Goal: Information Seeking & Learning: Learn about a topic

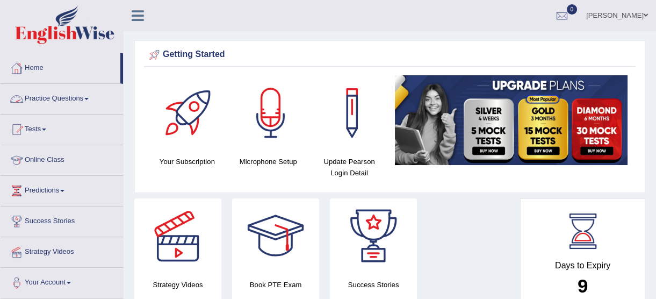
click at [55, 97] on link "Practice Questions" at bounding box center [62, 97] width 123 height 27
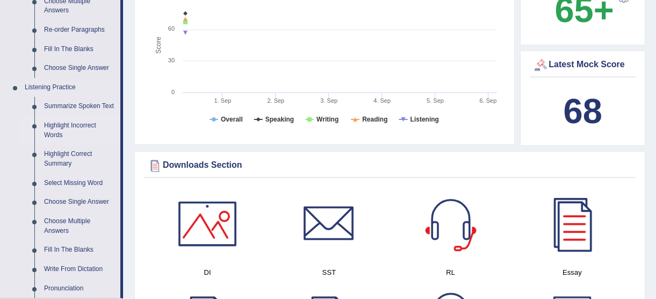
scroll to position [391, 0]
drag, startPoint x: 456, startPoint y: 12, endPoint x: 408, endPoint y: 11, distance: 48.4
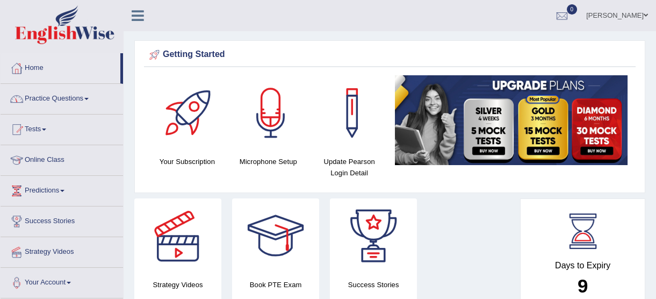
click at [60, 110] on link "Practice Questions" at bounding box center [62, 97] width 123 height 27
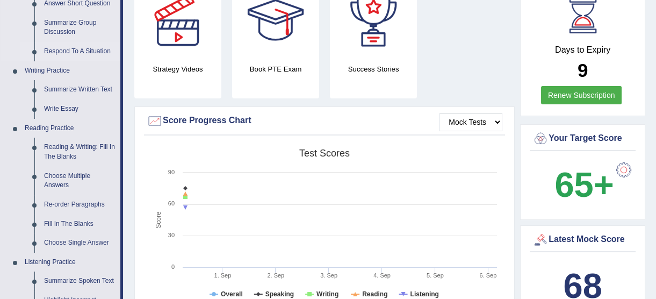
scroll to position [244, 0]
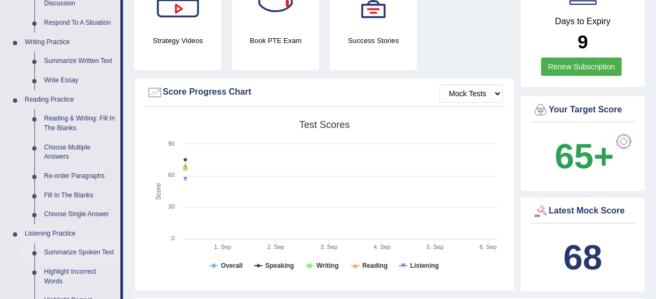
click at [97, 247] on link "Summarize Spoken Text" at bounding box center [79, 252] width 81 height 19
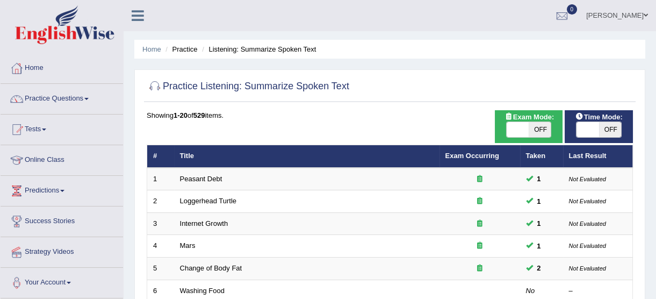
click at [542, 132] on span "OFF" at bounding box center [540, 129] width 23 height 15
checkbox input "true"
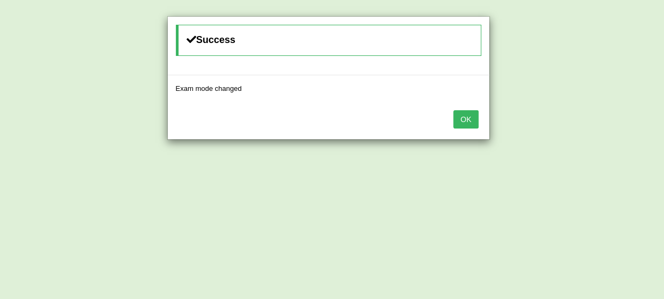
click at [467, 115] on button "OK" at bounding box center [465, 119] width 25 height 18
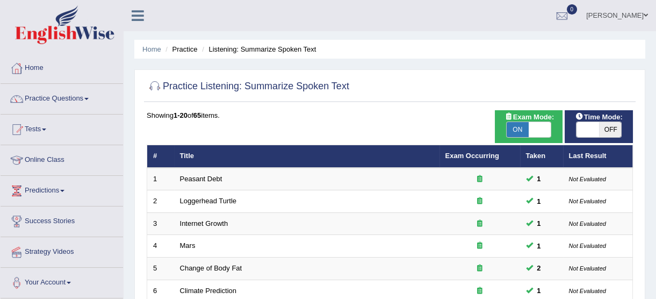
click at [613, 136] on span "OFF" at bounding box center [610, 129] width 23 height 15
checkbox input "true"
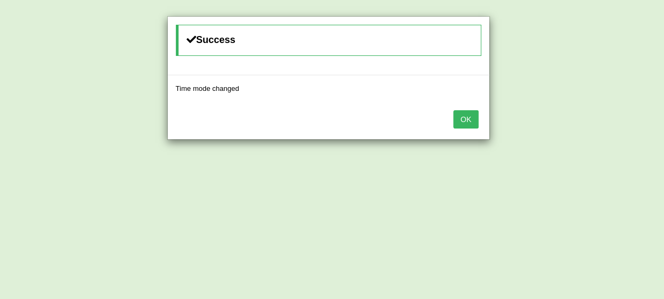
click at [477, 124] on button "OK" at bounding box center [465, 119] width 25 height 18
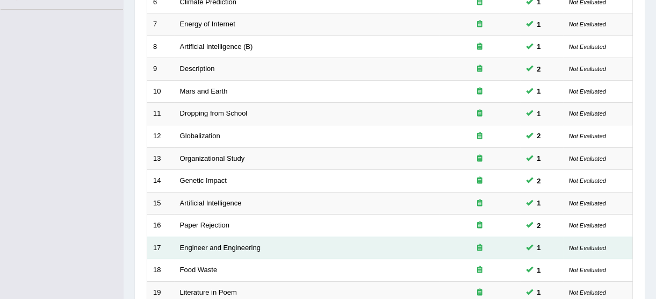
scroll to position [411, 0]
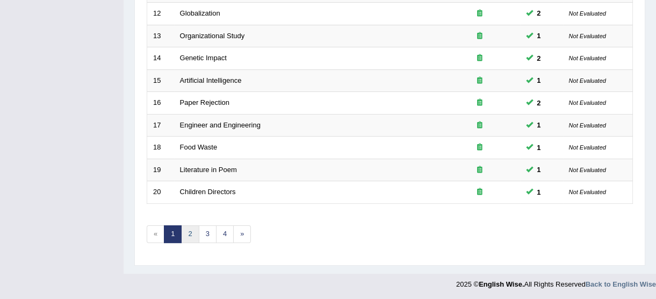
click at [190, 234] on link "2" at bounding box center [190, 234] width 18 height 18
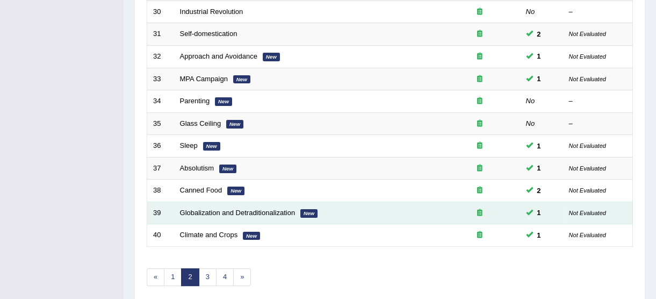
scroll to position [411, 0]
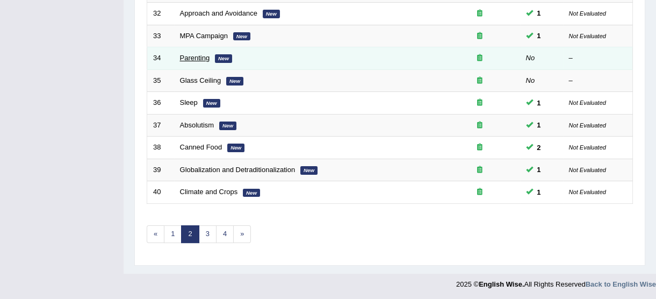
drag, startPoint x: 202, startPoint y: 55, endPoint x: 206, endPoint y: 52, distance: 5.7
click at [203, 55] on link "Parenting" at bounding box center [195, 58] width 30 height 8
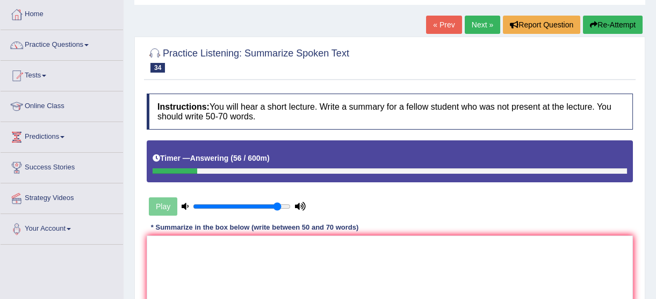
scroll to position [195, 0]
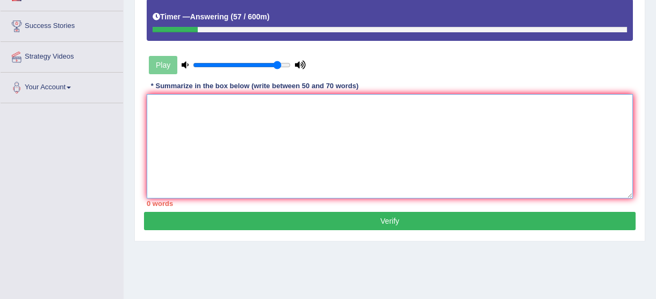
click at [244, 128] on textarea at bounding box center [390, 146] width 486 height 104
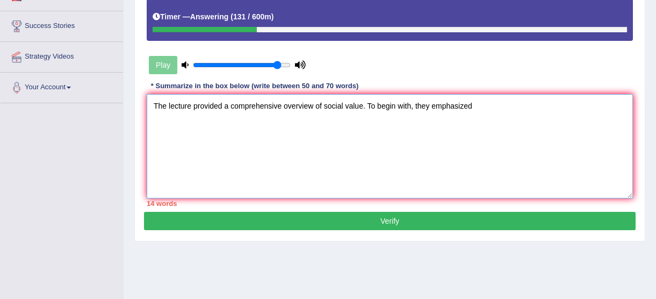
drag, startPoint x: 239, startPoint y: 119, endPoint x: 341, endPoint y: 137, distance: 103.6
click at [341, 137] on textarea "The lecture provided a comprehensive overview of social value. To begin with, t…" at bounding box center [390, 146] width 486 height 104
click at [483, 110] on textarea "The lecture provided a comprehensive overview of social value. To begin with, t…" at bounding box center [390, 146] width 486 height 104
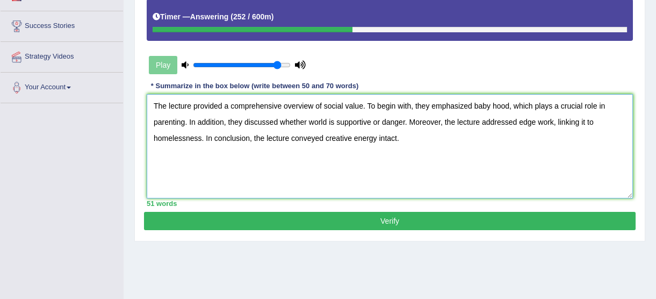
type textarea "The lecture provided a comprehensive overview of social value. To begin with, t…"
drag, startPoint x: 519, startPoint y: 223, endPoint x: 525, endPoint y: 217, distance: 8.7
click at [519, 224] on button "Verify" at bounding box center [390, 221] width 492 height 18
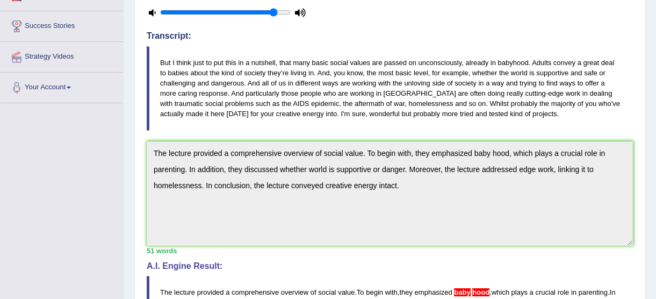
drag, startPoint x: 483, startPoint y: 89, endPoint x: 144, endPoint y: 148, distance: 344.9
click at [144, 148] on div "Instructions: You will hear a short lecture. Write a summary for a fellow stude…" at bounding box center [390, 189] width 492 height 485
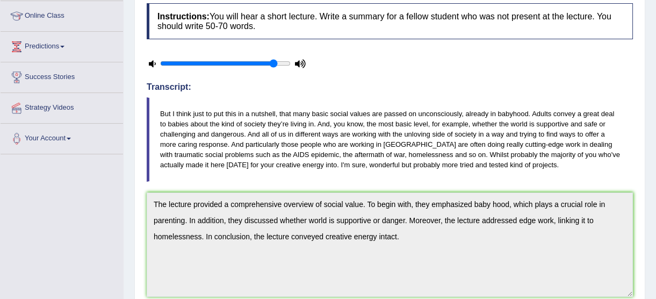
scroll to position [48, 0]
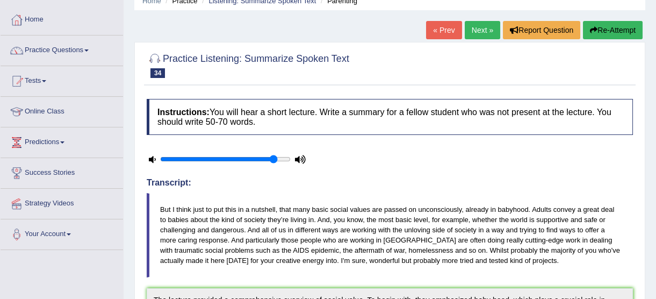
click at [487, 28] on link "Next »" at bounding box center [482, 30] width 35 height 18
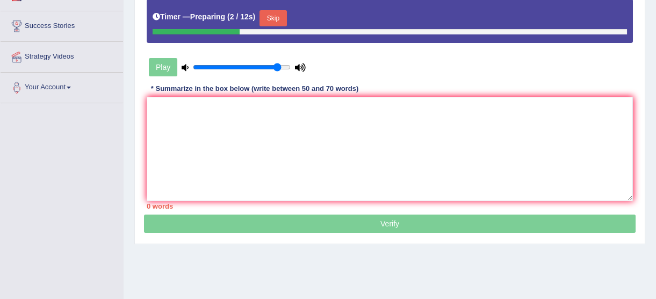
drag, startPoint x: 277, startPoint y: 23, endPoint x: 289, endPoint y: 32, distance: 14.9
click at [278, 23] on button "Skip" at bounding box center [273, 18] width 27 height 16
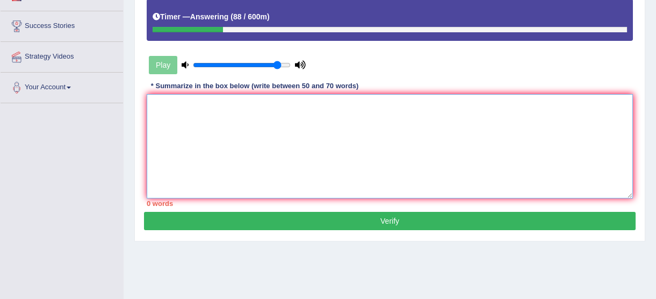
paste textarea "The lecture provided a comprehensive overview of social value. To begin with, t…"
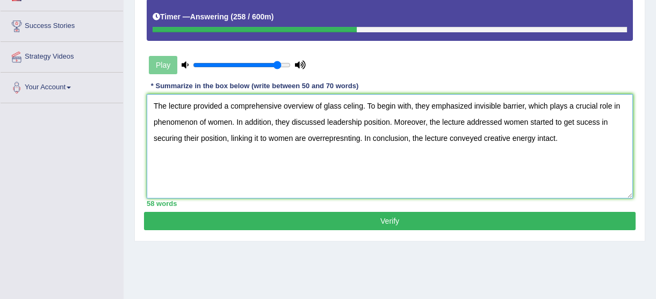
click at [322, 139] on textarea "The lecture provided a comprehensive overview of glass celing. To begin with, t…" at bounding box center [390, 146] width 486 height 104
click at [555, 139] on textarea "The lecture provided a comprehensive overview of glass celing. To begin with, t…" at bounding box center [390, 146] width 486 height 104
type textarea "The lecture provided a comprehensive overview of glass celing. To begin with, t…"
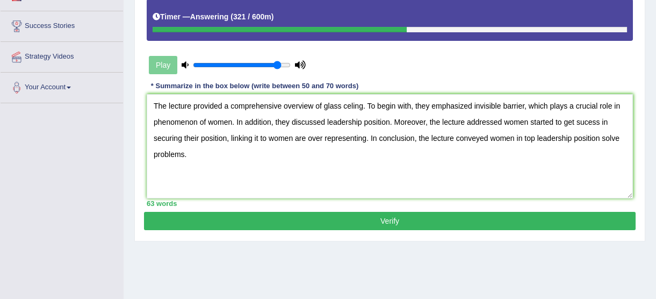
click at [468, 216] on button "Verify" at bounding box center [390, 221] width 492 height 18
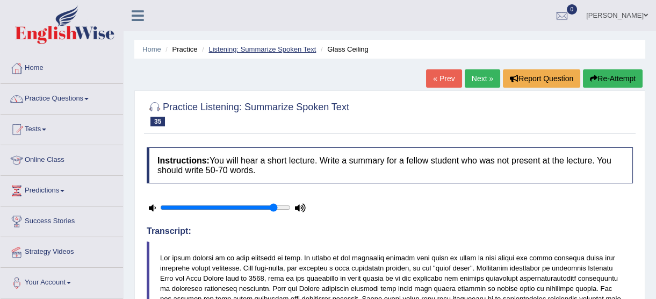
click at [268, 50] on link "Listening: Summarize Spoken Text" at bounding box center [262, 49] width 107 height 8
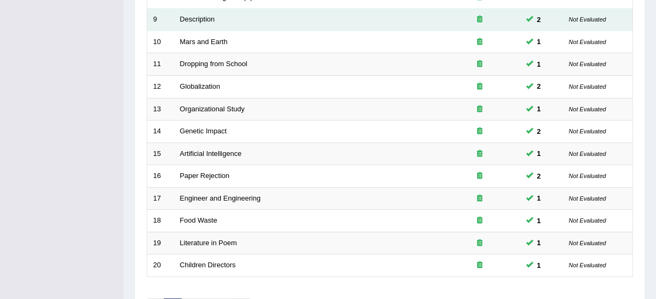
scroll to position [411, 0]
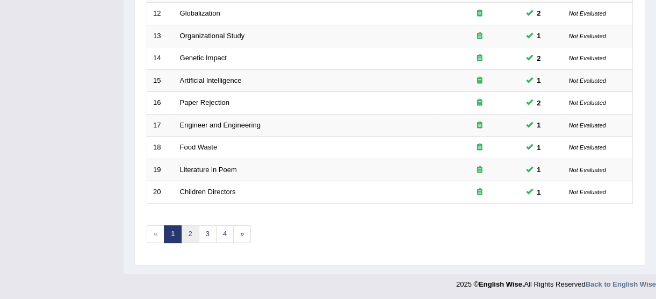
click at [192, 226] on link "2" at bounding box center [190, 234] width 18 height 18
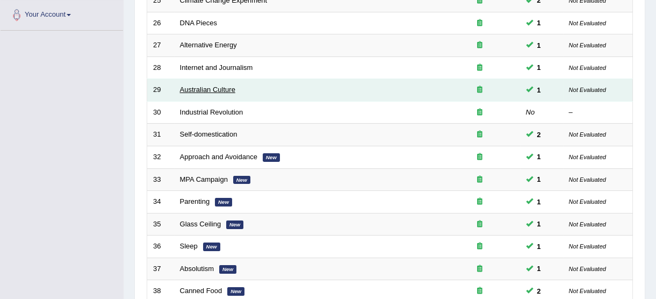
scroll to position [216, 0]
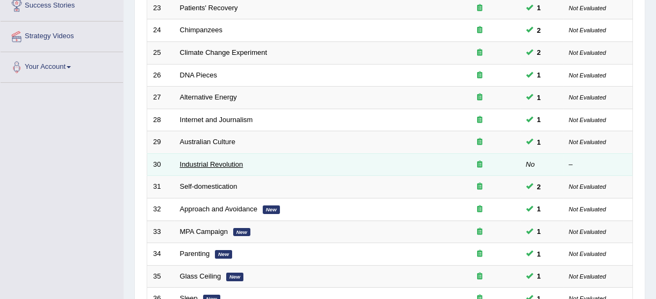
click at [234, 160] on link "Industrial Revolution" at bounding box center [211, 164] width 63 height 8
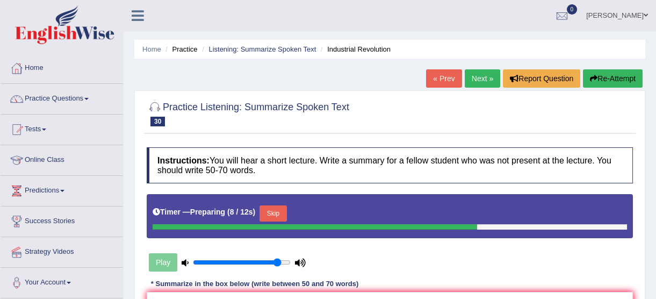
click at [277, 212] on button "Skip" at bounding box center [273, 213] width 27 height 16
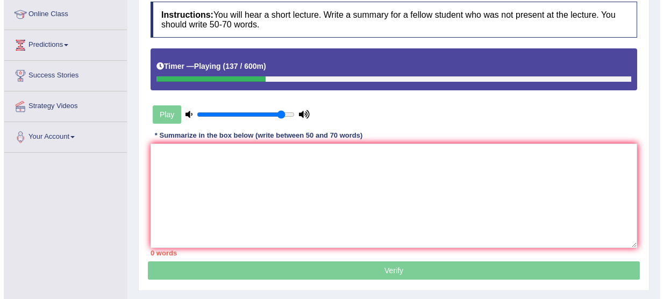
scroll to position [146, 0]
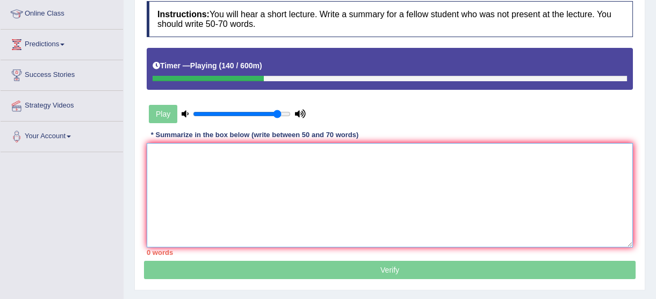
paste textarea "The lecture provided a comprehensive overview of social value. To begin with, t…"
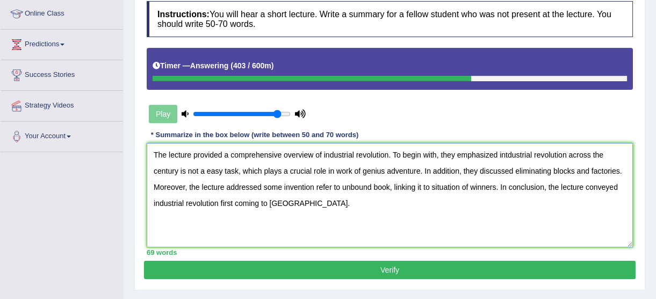
type textarea "The lecture provided a comprehensive overview of industrial revolution. To begi…"
click at [590, 274] on button "Verify" at bounding box center [390, 270] width 492 height 18
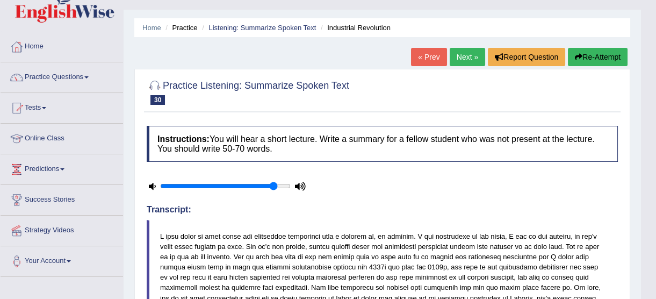
scroll to position [0, 0]
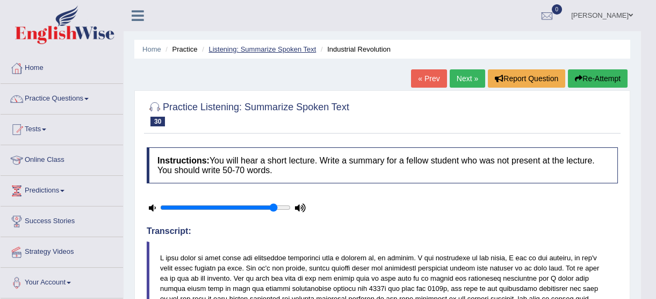
click at [273, 51] on link "Listening: Summarize Spoken Text" at bounding box center [262, 49] width 107 height 8
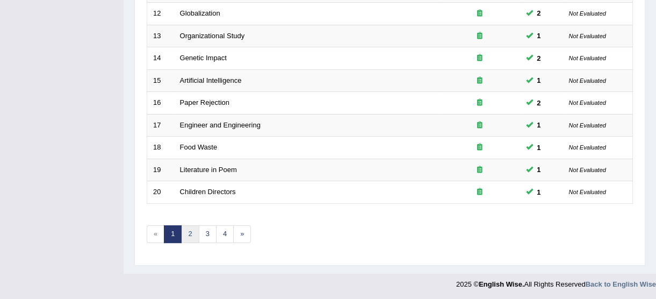
click at [188, 235] on link "2" at bounding box center [190, 234] width 18 height 18
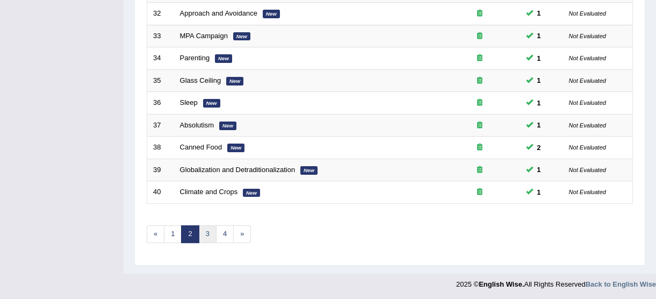
click at [214, 234] on link "3" at bounding box center [208, 234] width 18 height 18
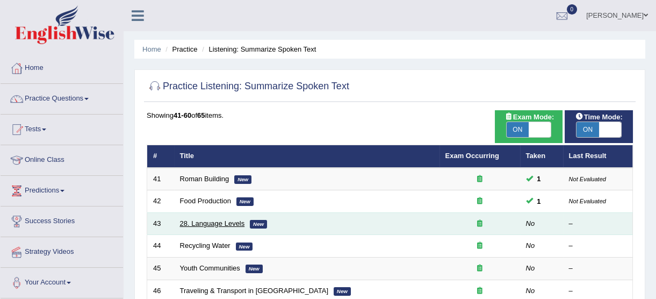
click at [236, 224] on link "28. Language Levels" at bounding box center [212, 223] width 65 height 8
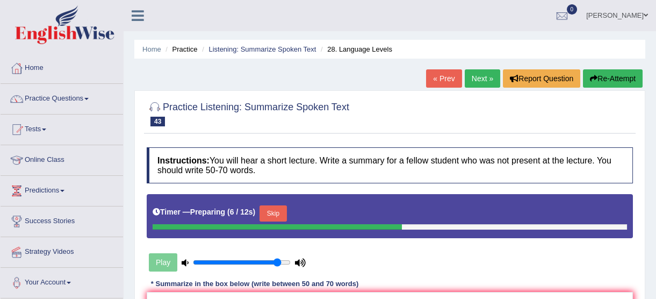
click at [268, 211] on button "Skip" at bounding box center [273, 213] width 27 height 16
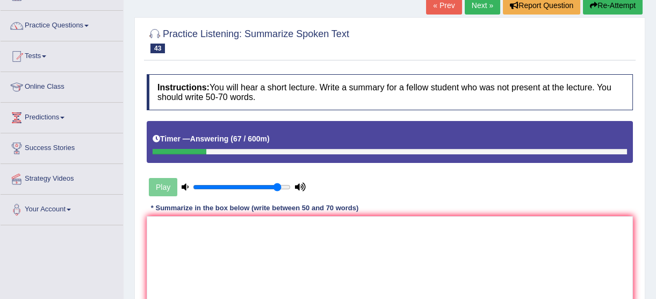
scroll to position [97, 0]
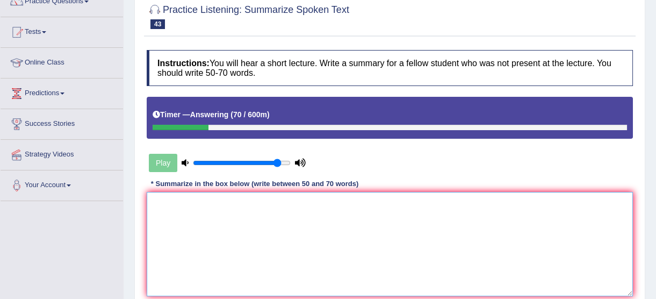
drag, startPoint x: 434, startPoint y: 246, endPoint x: 434, endPoint y: 240, distance: 5.9
paste textarea "The lecture provided a comprehensive overview of social value. To begin with, t…"
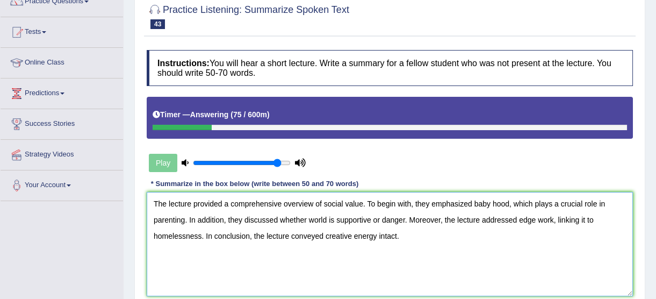
click at [359, 202] on textarea "The lecture provided a comprehensive overview of social value. To begin with, t…" at bounding box center [390, 244] width 486 height 104
click at [361, 204] on textarea "The lecture provided a comprehensive overview of social value. To begin with, t…" at bounding box center [390, 244] width 486 height 104
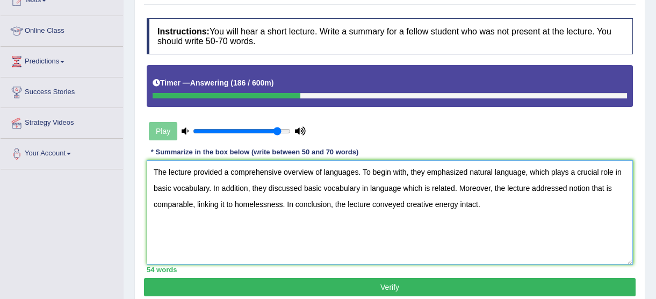
scroll to position [146, 0]
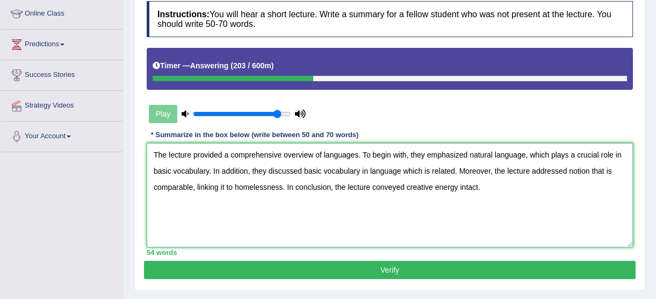
click at [282, 186] on textarea "The lecture provided a comprehensive overview of languages. To begin with, they…" at bounding box center [390, 195] width 486 height 104
type textarea "The lecture provided a comprehensive overview of languages. To begin with, they…"
click at [351, 271] on button "Verify" at bounding box center [390, 270] width 492 height 18
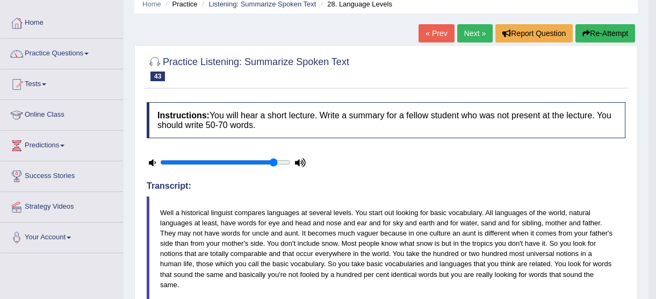
scroll to position [0, 0]
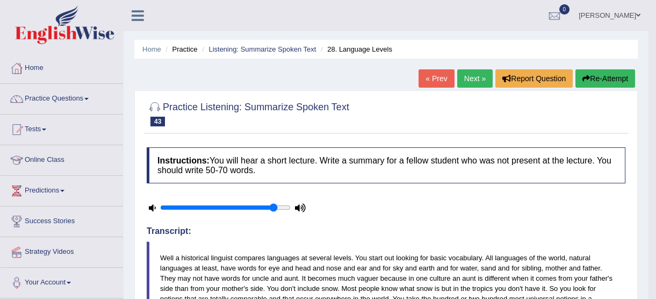
click at [478, 81] on link "Next »" at bounding box center [474, 78] width 35 height 18
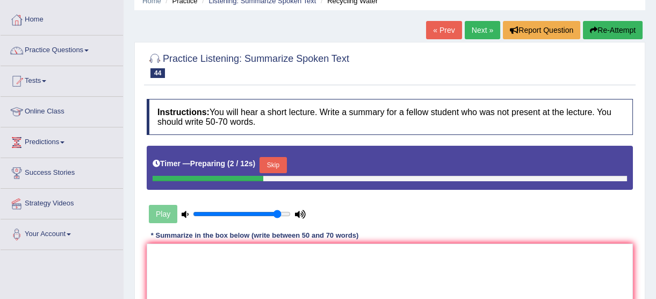
click at [278, 165] on button "Skip" at bounding box center [273, 165] width 27 height 16
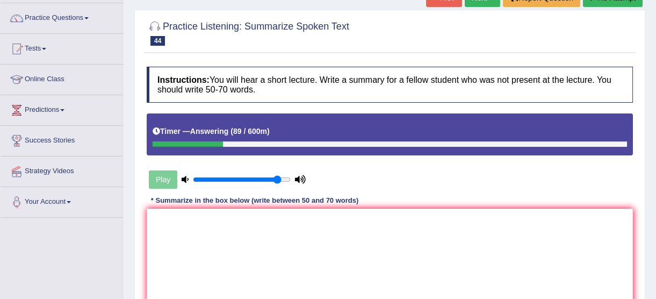
scroll to position [97, 0]
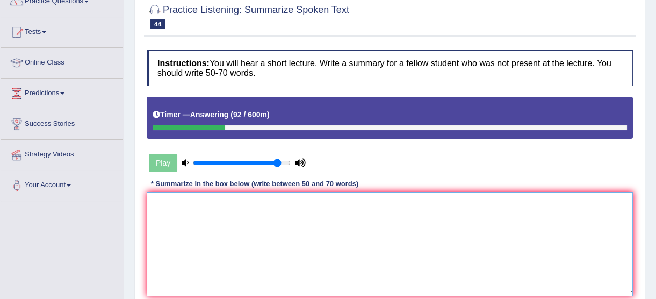
paste textarea "The lecture provided a comprehensive overview of social value. To begin with, t…"
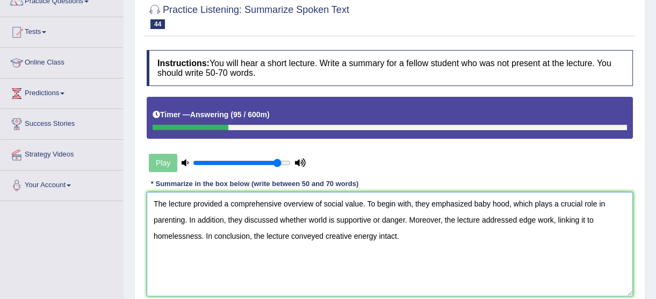
click at [360, 205] on textarea "The lecture provided a comprehensive overview of social value. To begin with, t…" at bounding box center [390, 244] width 486 height 104
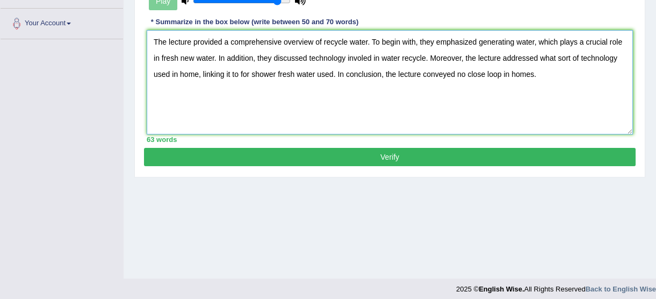
scroll to position [265, 0]
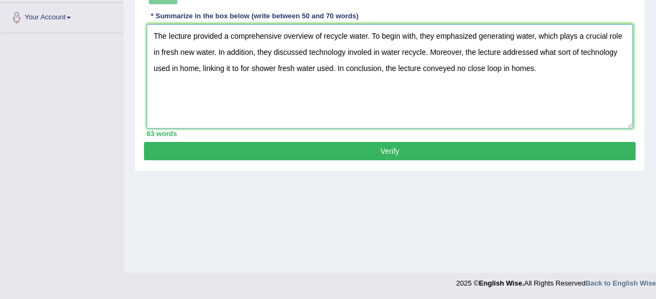
type textarea "The lecture provided a comprehensive overview of recycle water. To begin with, …"
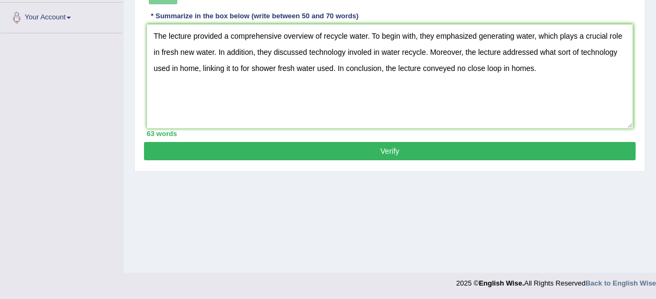
click at [479, 144] on button "Verify" at bounding box center [390, 151] width 492 height 18
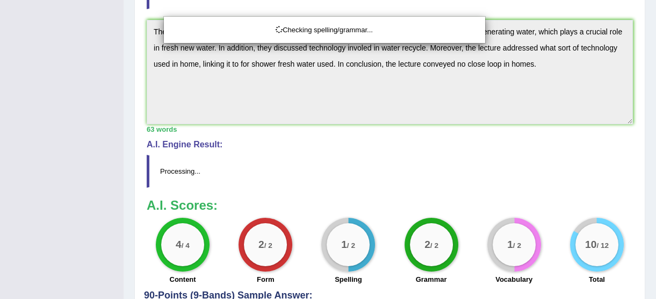
scroll to position [469, 0]
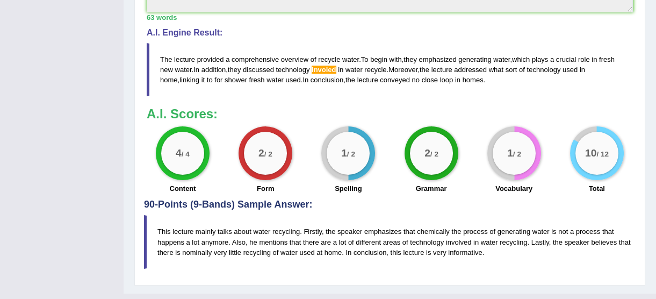
drag, startPoint x: 482, startPoint y: 250, endPoint x: 156, endPoint y: 227, distance: 326.6
click at [156, 226] on blockquote "This lecture mainly talks about water recycling. Firstly, the speaker emphasize…" at bounding box center [390, 241] width 492 height 53
click at [158, 227] on blockquote "This lecture mainly talks about water recycling. Firstly, the speaker emphasize…" at bounding box center [390, 241] width 492 height 53
drag, startPoint x: 170, startPoint y: 232, endPoint x: 585, endPoint y: 315, distance: 423.7
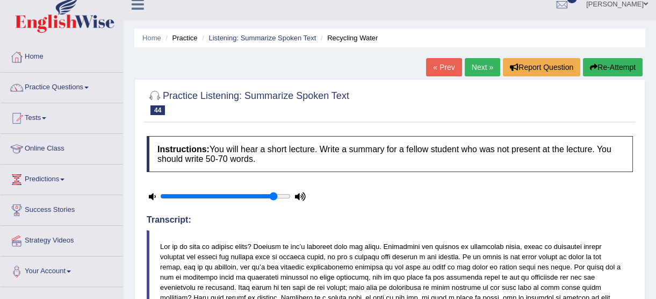
scroll to position [0, 0]
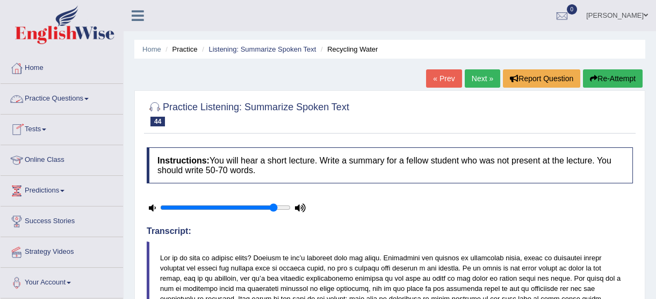
click at [75, 96] on link "Practice Questions" at bounding box center [62, 97] width 123 height 27
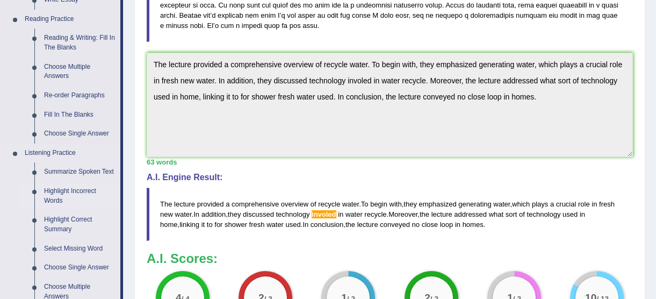
scroll to position [342, 0]
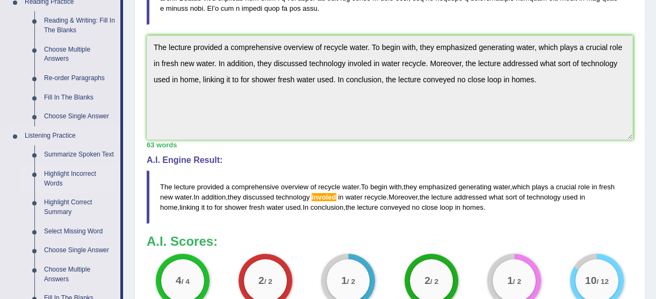
click at [80, 172] on link "Highlight Incorrect Words" at bounding box center [79, 178] width 81 height 28
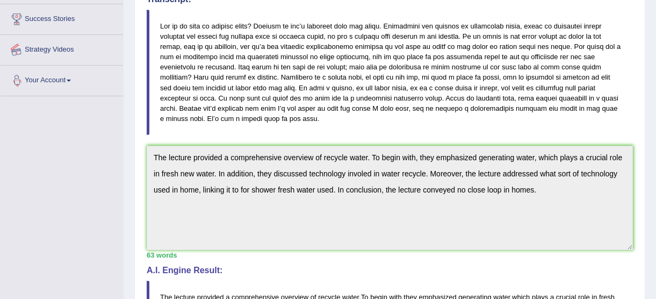
scroll to position [375, 0]
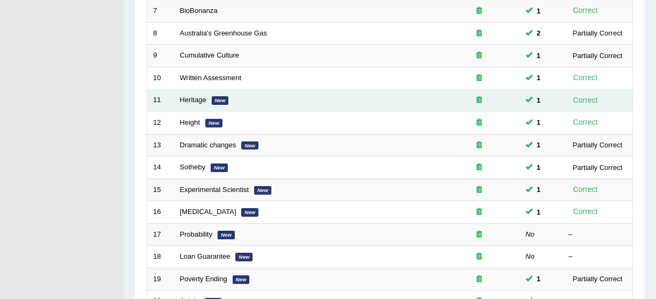
scroll to position [369, 0]
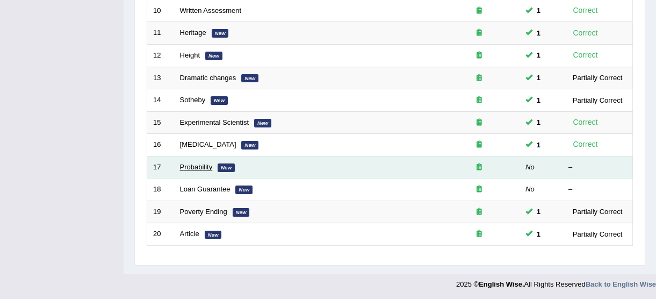
click at [195, 164] on link "Probability" at bounding box center [196, 167] width 33 height 8
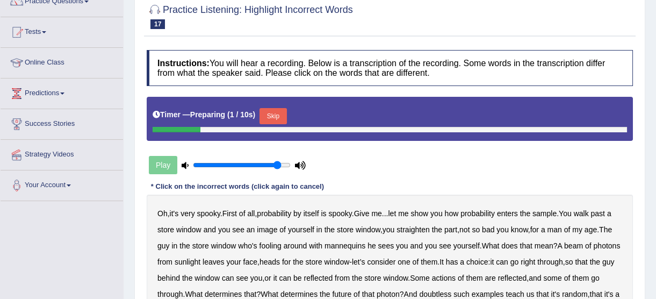
click at [269, 118] on button "Skip" at bounding box center [273, 116] width 27 height 16
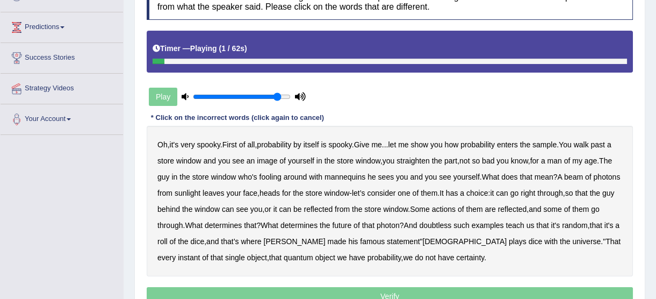
scroll to position [195, 0]
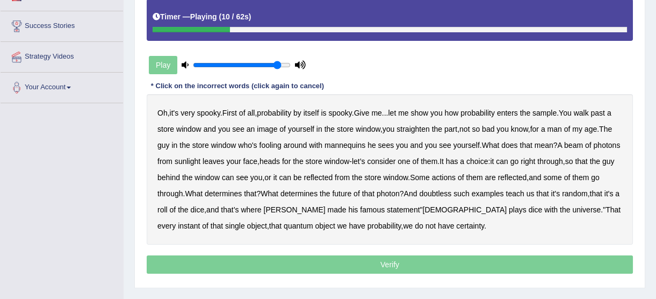
click at [542, 113] on b "sample" at bounding box center [545, 113] width 24 height 9
click at [583, 144] on b "beam" at bounding box center [573, 145] width 19 height 9
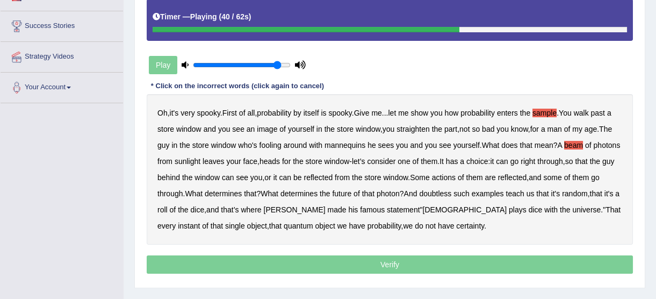
click at [456, 173] on b "actions" at bounding box center [444, 177] width 24 height 9
click at [451, 193] on b "doubtless" at bounding box center [435, 193] width 32 height 9
click at [168, 205] on b "roll" at bounding box center [162, 209] width 10 height 9
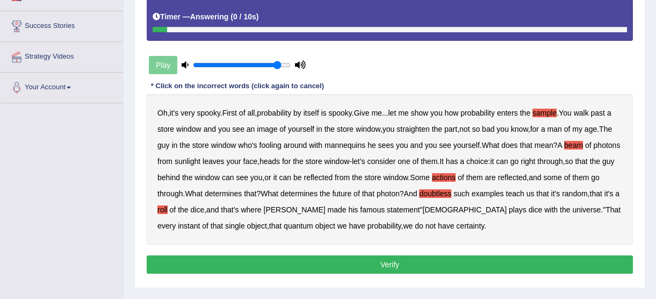
click at [403, 260] on button "Verify" at bounding box center [390, 264] width 486 height 18
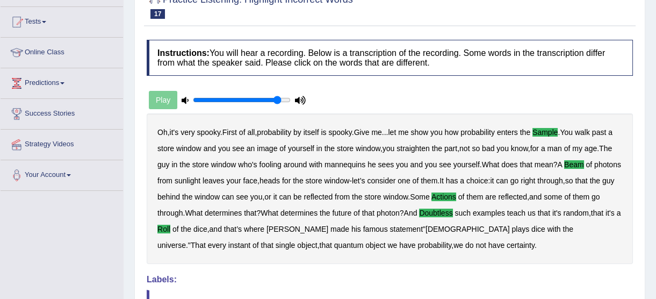
scroll to position [0, 0]
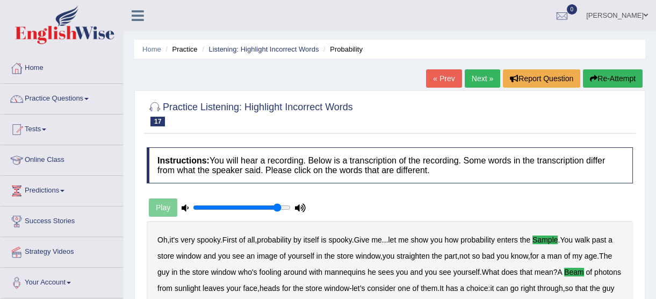
click at [491, 86] on link "Next »" at bounding box center [482, 78] width 35 height 18
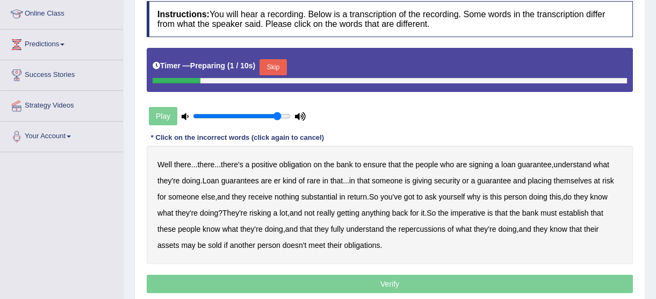
scroll to position [146, 0]
click at [267, 64] on button "Skip" at bounding box center [273, 67] width 27 height 16
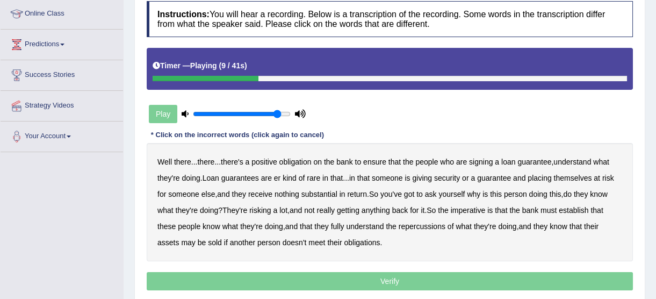
click at [580, 154] on div "Well there ... there ... there's a positive obligation on the bank to ensure th…" at bounding box center [390, 202] width 486 height 118
click at [575, 157] on b "understand" at bounding box center [573, 161] width 38 height 9
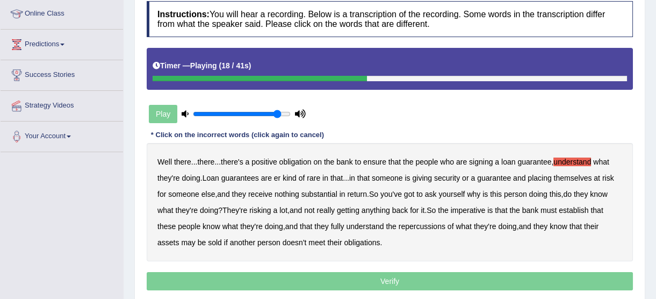
click at [320, 194] on b "substantial" at bounding box center [320, 194] width 36 height 9
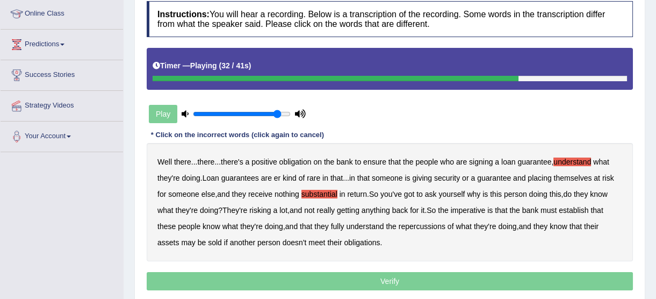
click at [585, 207] on b "establish" at bounding box center [574, 210] width 30 height 9
click at [415, 224] on b "repercussions" at bounding box center [422, 226] width 47 height 9
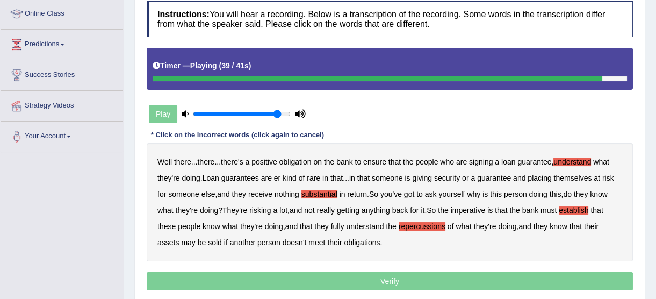
click at [166, 241] on b "assets" at bounding box center [167, 242] width 21 height 9
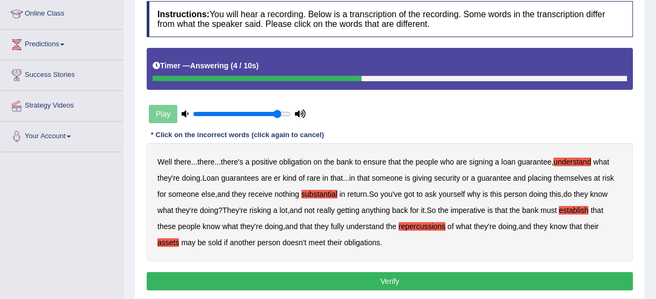
click at [385, 279] on button "Verify" at bounding box center [390, 281] width 486 height 18
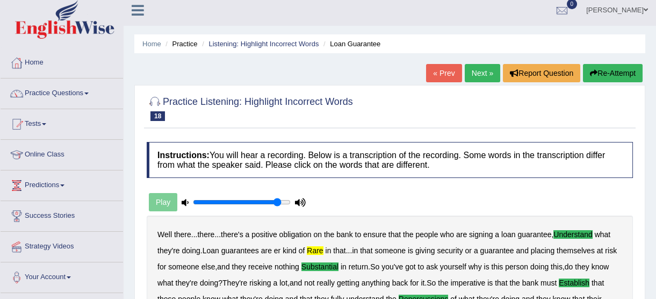
scroll to position [0, 0]
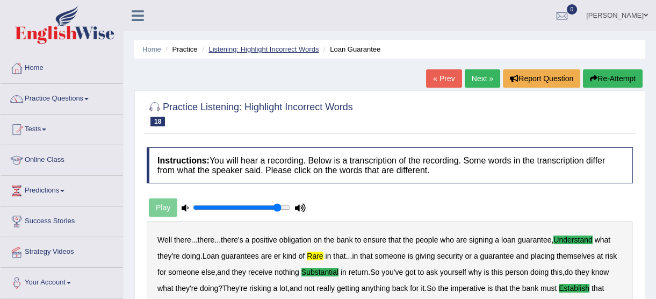
click at [298, 45] on link "Listening: Highlight Incorrect Words" at bounding box center [264, 49] width 110 height 8
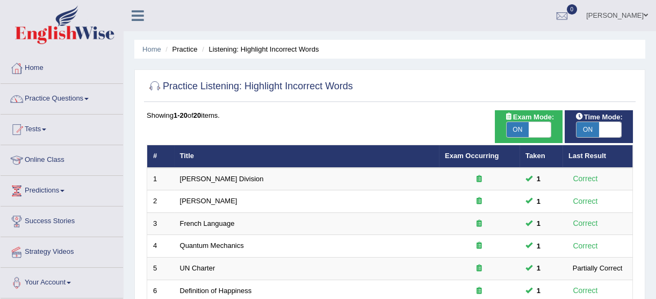
click at [45, 104] on link "Practice Questions" at bounding box center [62, 97] width 123 height 27
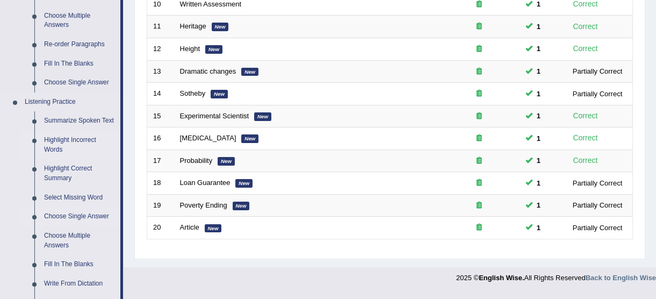
scroll to position [489, 0]
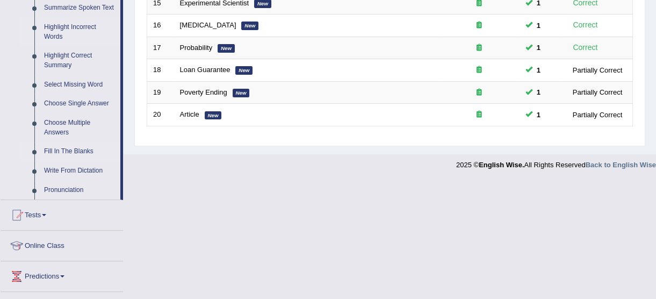
click at [82, 148] on link "Fill In The Blanks" at bounding box center [79, 151] width 81 height 19
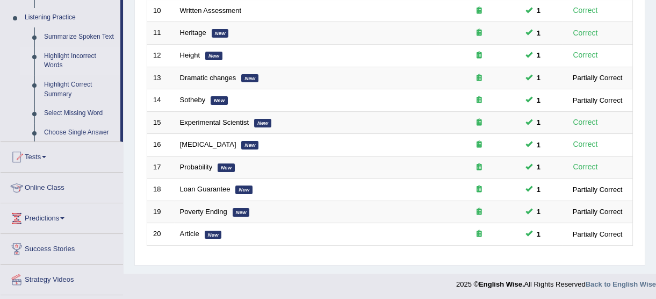
scroll to position [140, 0]
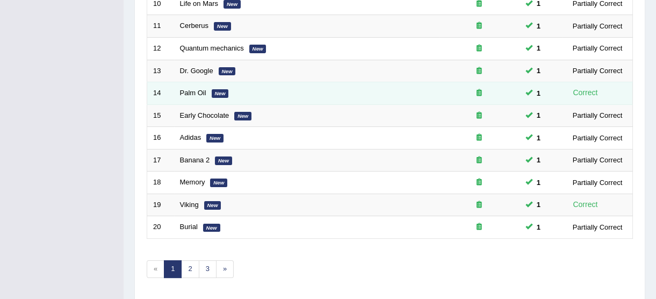
scroll to position [411, 0]
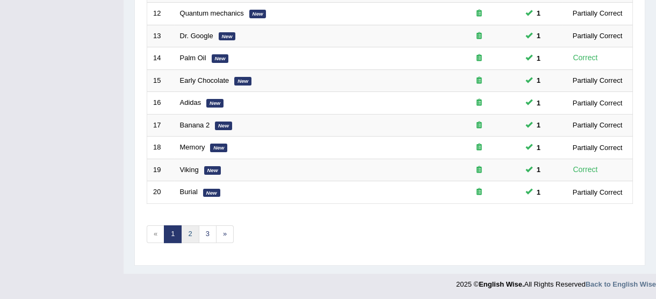
click at [185, 234] on link "2" at bounding box center [190, 234] width 18 height 18
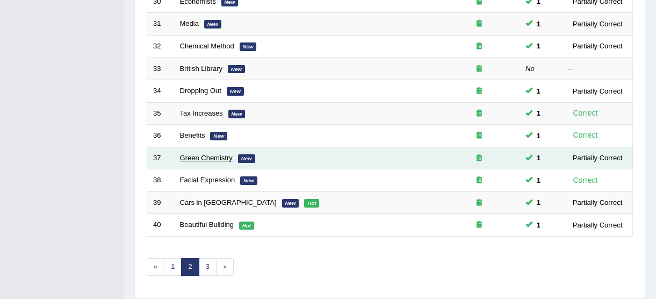
scroll to position [411, 0]
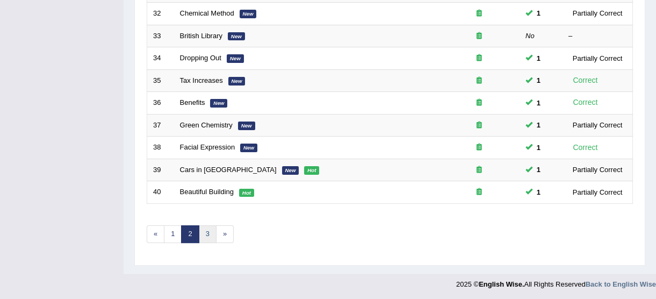
click at [210, 231] on link "3" at bounding box center [208, 234] width 18 height 18
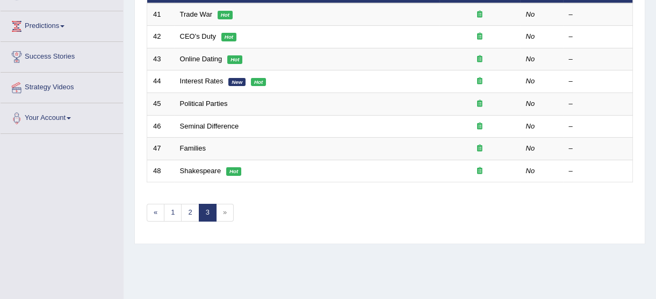
scroll to position [48, 0]
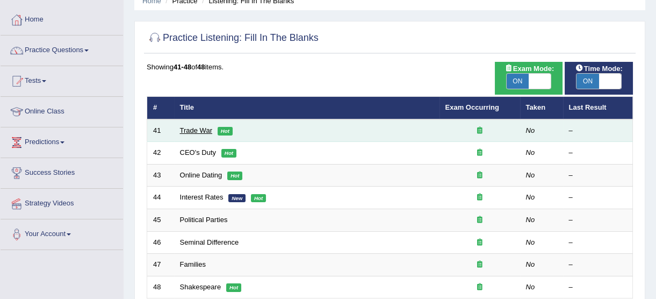
click at [203, 130] on link "Trade War" at bounding box center [196, 130] width 32 height 8
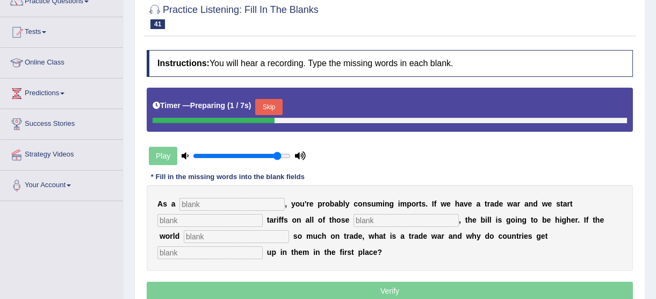
click at [274, 102] on button "Skip" at bounding box center [268, 107] width 27 height 16
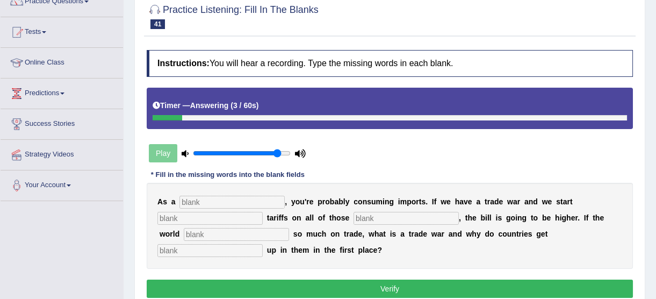
click at [263, 244] on input "text" at bounding box center [209, 250] width 105 height 13
type input "caught"
click at [231, 234] on input "text" at bounding box center [236, 234] width 105 height 13
type input "rely"
click at [372, 214] on input "text" at bounding box center [406, 218] width 105 height 13
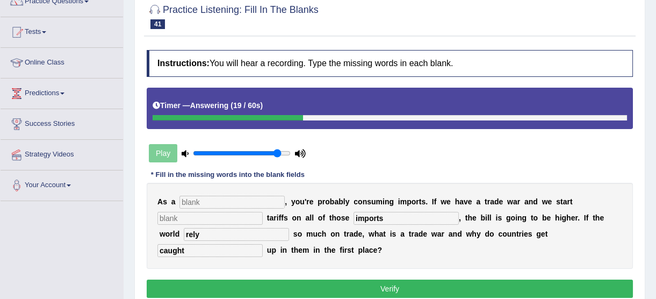
type input "imports"
click at [228, 220] on input "text" at bounding box center [209, 218] width 105 height 13
type input "slapping"
click at [232, 204] on input "text" at bounding box center [232, 202] width 105 height 13
type input "consumer"
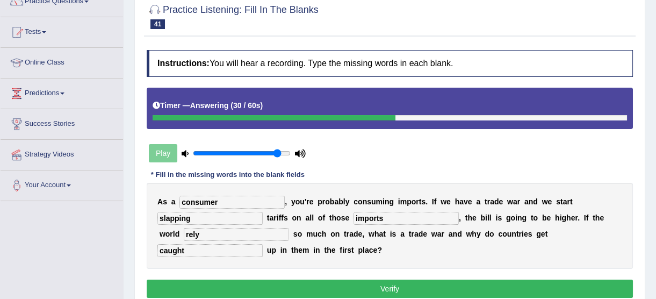
click at [276, 283] on button "Verify" at bounding box center [390, 288] width 486 height 18
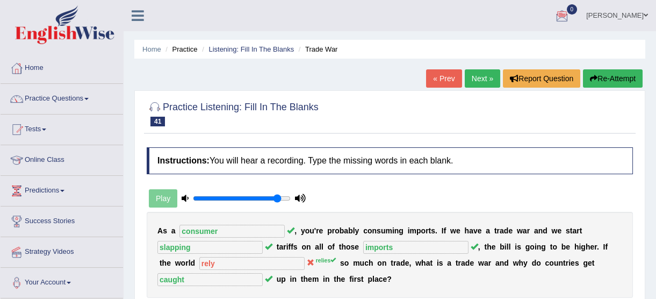
click at [489, 83] on link "Next »" at bounding box center [482, 78] width 35 height 18
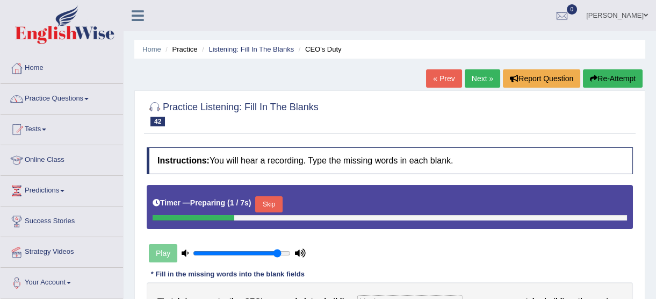
click at [262, 205] on button "Skip" at bounding box center [268, 204] width 27 height 16
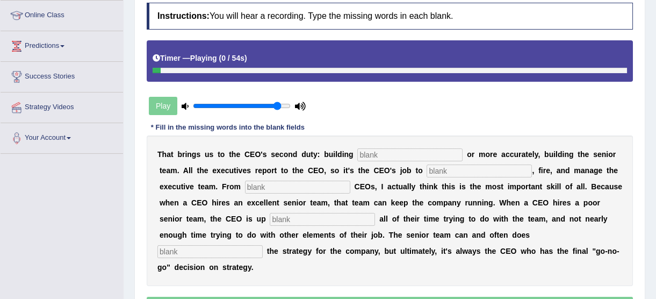
scroll to position [146, 0]
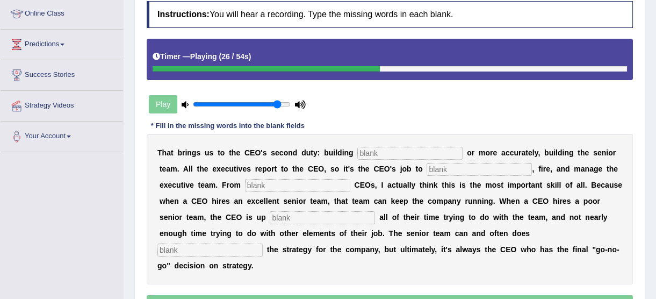
click at [270, 221] on input "text" at bounding box center [322, 217] width 105 height 13
type input "spending"
click at [263, 243] on input "text" at bounding box center [209, 249] width 105 height 13
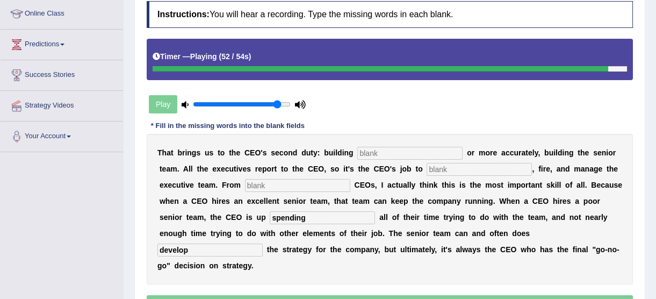
type input "develop"
click at [368, 150] on input "text" at bounding box center [409, 153] width 105 height 13
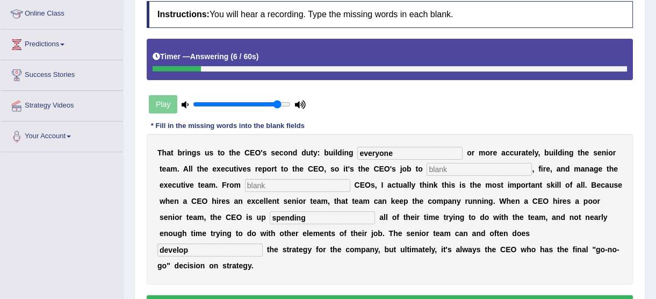
type input "everyone"
click at [427, 170] on input "text" at bounding box center [479, 169] width 105 height 13
type input "hire"
click at [258, 186] on input "text" at bounding box center [297, 185] width 105 height 13
type input "coaching"
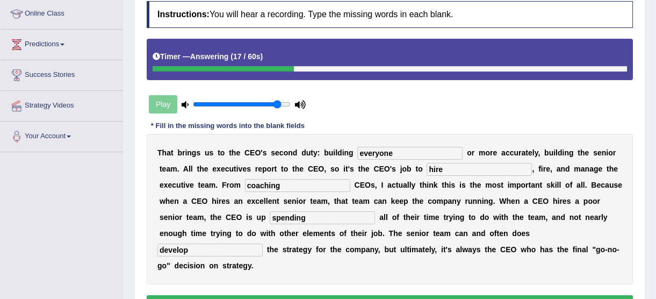
click at [286, 295] on button "Verify" at bounding box center [390, 304] width 486 height 18
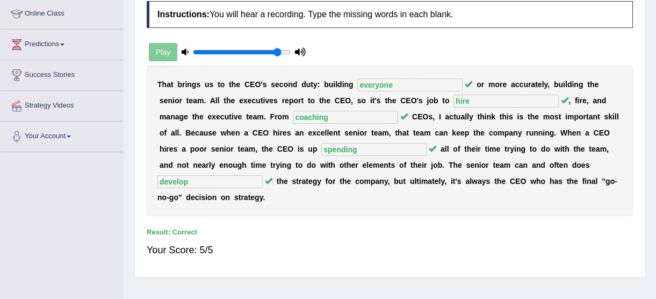
scroll to position [0, 0]
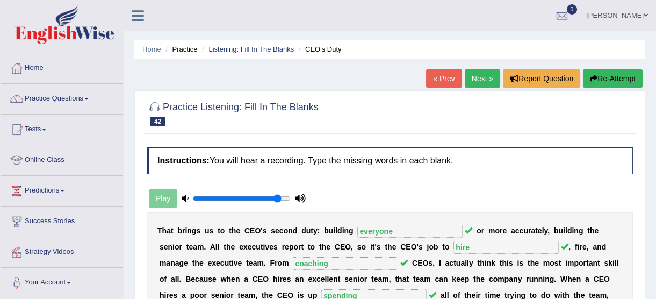
click at [483, 81] on link "Next »" at bounding box center [482, 78] width 35 height 18
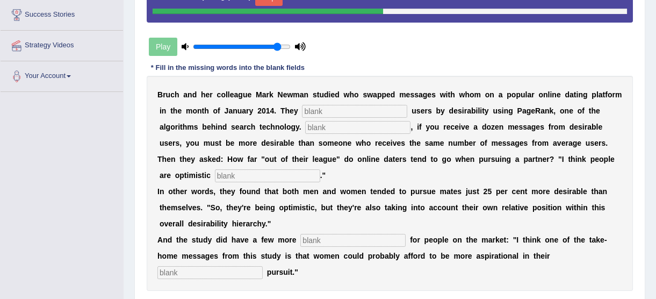
scroll to position [215, 0]
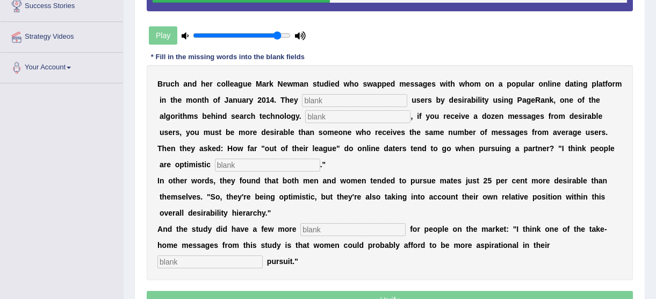
click at [263, 163] on input "text" at bounding box center [267, 165] width 105 height 13
type input "relistic"
click at [317, 225] on input "text" at bounding box center [352, 229] width 105 height 13
type input "lessons"
click at [263, 255] on input "text" at bounding box center [209, 261] width 105 height 13
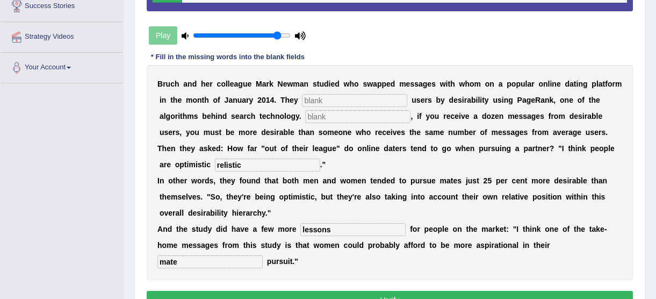
type input "mate"
click at [322, 98] on input "text" at bounding box center [354, 100] width 105 height 13
type input "catagorised"
click at [305, 118] on input "text" at bounding box center [357, 116] width 105 height 13
type input "Essentially"
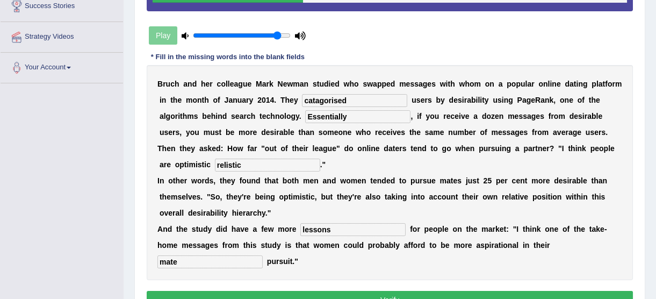
click at [320, 293] on button "Verify" at bounding box center [390, 300] width 486 height 18
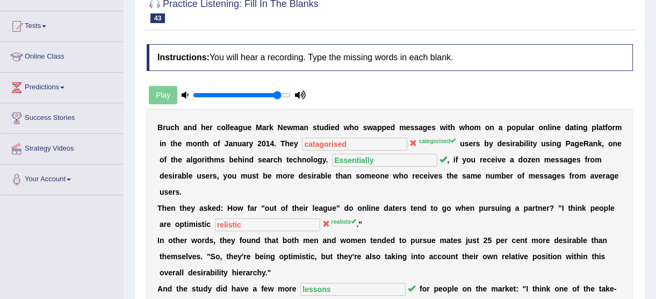
scroll to position [68, 0]
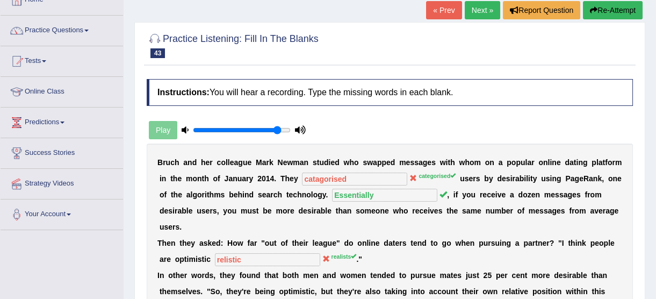
click at [470, 1] on link "Next »" at bounding box center [482, 10] width 35 height 18
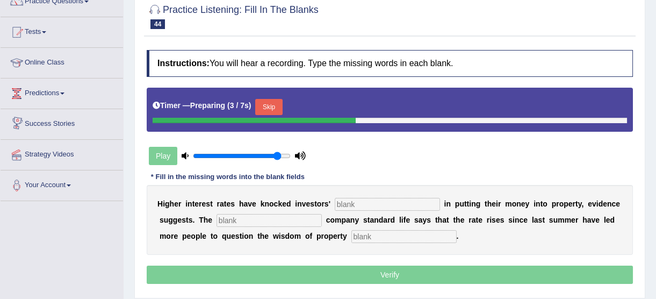
click at [256, 105] on button "Skip" at bounding box center [268, 107] width 27 height 16
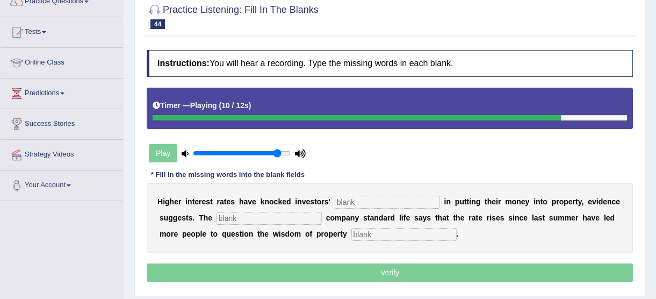
click at [351, 228] on input "text" at bounding box center [403, 234] width 105 height 13
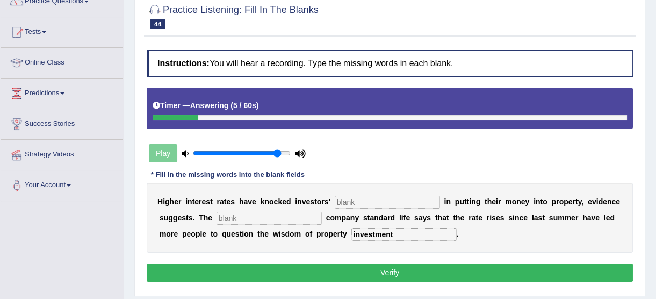
type input "investment"
click at [243, 220] on input "text" at bounding box center [269, 218] width 105 height 13
type input "insurance"
click at [339, 200] on input "text" at bounding box center [387, 202] width 105 height 13
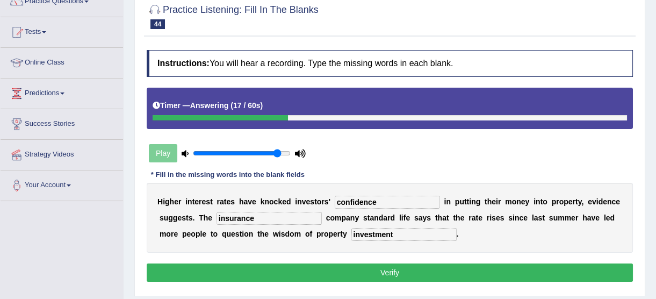
type input "confidence"
click at [363, 279] on button "Verify" at bounding box center [390, 272] width 486 height 18
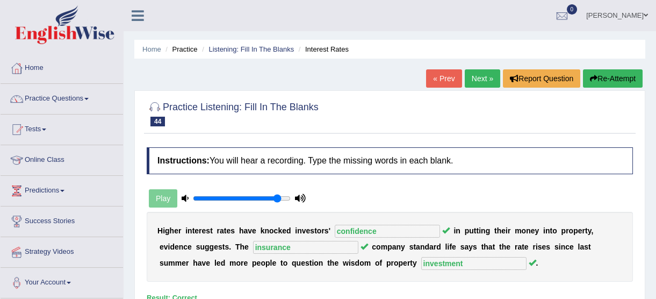
click at [482, 85] on link "Next »" at bounding box center [482, 78] width 35 height 18
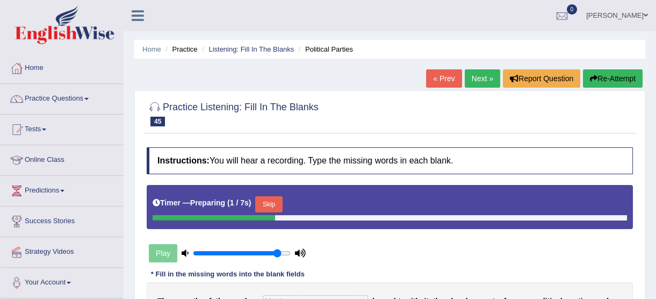
click at [268, 203] on button "Skip" at bounding box center [268, 204] width 27 height 16
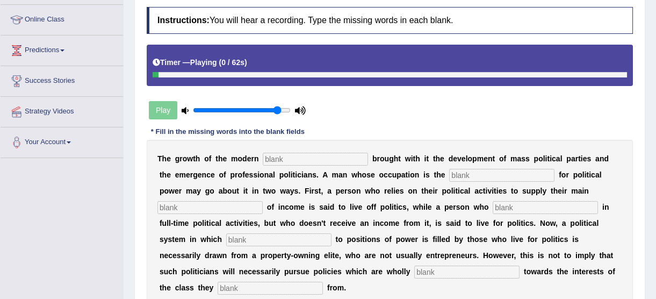
scroll to position [146, 0]
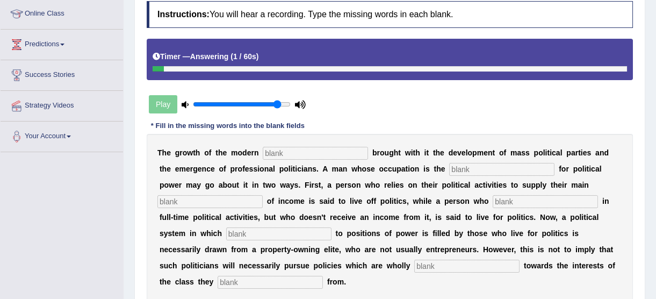
click at [323, 276] on input "text" at bounding box center [270, 282] width 105 height 13
type input "originate"
click at [414, 266] on input "text" at bounding box center [466, 266] width 105 height 13
type input "biased"
click at [332, 227] on input "text" at bounding box center [278, 233] width 105 height 13
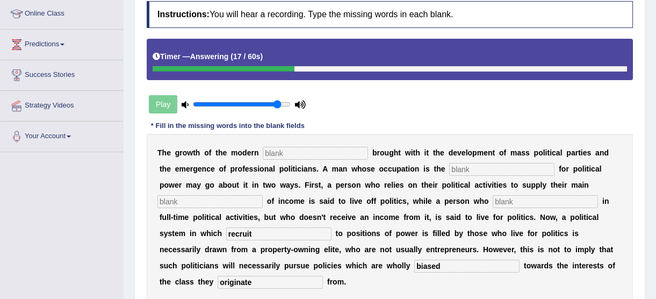
type input "recruit"
click at [493, 198] on input "text" at bounding box center [545, 201] width 105 height 13
type input "engage"
click at [263, 195] on input "text" at bounding box center [209, 201] width 105 height 13
type input "source"
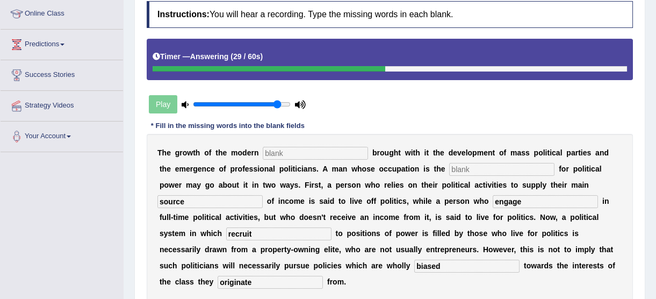
click at [458, 164] on input "text" at bounding box center [501, 169] width 105 height 13
type input "struggle"
click at [310, 147] on input "text" at bounding box center [315, 153] width 105 height 13
type input "state"
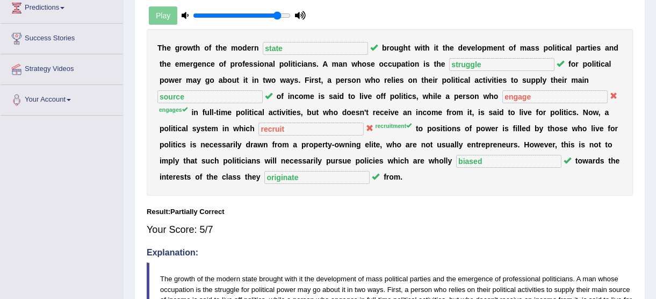
scroll to position [269, 0]
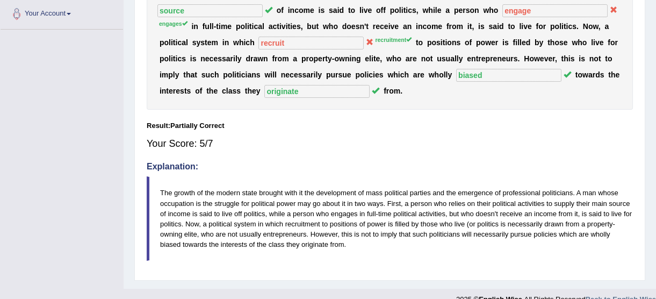
click at [441, 245] on div "Instructions: You will hear a recording. Type the missing words in each blank. …" at bounding box center [390, 73] width 492 height 401
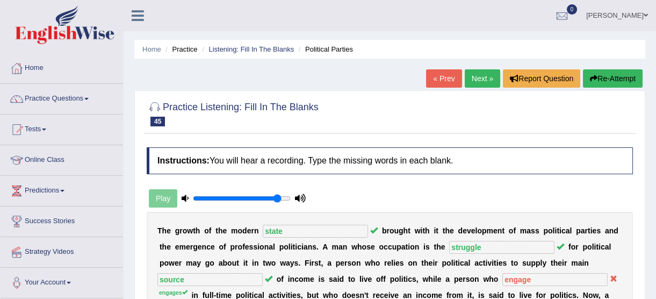
scroll to position [0, 0]
click at [474, 80] on link "Next »" at bounding box center [482, 78] width 35 height 18
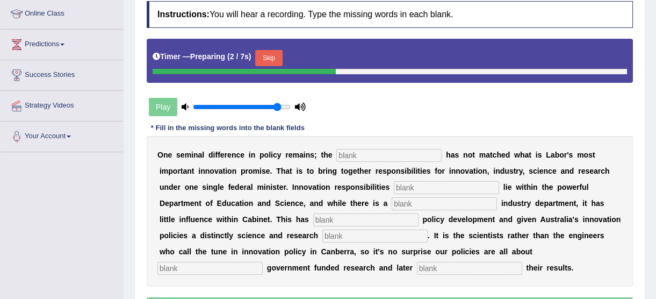
click at [268, 57] on button "Skip" at bounding box center [268, 58] width 27 height 16
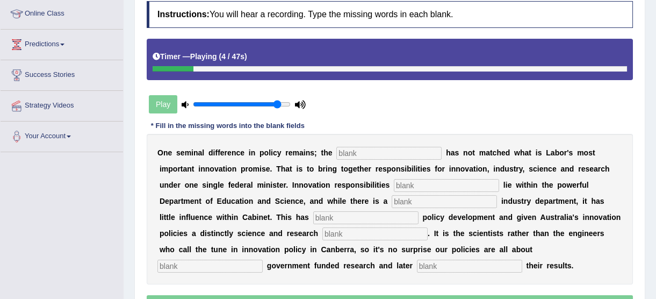
click at [344, 156] on input "text" at bounding box center [388, 153] width 105 height 13
type input "collision"
click at [394, 190] on input "text" at bounding box center [446, 185] width 105 height 13
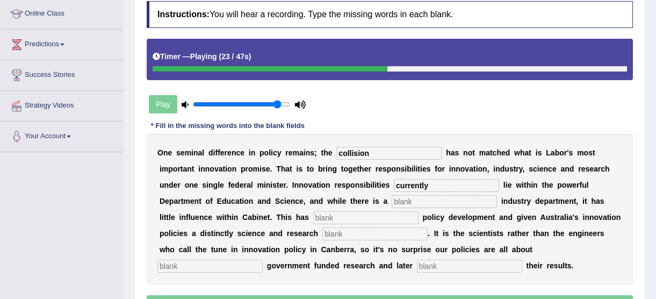
type input "currently"
click at [392, 199] on input "text" at bounding box center [444, 201] width 105 height 13
type input "separte"
click at [313, 213] on input "text" at bounding box center [365, 217] width 105 height 13
type input "hampered"
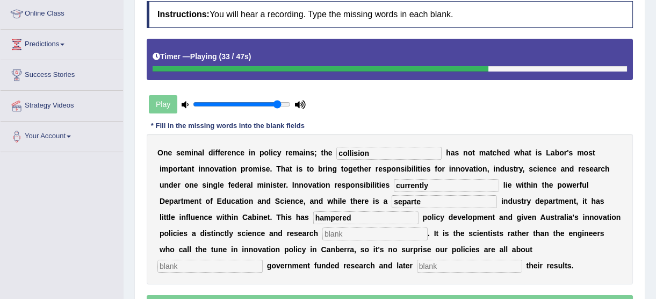
click at [322, 236] on input "text" at bounding box center [374, 233] width 105 height 13
type input "bias"
click at [263, 260] on input "text" at bounding box center [209, 266] width 105 height 13
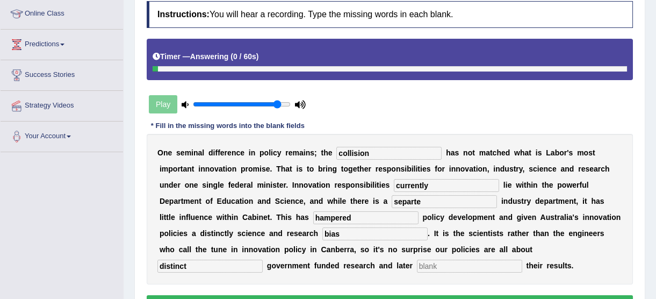
type input "distinct"
click at [417, 269] on input "text" at bounding box center [469, 266] width 105 height 13
type input "commercialising"
click at [392, 202] on input "separte" at bounding box center [444, 201] width 105 height 13
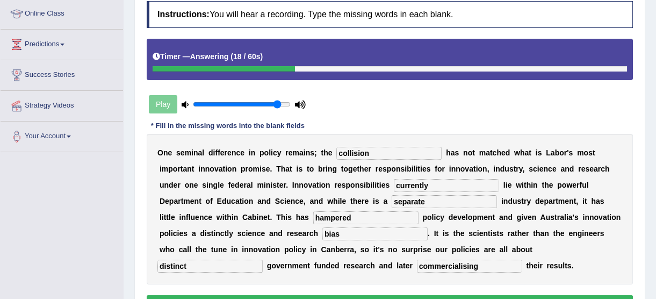
type input "separate"
click at [283, 297] on button "Verify" at bounding box center [390, 304] width 486 height 18
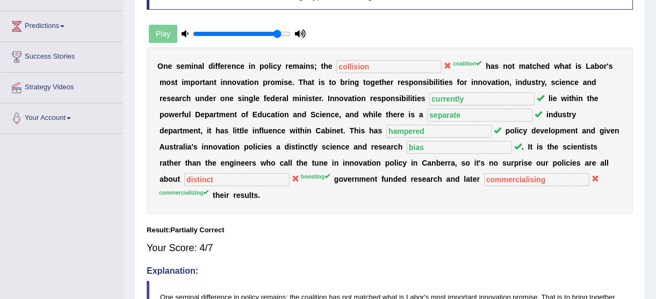
scroll to position [166, 0]
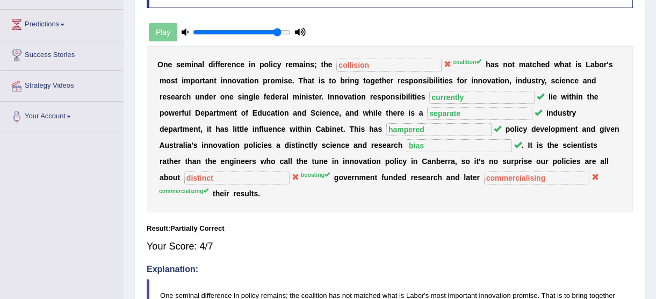
click at [453, 63] on sup "coalition" at bounding box center [467, 62] width 28 height 6
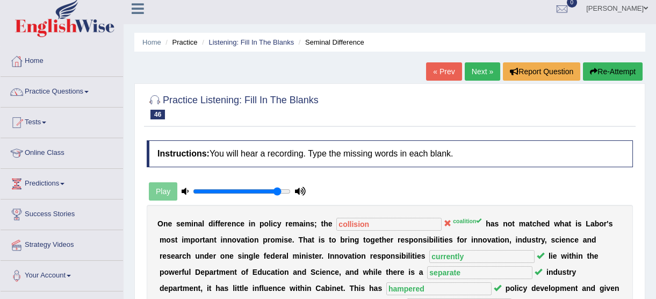
scroll to position [0, 0]
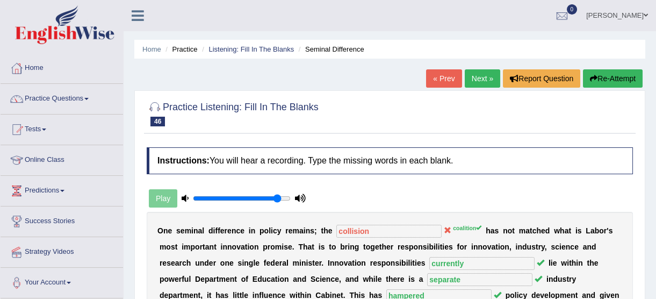
click at [468, 75] on link "Next »" at bounding box center [482, 78] width 35 height 18
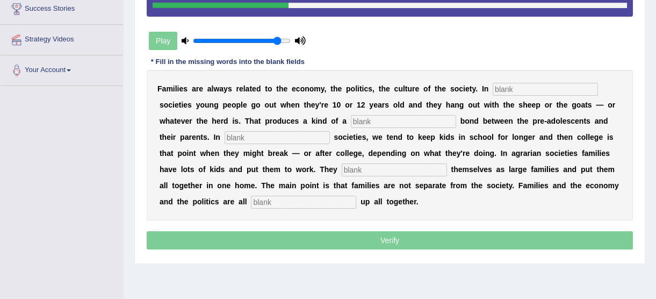
scroll to position [195, 0]
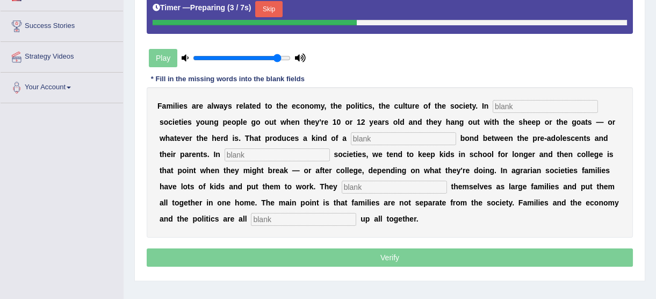
click at [274, 7] on button "Skip" at bounding box center [268, 9] width 27 height 16
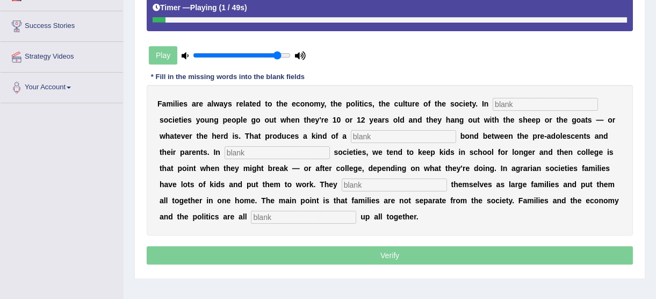
click at [493, 104] on input "text" at bounding box center [545, 104] width 105 height 13
type input "hurting"
click at [351, 136] on input "text" at bounding box center [403, 136] width 105 height 13
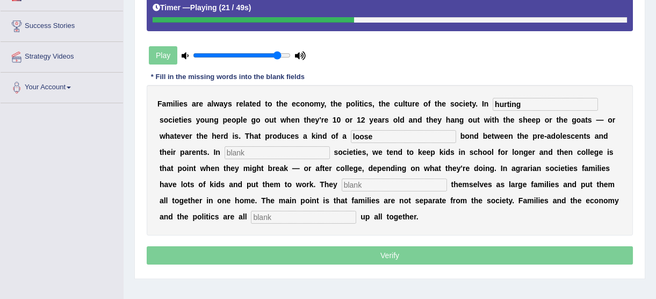
type input "loose"
click at [226, 155] on input "text" at bounding box center [277, 152] width 105 height 13
type input "industrial"
click at [342, 186] on input "text" at bounding box center [394, 184] width 105 height 13
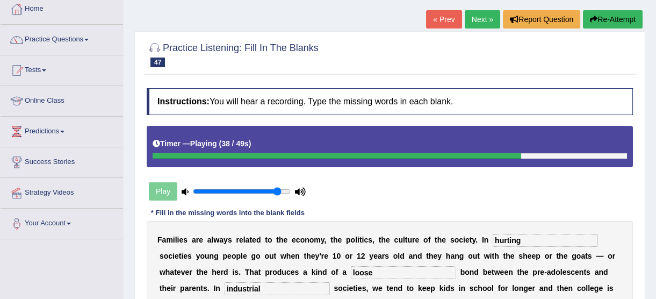
scroll to position [146, 0]
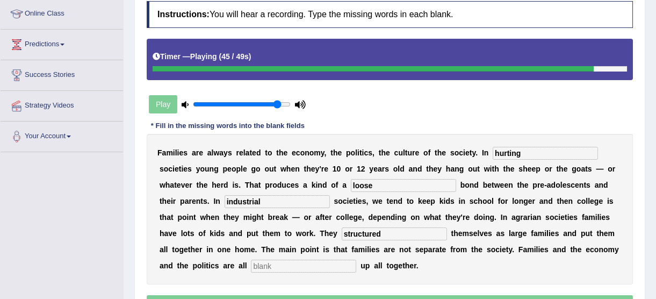
type input "structured"
click at [356, 260] on input "text" at bounding box center [303, 266] width 105 height 13
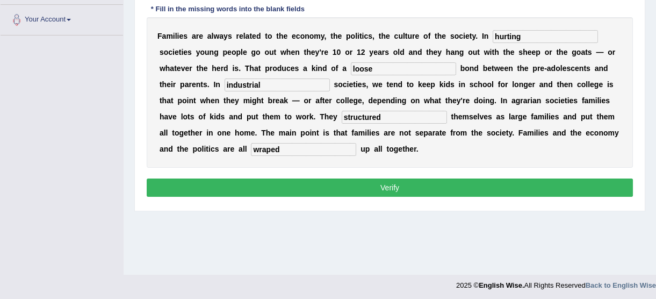
scroll to position [265, 0]
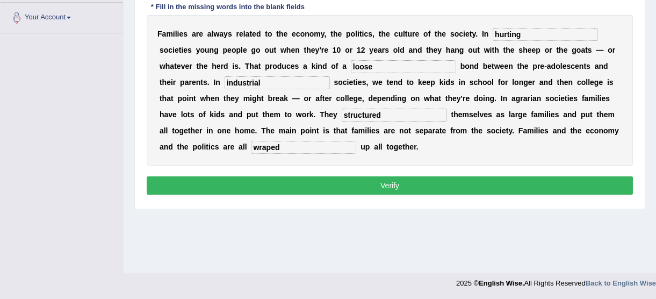
type input "wraped"
click at [580, 184] on button "Verify" at bounding box center [390, 185] width 486 height 18
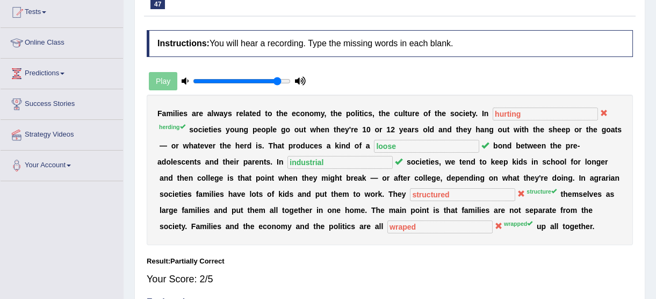
scroll to position [0, 0]
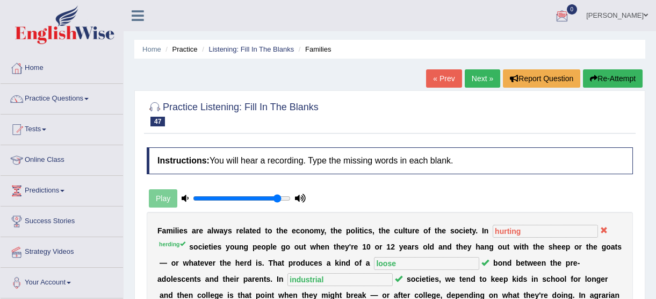
click at [605, 76] on button "Re-Attempt" at bounding box center [613, 78] width 60 height 18
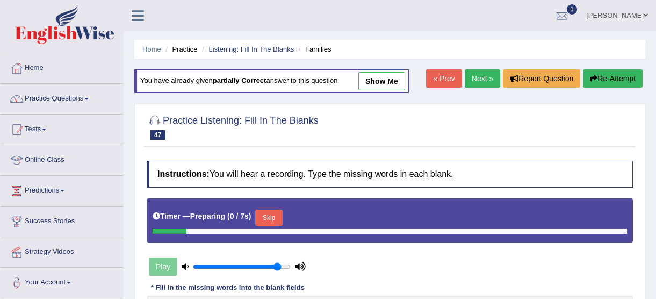
click at [269, 215] on button "Skip" at bounding box center [268, 218] width 27 height 16
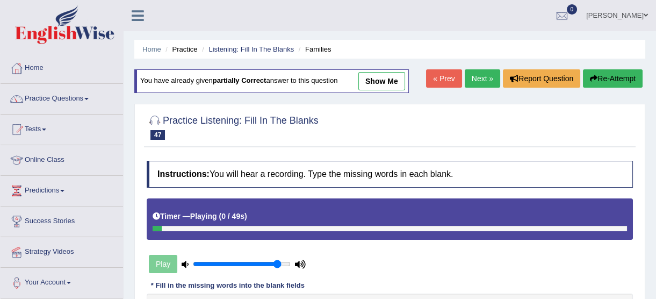
click at [397, 81] on link "show me" at bounding box center [381, 81] width 47 height 18
type input "hurting"
type input "loose"
type input "industrial"
type input "structured"
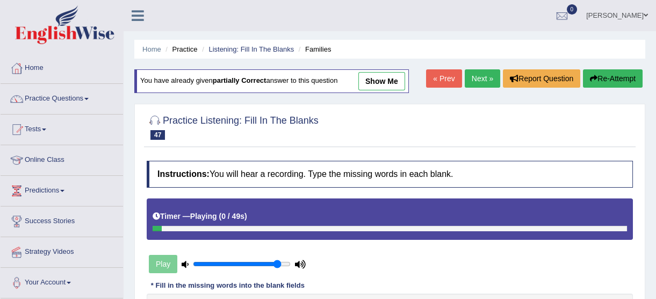
type input "wraped"
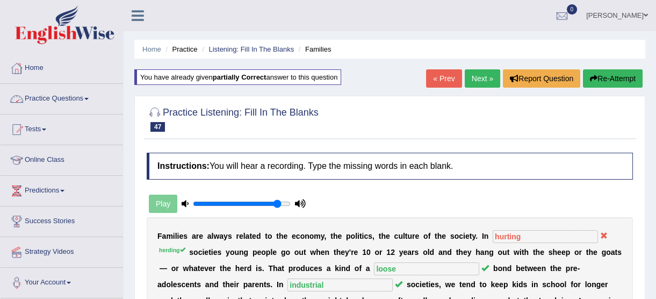
click at [70, 97] on link "Practice Questions" at bounding box center [62, 97] width 123 height 27
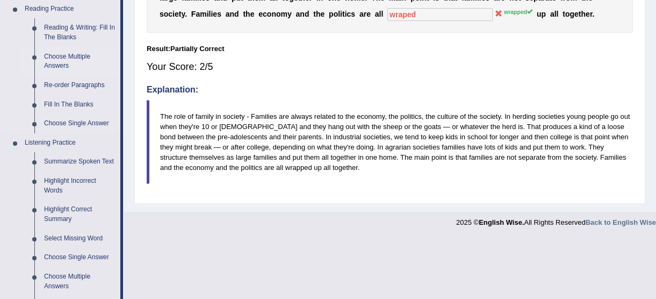
scroll to position [489, 0]
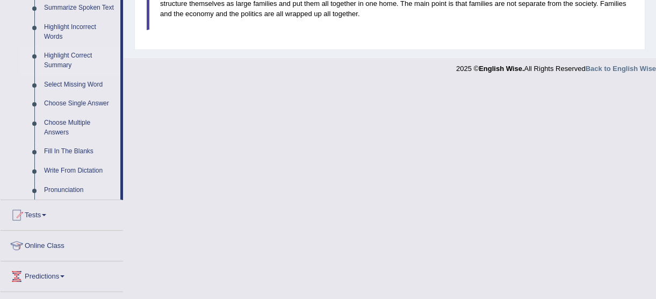
click at [68, 61] on link "Highlight Correct Summary" at bounding box center [79, 60] width 81 height 28
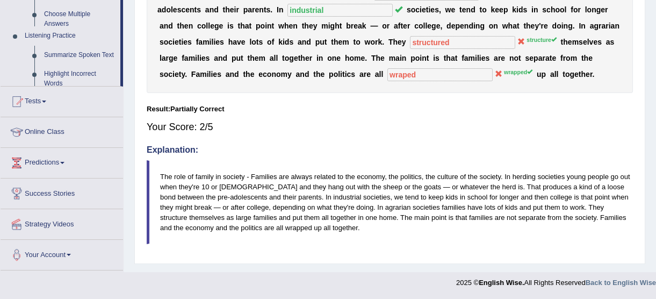
scroll to position [274, 0]
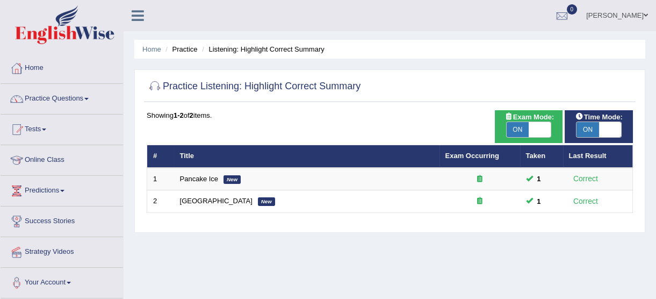
click at [522, 128] on span "ON" at bounding box center [518, 129] width 23 height 15
checkbox input "false"
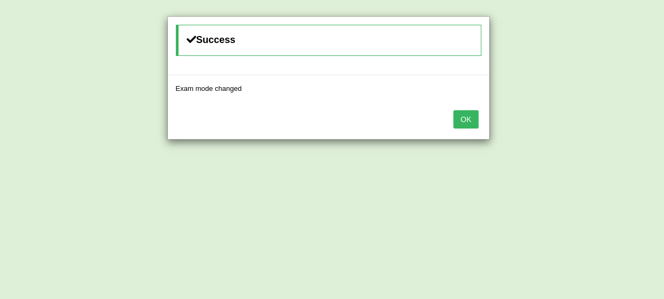
click at [470, 119] on button "OK" at bounding box center [465, 119] width 25 height 18
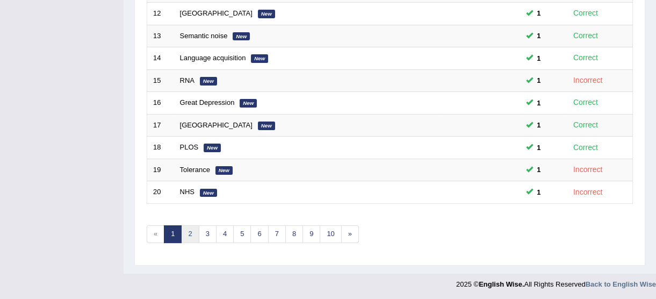
click at [192, 236] on link "2" at bounding box center [190, 234] width 18 height 18
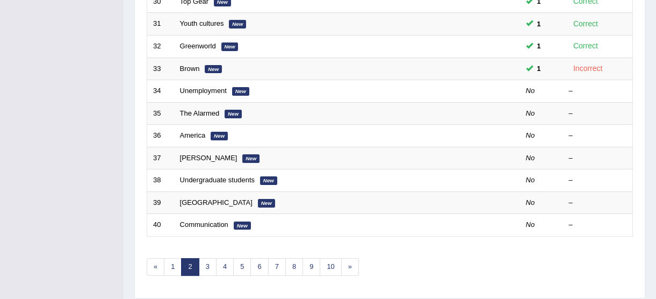
scroll to position [411, 0]
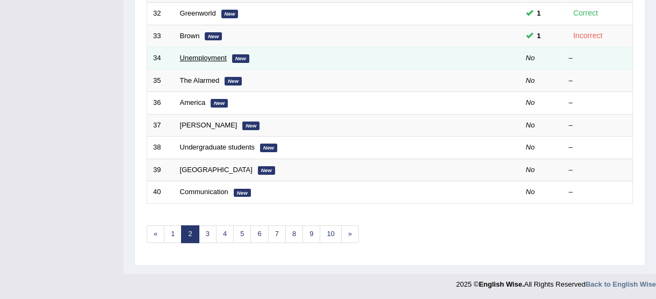
click at [212, 59] on link "Unemployment" at bounding box center [203, 58] width 47 height 8
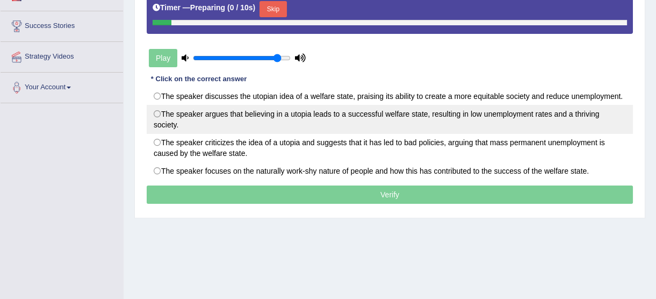
scroll to position [195, 0]
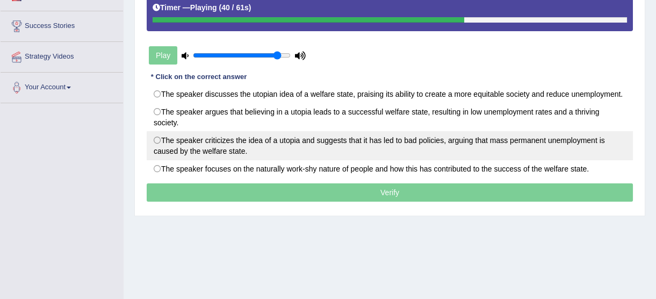
drag, startPoint x: 200, startPoint y: 147, endPoint x: 228, endPoint y: 140, distance: 29.3
click at [223, 140] on label "The speaker criticizes the idea of a utopia and suggests that it has led to bad…" at bounding box center [390, 145] width 486 height 29
radio input "true"
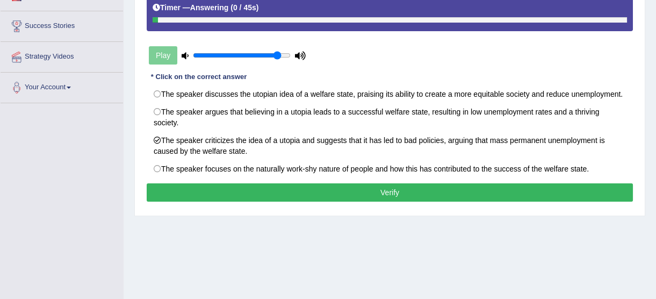
click at [306, 191] on button "Verify" at bounding box center [390, 192] width 486 height 18
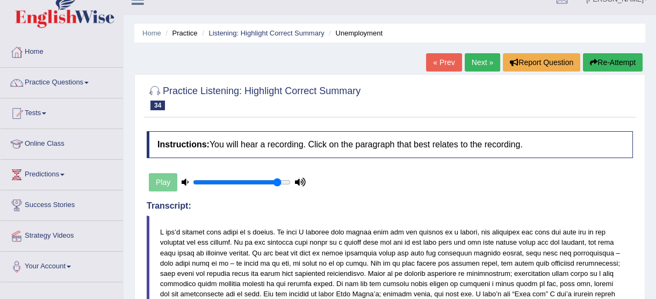
scroll to position [0, 0]
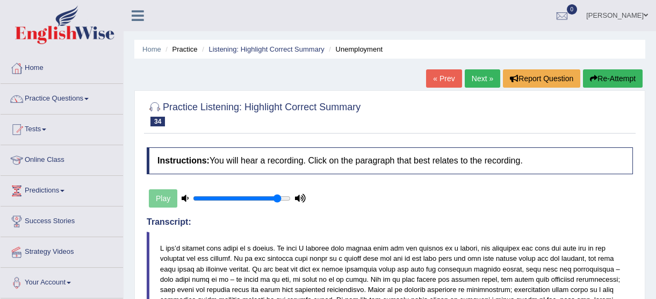
click at [482, 75] on link "Next »" at bounding box center [482, 78] width 35 height 18
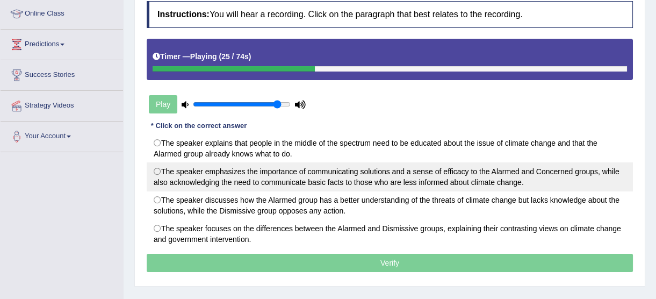
click at [463, 181] on label "The speaker emphasizes the importance of communicating solutions and a sense of…" at bounding box center [390, 176] width 486 height 29
radio input "true"
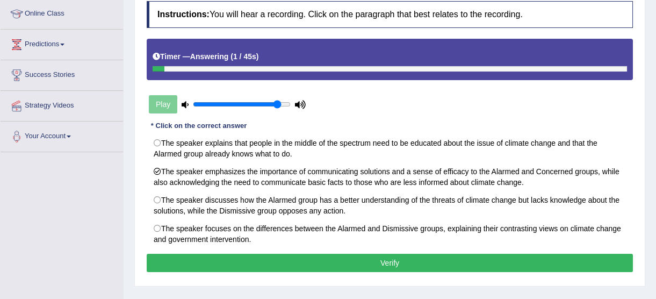
click at [404, 265] on button "Verify" at bounding box center [390, 263] width 486 height 18
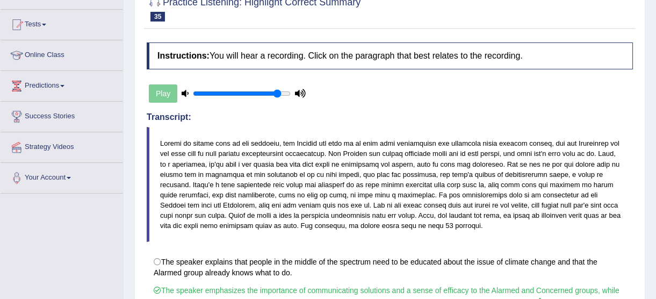
scroll to position [48, 0]
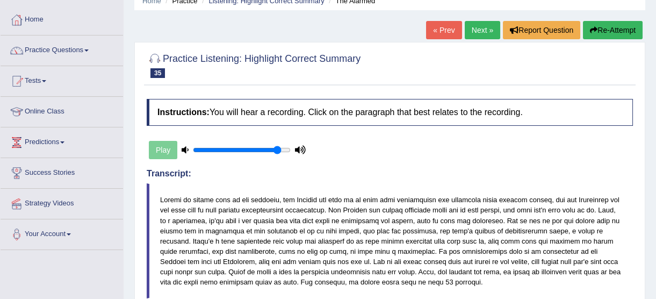
click at [65, 56] on link "Practice Questions" at bounding box center [62, 48] width 123 height 27
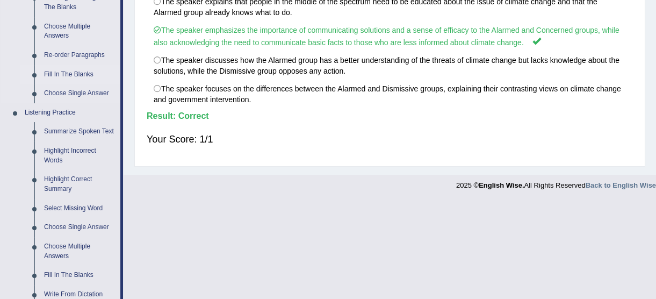
scroll to position [391, 0]
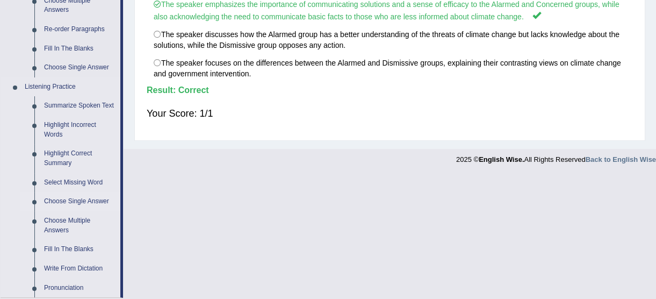
click at [72, 203] on link "Choose Single Answer" at bounding box center [79, 201] width 81 height 19
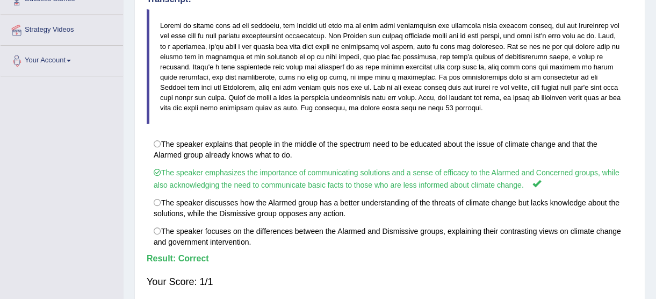
scroll to position [117, 0]
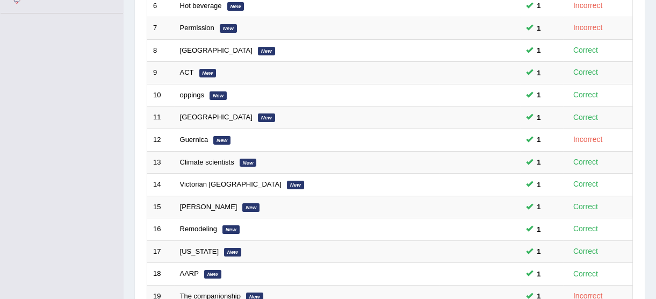
scroll to position [391, 0]
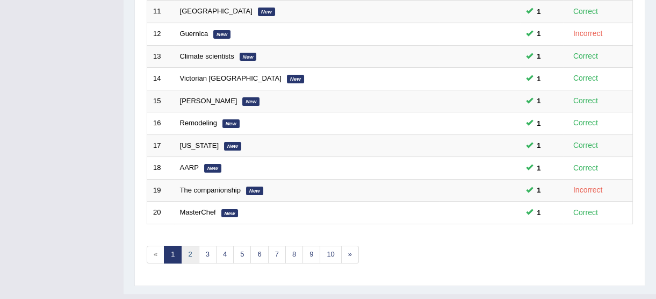
click at [191, 252] on link "2" at bounding box center [190, 255] width 18 height 18
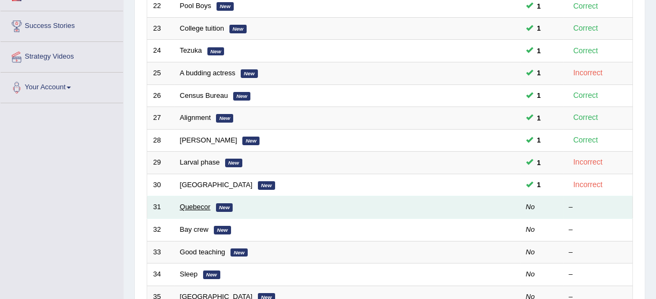
click at [202, 210] on link "Quebecor" at bounding box center [195, 207] width 31 height 8
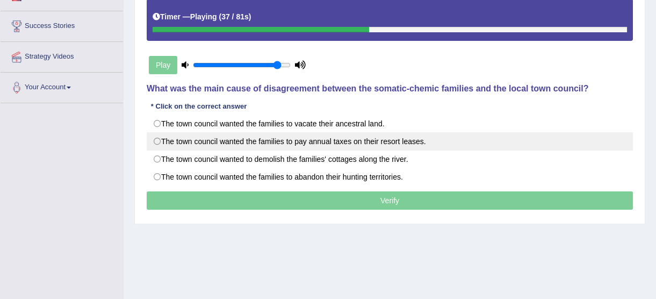
click at [295, 146] on label "The town council wanted the families to pay annual taxes on their resort leases." at bounding box center [390, 141] width 486 height 18
radio input "true"
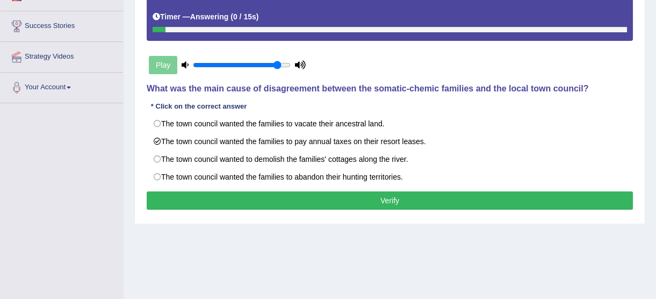
click at [365, 200] on button "Verify" at bounding box center [390, 200] width 486 height 18
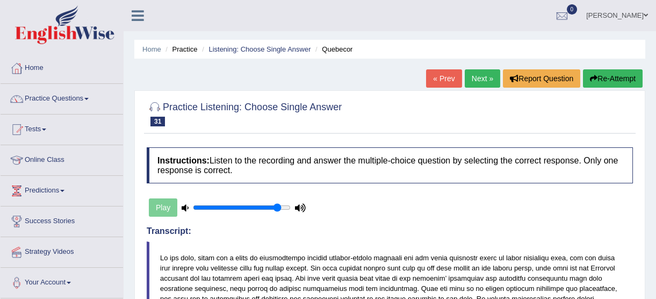
click at [472, 78] on link "Next »" at bounding box center [482, 78] width 35 height 18
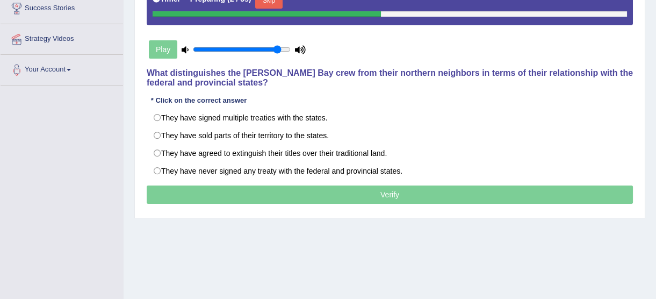
scroll to position [244, 0]
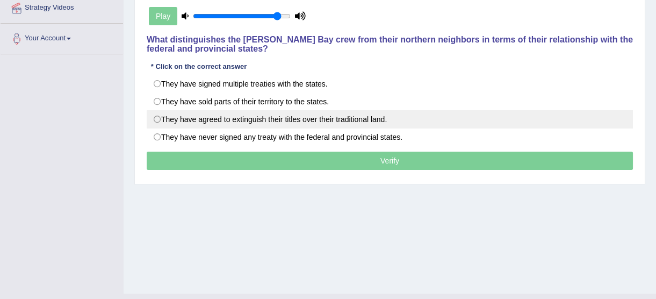
click at [386, 126] on label "They have agreed to extinguish their titles over their traditional land." at bounding box center [390, 119] width 486 height 18
radio input "true"
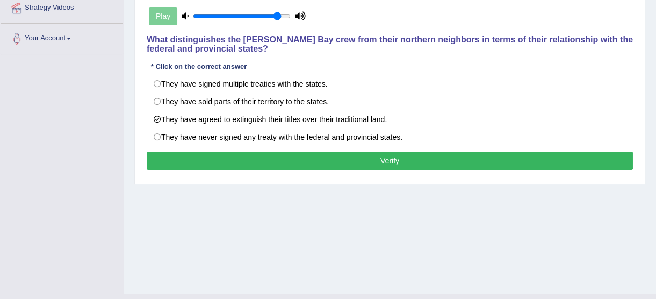
click at [351, 163] on button "Verify" at bounding box center [390, 161] width 486 height 18
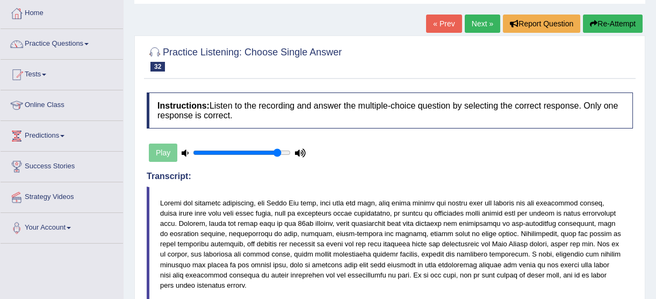
scroll to position [0, 0]
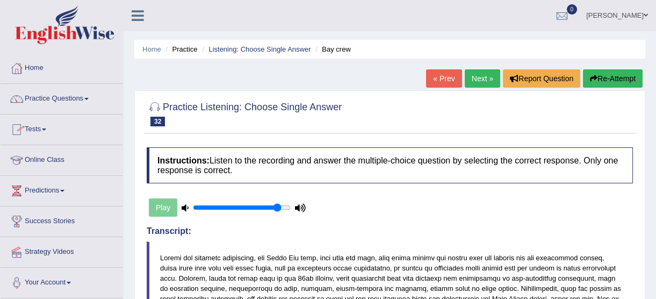
click at [75, 98] on link "Practice Questions" at bounding box center [62, 97] width 123 height 27
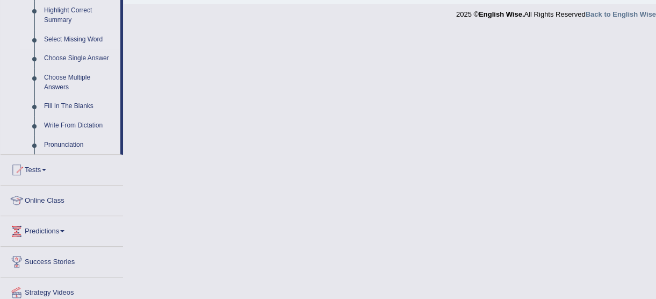
scroll to position [537, 0]
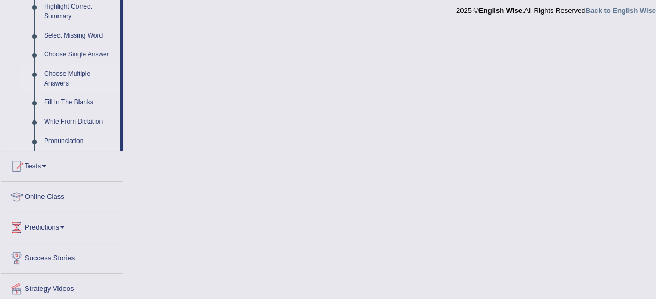
click at [87, 74] on link "Choose Multiple Answers" at bounding box center [79, 78] width 81 height 28
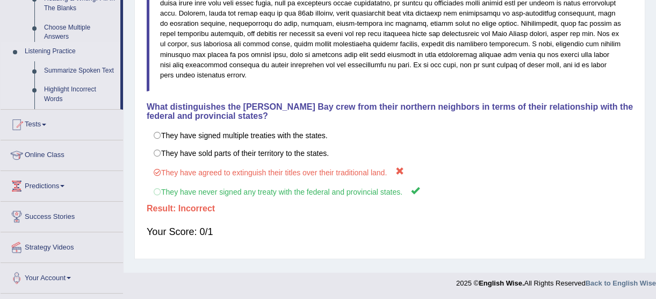
scroll to position [143, 0]
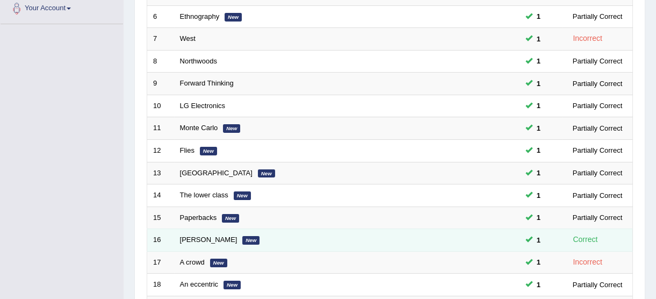
scroll to position [411, 0]
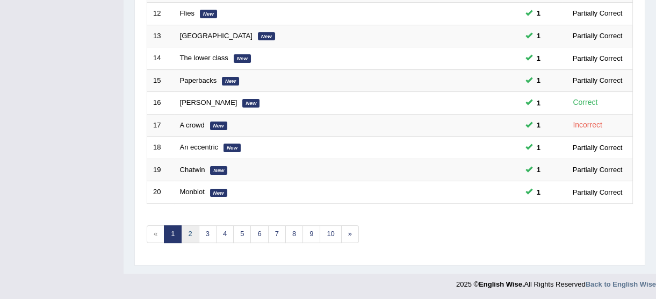
click at [186, 238] on link "2" at bounding box center [190, 234] width 18 height 18
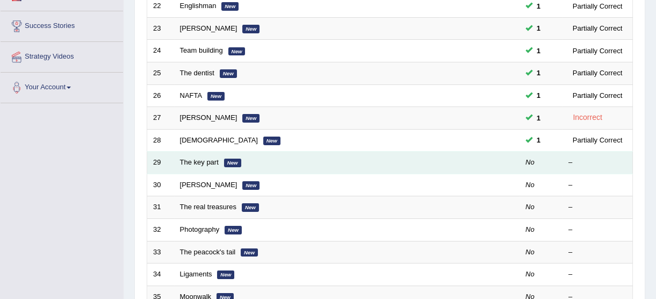
click at [218, 166] on td "The key part New" at bounding box center [306, 163] width 265 height 23
click at [212, 164] on link "The key part" at bounding box center [199, 162] width 39 height 8
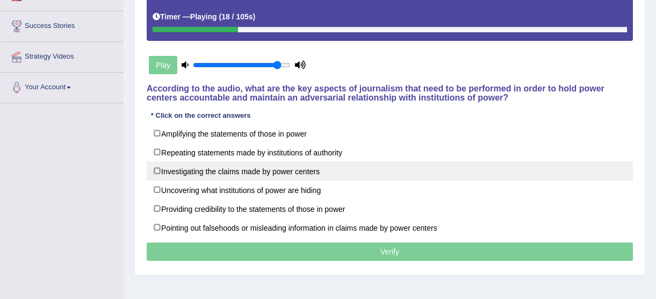
click at [371, 161] on label "Investigating the claims made by power centers" at bounding box center [390, 170] width 486 height 19
checkbox input "true"
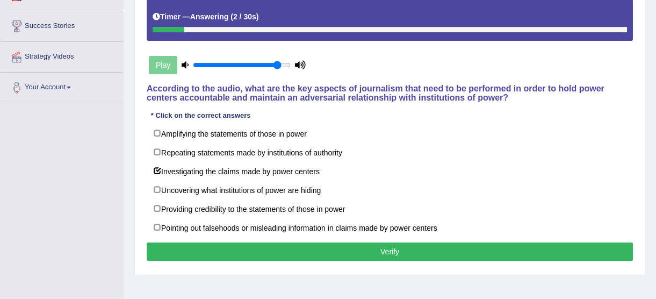
click at [559, 242] on button "Verify" at bounding box center [390, 251] width 486 height 18
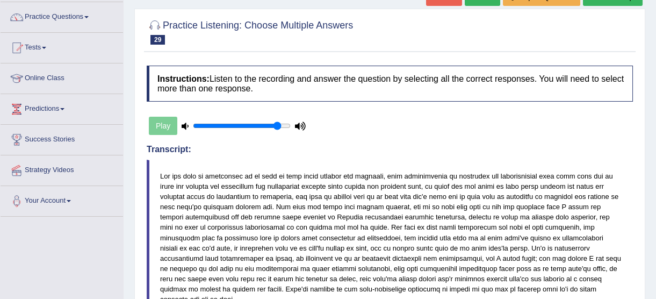
scroll to position [20, 0]
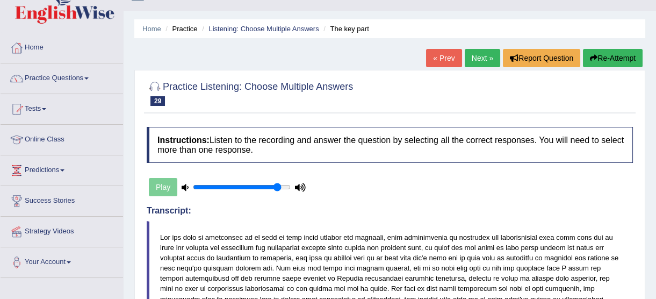
click at [478, 55] on link "Next »" at bounding box center [482, 58] width 35 height 18
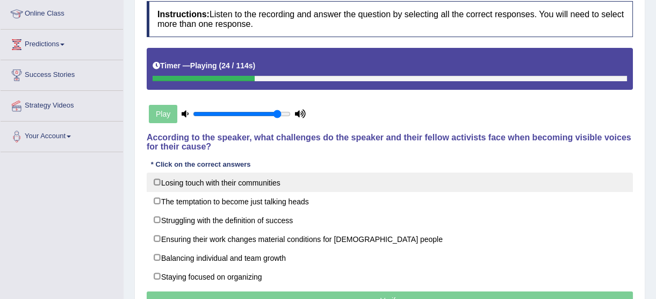
scroll to position [195, 0]
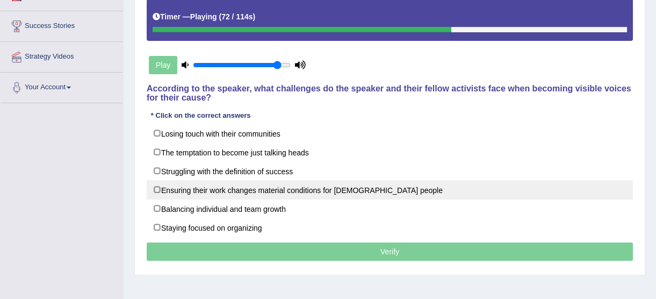
click at [354, 193] on label "Ensuring their work changes material conditions for [DEMOGRAPHIC_DATA] people" at bounding box center [390, 189] width 486 height 19
checkbox input "true"
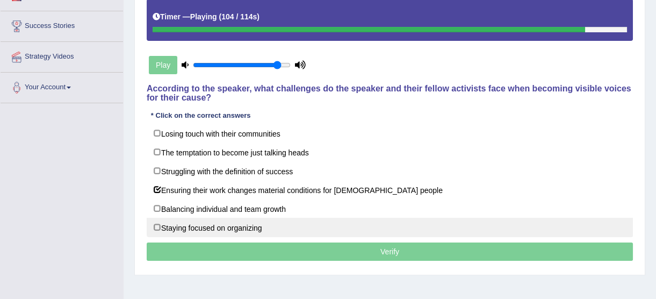
click at [322, 223] on label "Staying focused on organizing" at bounding box center [390, 227] width 486 height 19
checkbox input "true"
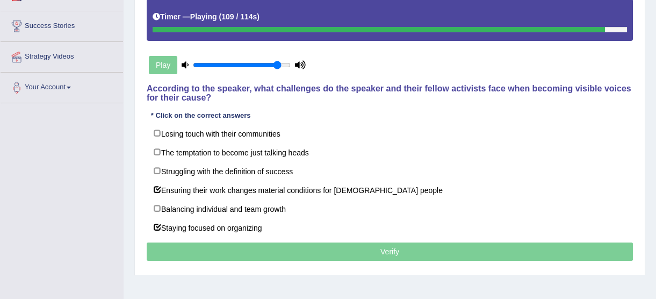
click at [290, 250] on p "Verify" at bounding box center [390, 251] width 486 height 18
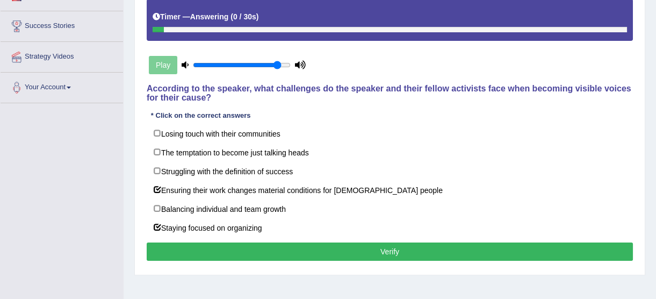
click at [324, 243] on button "Verify" at bounding box center [390, 251] width 486 height 18
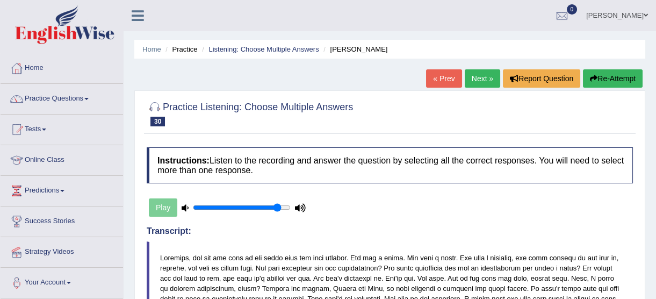
scroll to position [0, 0]
click at [31, 100] on link "Practice Questions" at bounding box center [62, 97] width 123 height 27
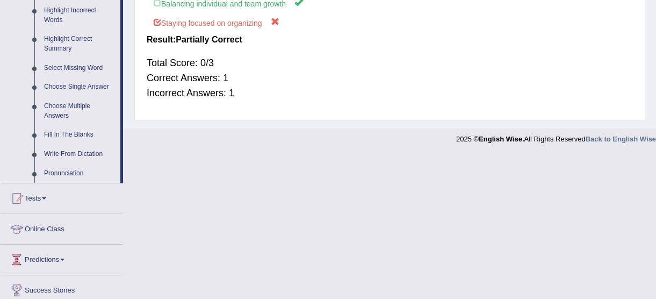
scroll to position [489, 0]
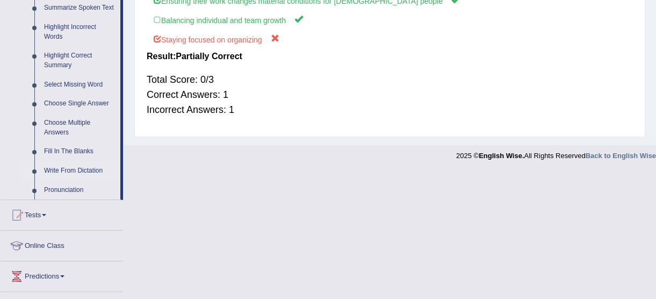
click at [70, 171] on link "Write From Dictation" at bounding box center [79, 170] width 81 height 19
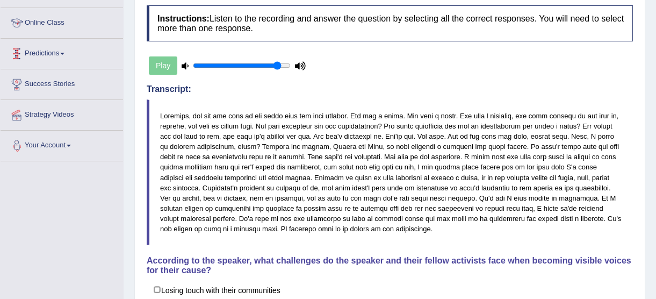
scroll to position [139, 0]
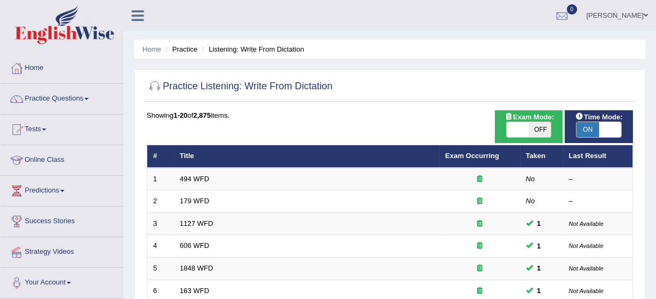
click at [542, 134] on span "OFF" at bounding box center [540, 129] width 23 height 15
checkbox input "true"
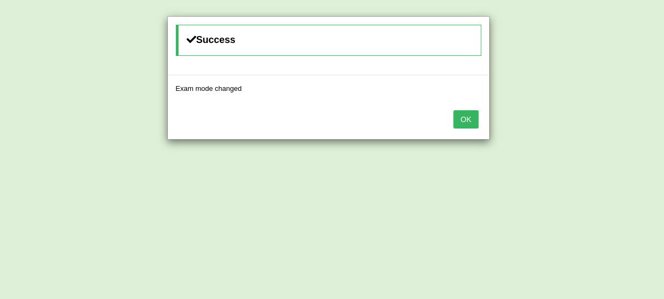
click at [460, 123] on button "OK" at bounding box center [465, 119] width 25 height 18
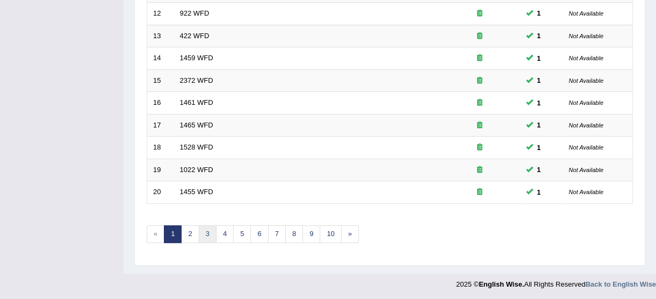
click at [199, 231] on link "3" at bounding box center [208, 234] width 18 height 18
click at [229, 236] on link "4" at bounding box center [225, 234] width 18 height 18
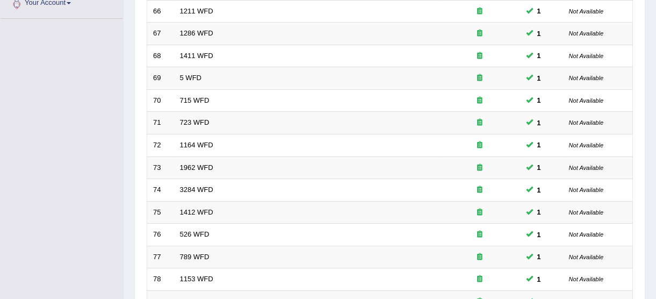
scroll to position [411, 0]
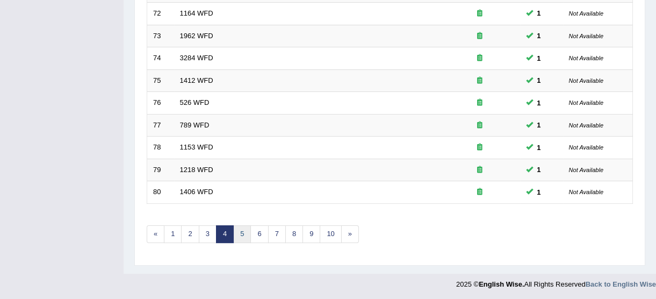
click at [243, 234] on link "5" at bounding box center [242, 234] width 18 height 18
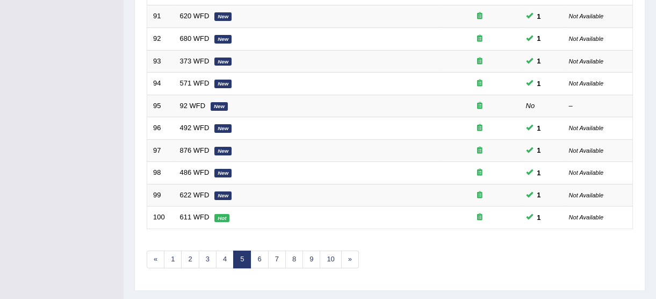
scroll to position [411, 0]
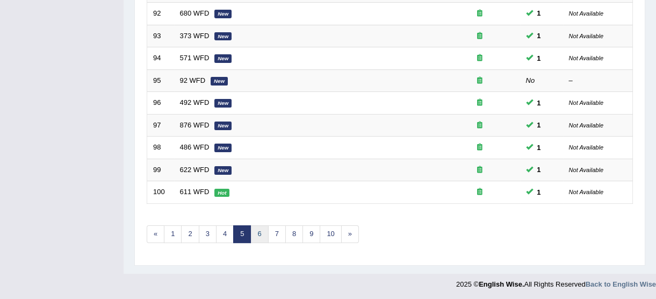
click at [263, 234] on link "6" at bounding box center [259, 234] width 18 height 18
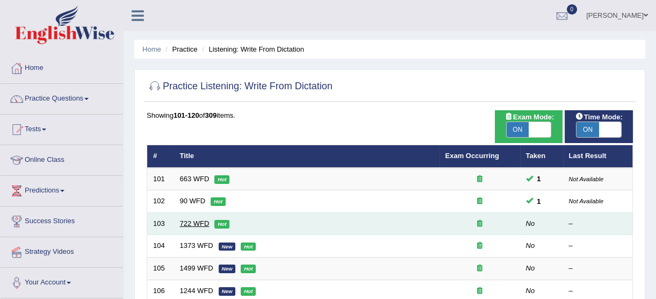
click at [180, 223] on link "722 WFD" at bounding box center [195, 223] width 30 height 8
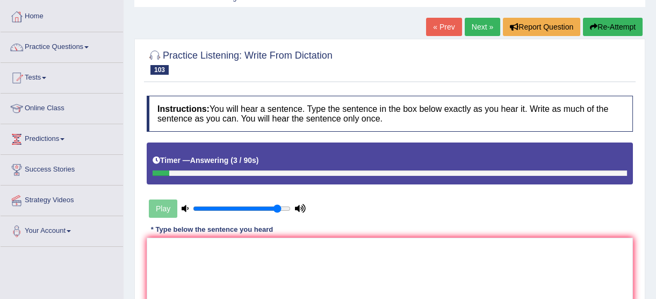
scroll to position [146, 0]
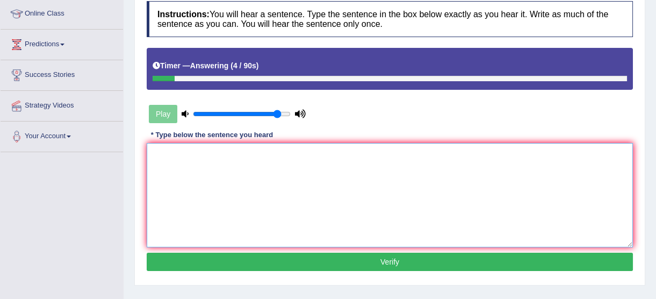
click at [208, 185] on textarea at bounding box center [390, 195] width 486 height 104
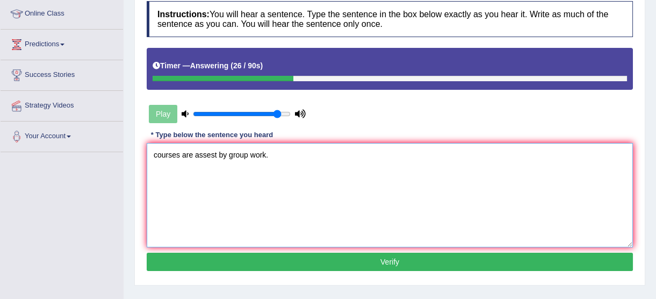
type textarea "courses are assest by group work."
drag, startPoint x: 410, startPoint y: 260, endPoint x: 403, endPoint y: 258, distance: 6.8
click at [407, 260] on button "Verify" at bounding box center [390, 262] width 486 height 18
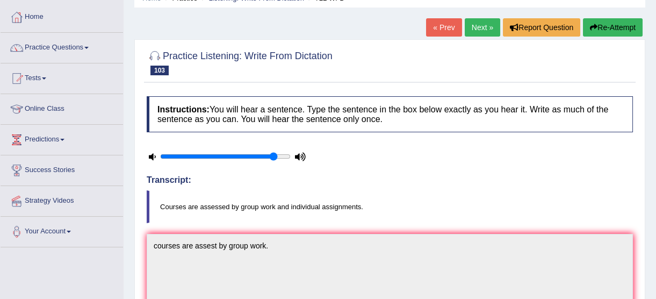
scroll to position [0, 0]
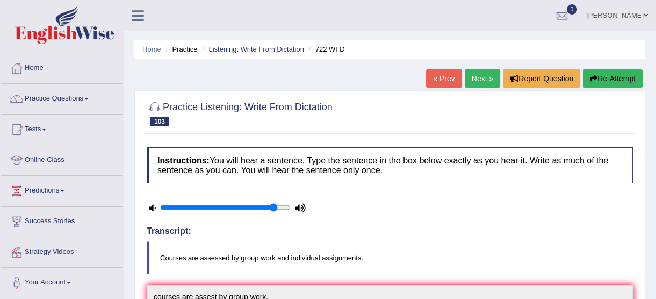
click at [487, 83] on link "Next »" at bounding box center [482, 78] width 35 height 18
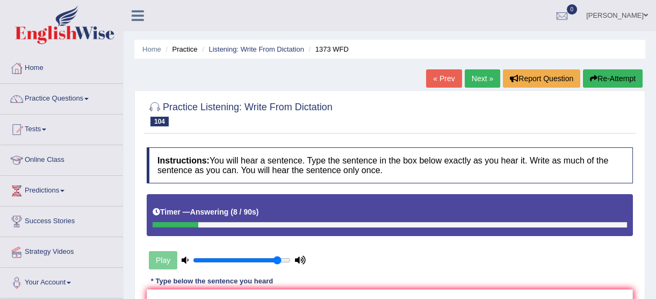
scroll to position [97, 0]
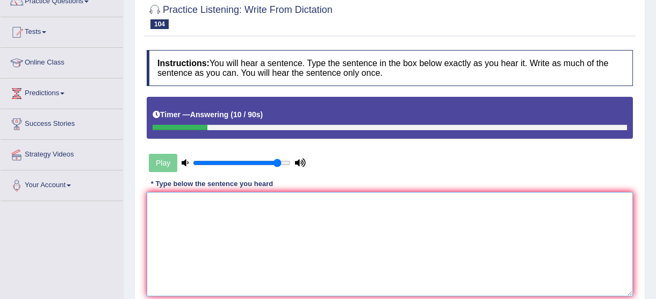
click at [206, 202] on textarea at bounding box center [390, 244] width 486 height 104
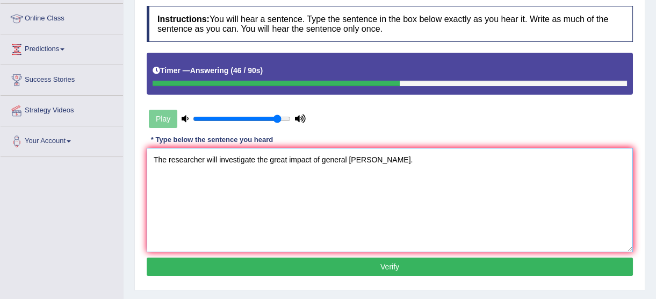
scroll to position [244, 0]
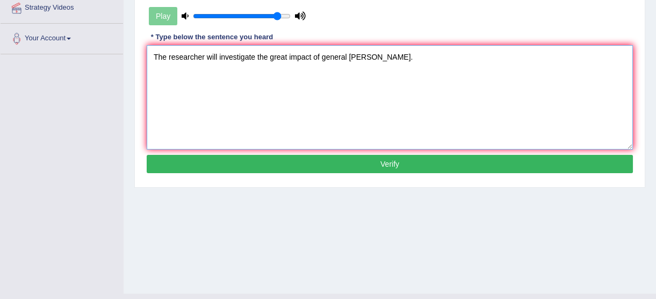
type textarea "The researcher will investigate the great impact of general [PERSON_NAME]."
click at [270, 169] on button "Verify" at bounding box center [390, 164] width 486 height 18
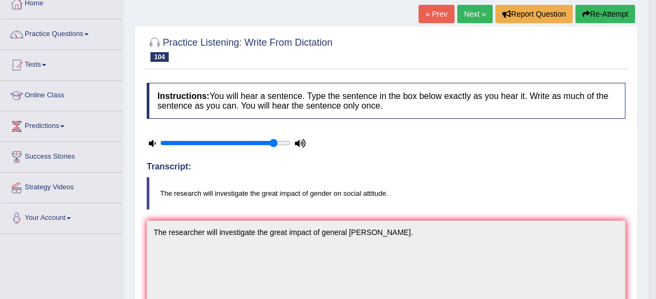
scroll to position [0, 0]
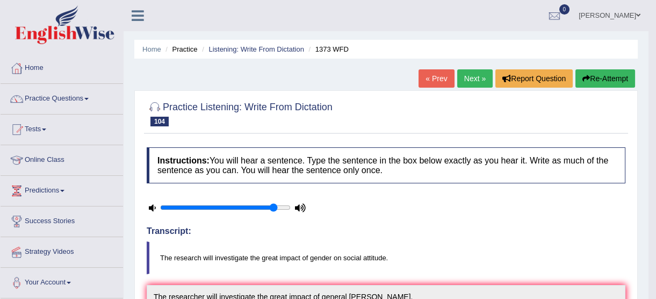
click at [473, 79] on link "Next »" at bounding box center [474, 78] width 35 height 18
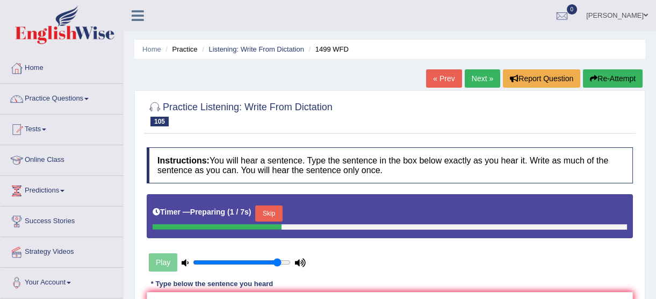
click at [274, 215] on button "Skip" at bounding box center [268, 213] width 27 height 16
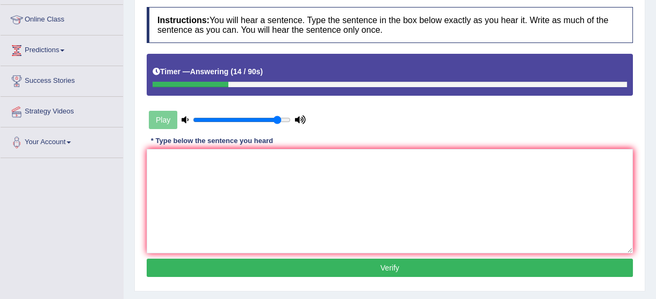
scroll to position [146, 0]
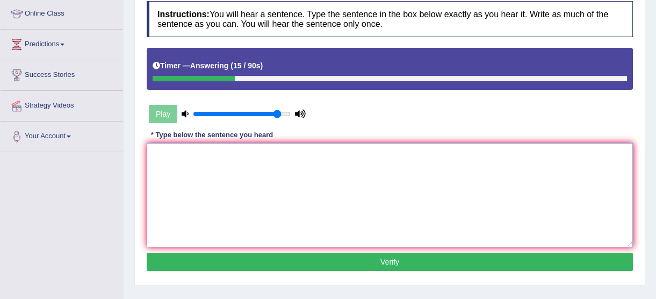
click at [247, 202] on textarea at bounding box center [390, 195] width 486 height 104
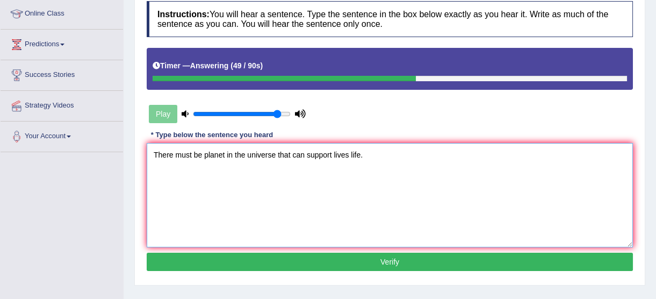
type textarea "There must be planet in the universe that can support lives life."
click at [267, 255] on button "Verify" at bounding box center [390, 262] width 486 height 18
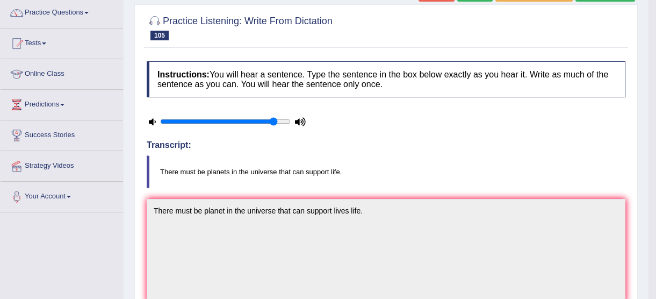
scroll to position [0, 0]
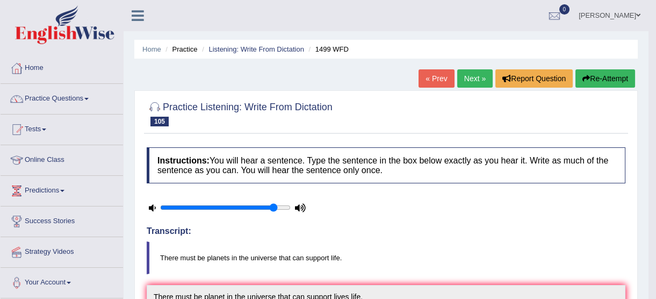
click at [478, 86] on link "Next »" at bounding box center [474, 78] width 35 height 18
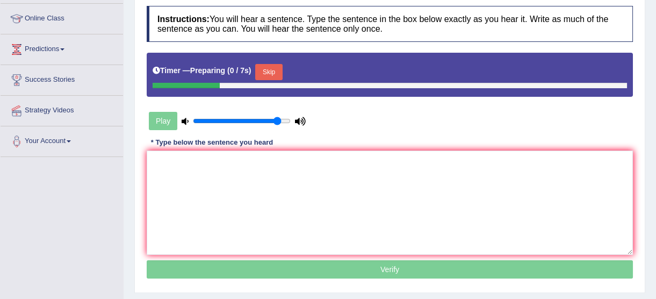
scroll to position [146, 0]
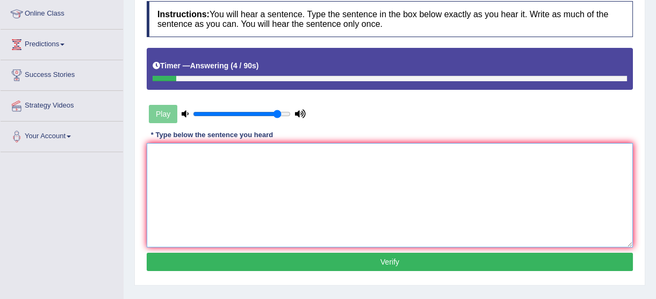
click at [293, 170] on textarea at bounding box center [390, 195] width 486 height 104
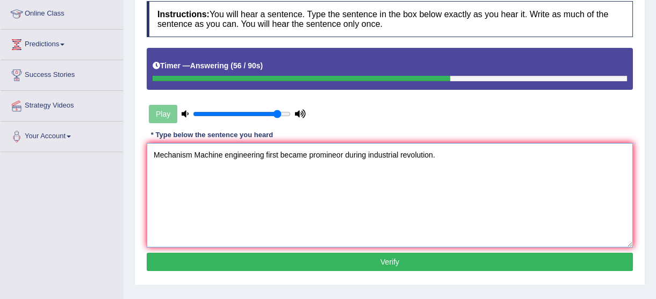
type textarea "Mechanism Machine engineering first became promineor during industrial revoluti…"
click at [377, 267] on button "Verify" at bounding box center [390, 262] width 486 height 18
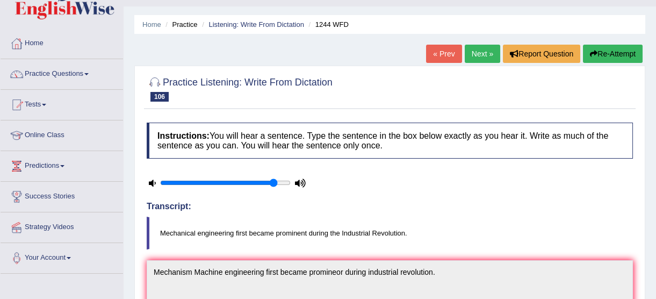
scroll to position [0, 0]
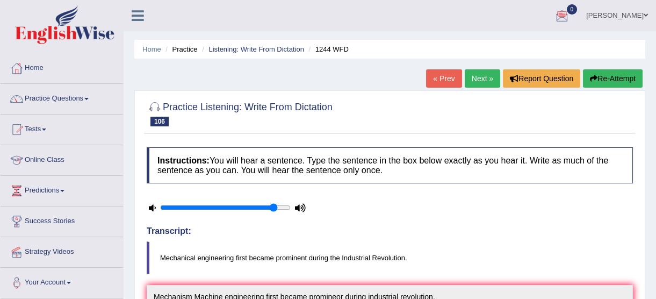
click at [489, 80] on link "Next »" at bounding box center [482, 78] width 35 height 18
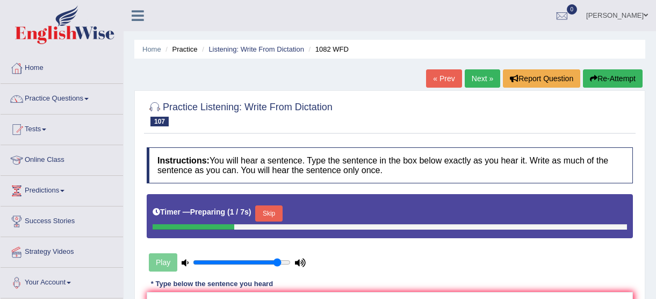
click at [273, 205] on button "Skip" at bounding box center [268, 213] width 27 height 16
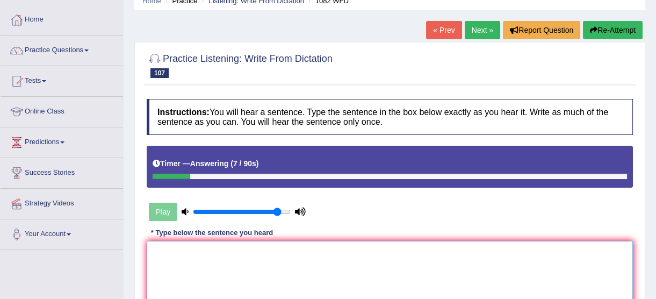
click at [212, 260] on textarea at bounding box center [390, 293] width 486 height 104
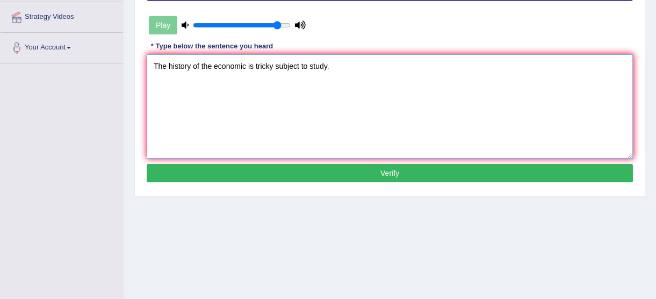
scroll to position [244, 0]
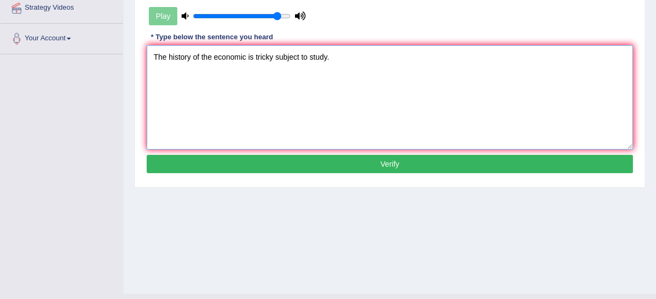
type textarea "The history of the economic is tricky subject to study."
click at [279, 166] on button "Verify" at bounding box center [390, 164] width 486 height 18
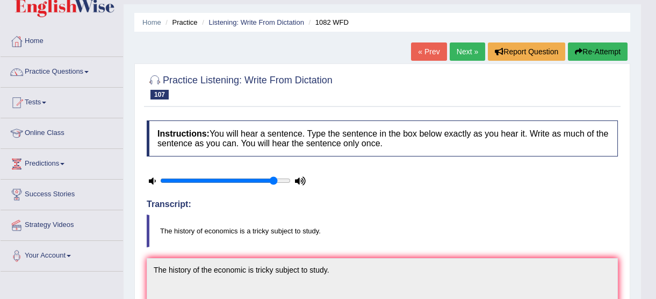
scroll to position [0, 0]
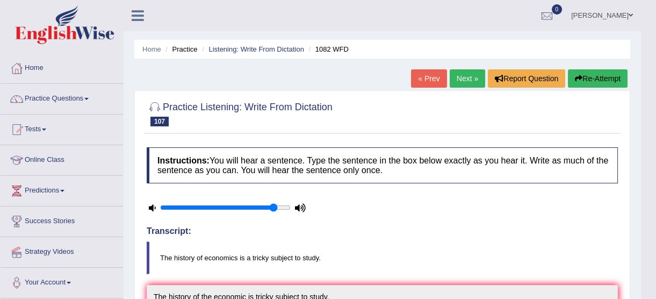
click at [475, 82] on link "Next »" at bounding box center [467, 78] width 35 height 18
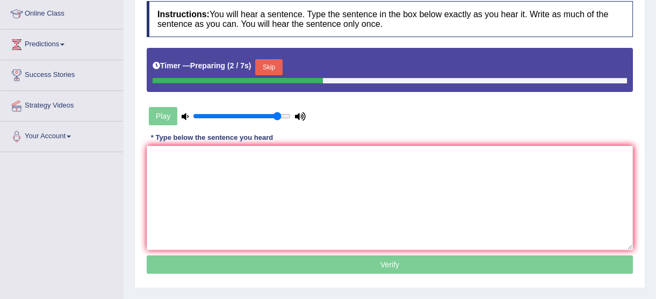
drag, startPoint x: 276, startPoint y: 66, endPoint x: 280, endPoint y: 75, distance: 9.4
click at [275, 68] on button "Skip" at bounding box center [268, 67] width 27 height 16
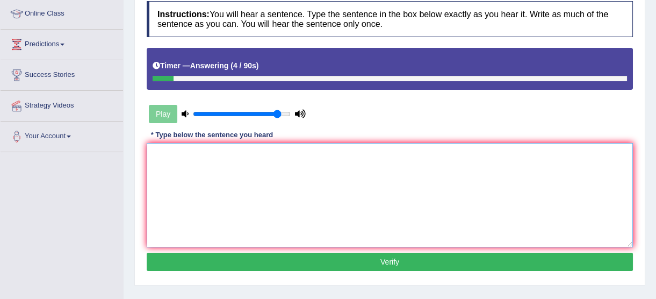
click at [156, 180] on textarea at bounding box center [390, 195] width 486 height 104
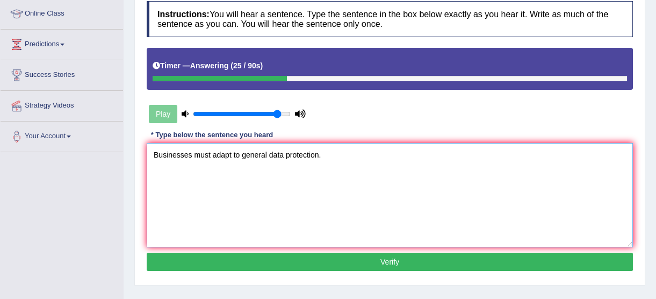
type textarea "Businesses must adapt to general data protection."
click at [376, 257] on button "Verify" at bounding box center [390, 262] width 486 height 18
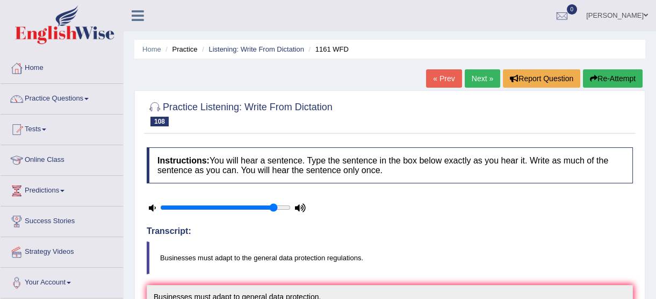
click at [483, 81] on link "Next »" at bounding box center [482, 78] width 35 height 18
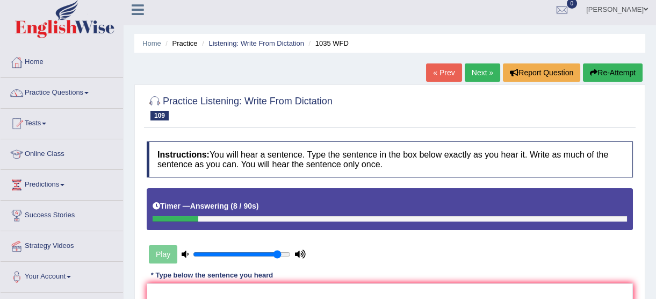
scroll to position [97, 0]
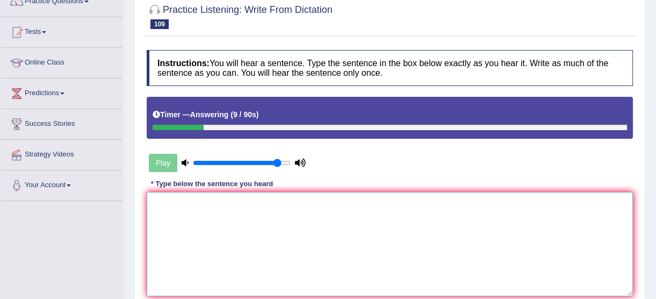
click at [290, 229] on textarea at bounding box center [390, 244] width 486 height 104
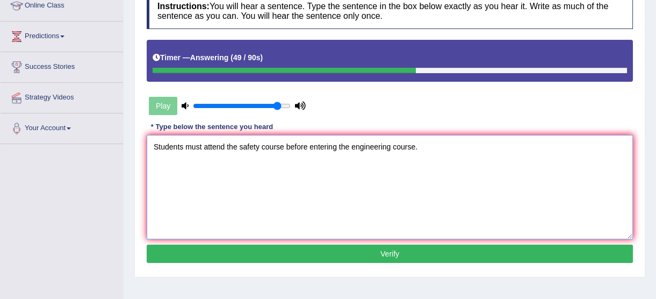
scroll to position [265, 0]
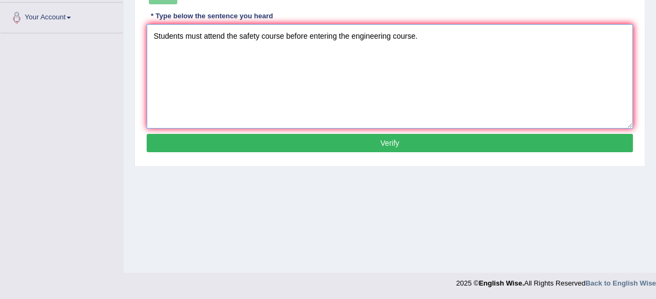
type textarea "Students must attend the safety course before entering the engineering course."
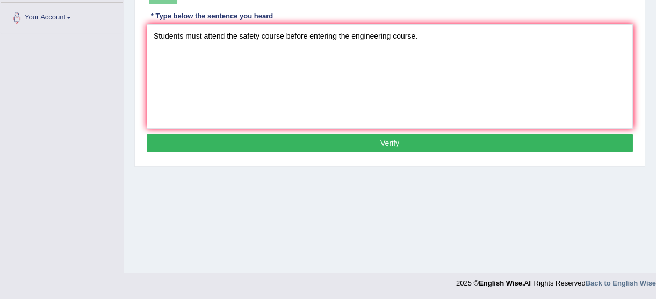
click at [330, 144] on button "Verify" at bounding box center [390, 143] width 486 height 18
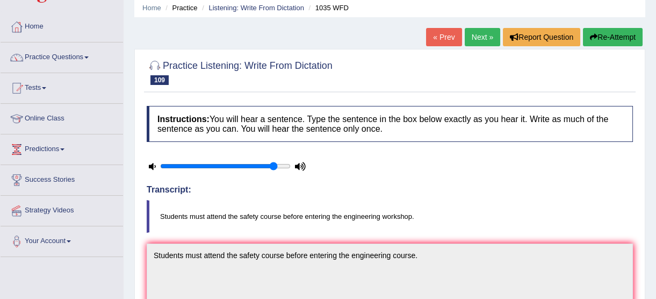
scroll to position [21, 0]
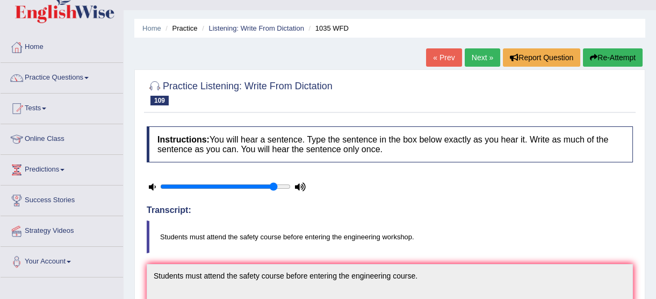
click at [479, 58] on link "Next »" at bounding box center [482, 57] width 35 height 18
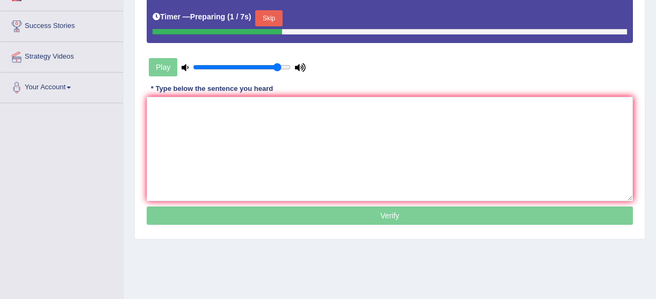
click at [268, 22] on button "Skip" at bounding box center [268, 18] width 27 height 16
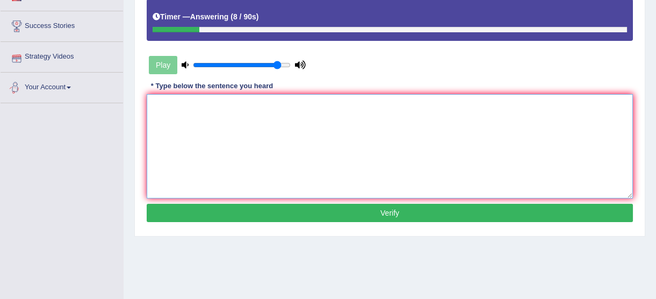
click at [186, 99] on textarea at bounding box center [390, 146] width 486 height 104
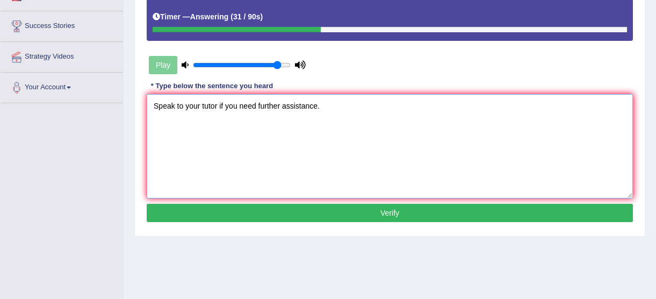
type textarea "Speak to your tutor if you need further assistance."
click at [215, 215] on button "Verify" at bounding box center [390, 213] width 486 height 18
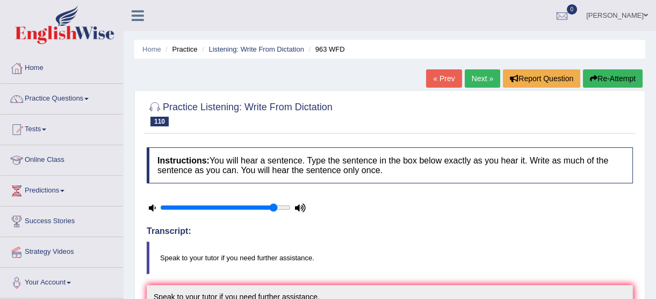
click at [482, 86] on link "Next »" at bounding box center [482, 78] width 35 height 18
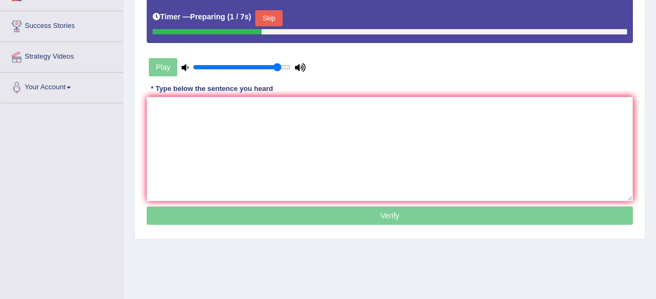
drag, startPoint x: 264, startPoint y: 24, endPoint x: 268, endPoint y: 18, distance: 7.3
click at [264, 21] on button "Skip" at bounding box center [268, 18] width 27 height 16
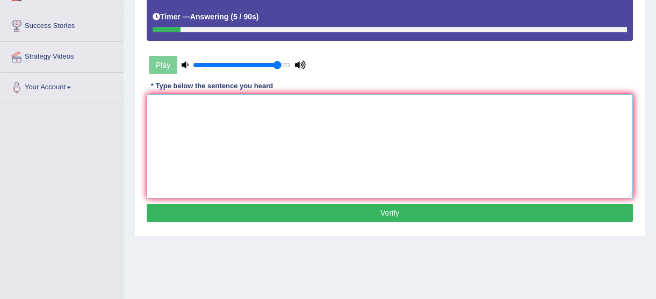
click at [182, 98] on textarea at bounding box center [390, 146] width 486 height 104
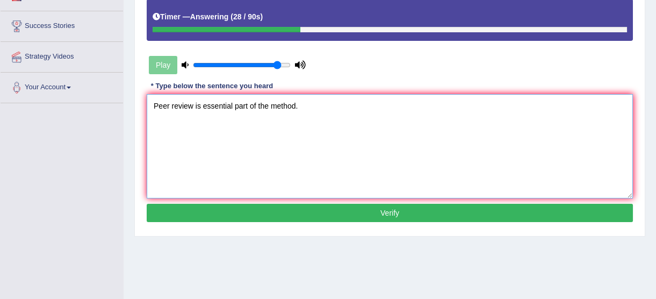
type textarea "Peer review is essential part of the method."
click at [392, 216] on button "Verify" at bounding box center [390, 213] width 486 height 18
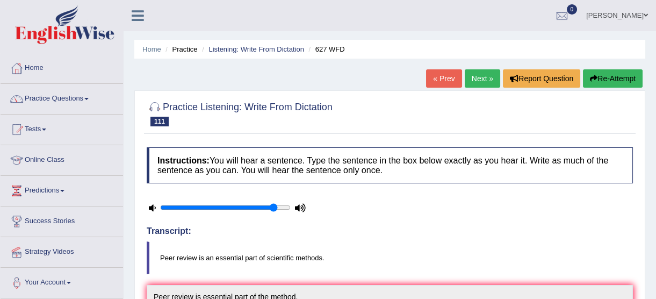
click at [475, 78] on link "Next »" at bounding box center [482, 78] width 35 height 18
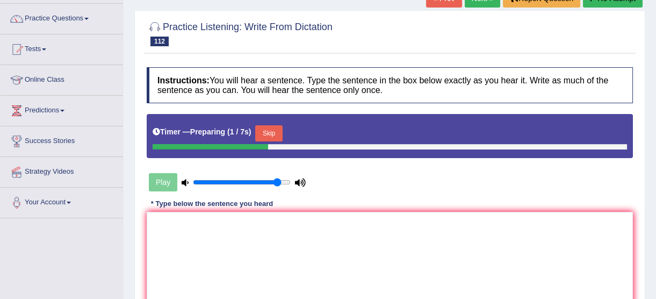
scroll to position [97, 0]
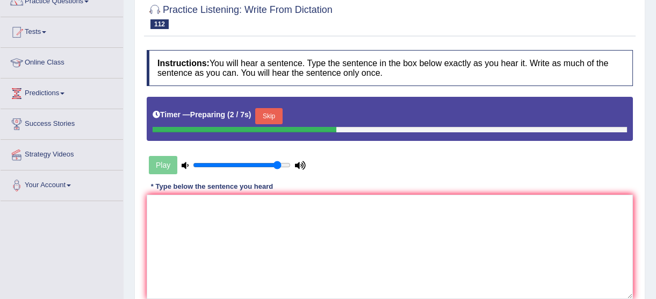
click at [262, 122] on button "Skip" at bounding box center [268, 116] width 27 height 16
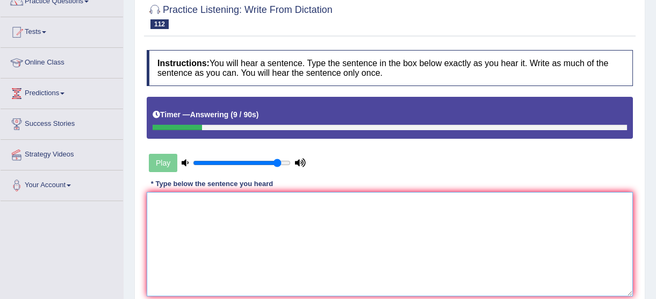
click at [190, 220] on textarea at bounding box center [390, 244] width 486 height 104
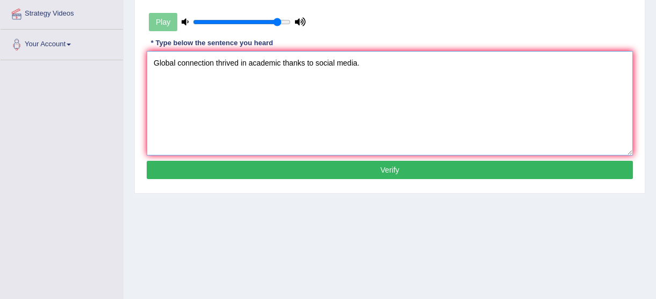
scroll to position [244, 0]
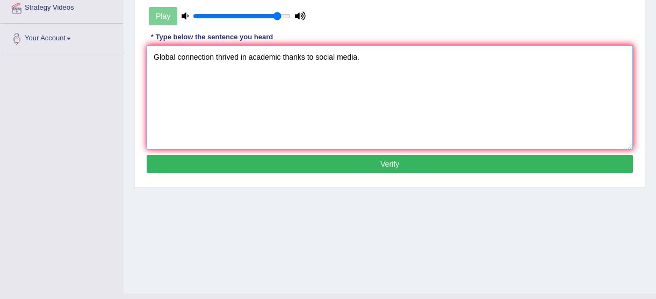
type textarea "Global connection thrived in academic thanks to social media."
click at [290, 161] on button "Verify" at bounding box center [390, 164] width 486 height 18
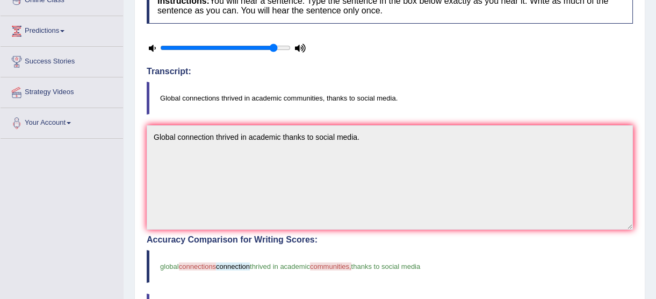
scroll to position [0, 0]
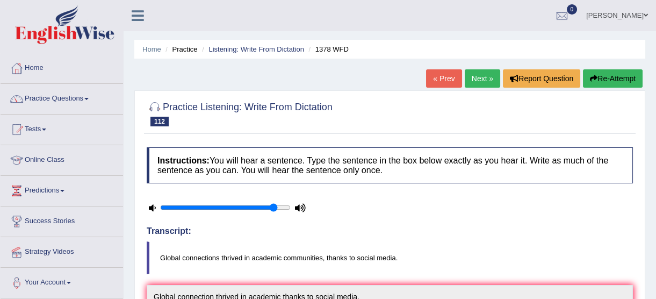
click at [481, 85] on link "Next »" at bounding box center [482, 78] width 35 height 18
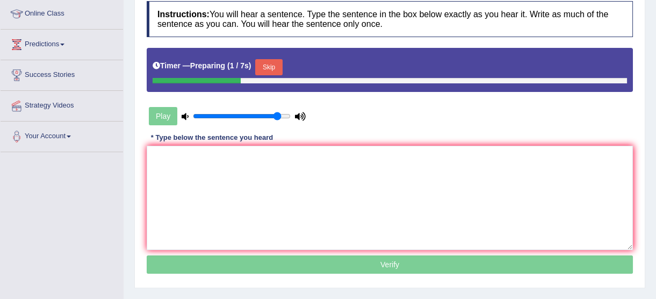
click at [278, 74] on button "Skip" at bounding box center [268, 67] width 27 height 16
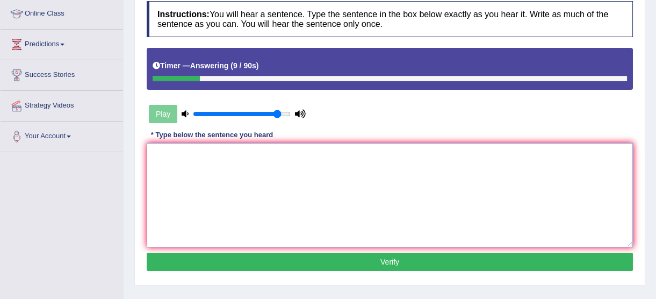
click at [210, 167] on textarea at bounding box center [390, 195] width 486 height 104
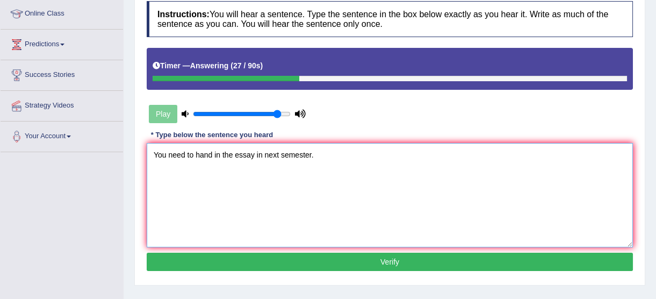
type textarea "You need to hand in the essay in next semester."
click at [286, 254] on button "Verify" at bounding box center [390, 262] width 486 height 18
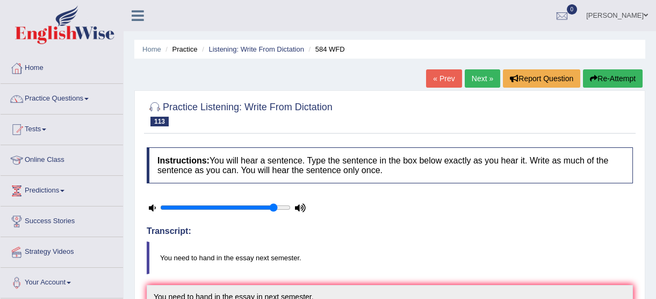
click at [488, 80] on link "Next »" at bounding box center [482, 78] width 35 height 18
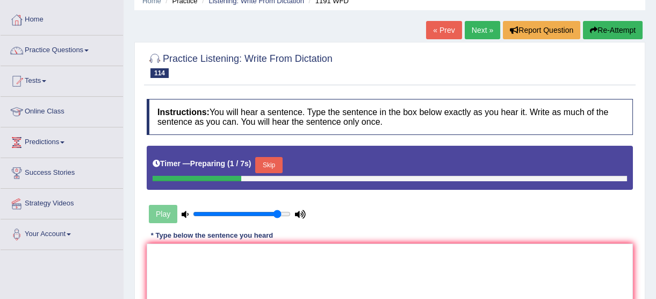
click at [268, 168] on button "Skip" at bounding box center [268, 165] width 27 height 16
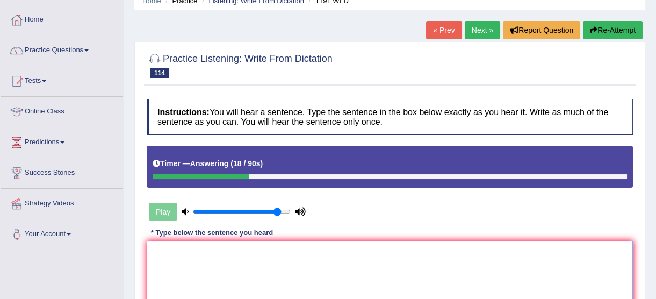
click at [210, 252] on textarea at bounding box center [390, 293] width 486 height 104
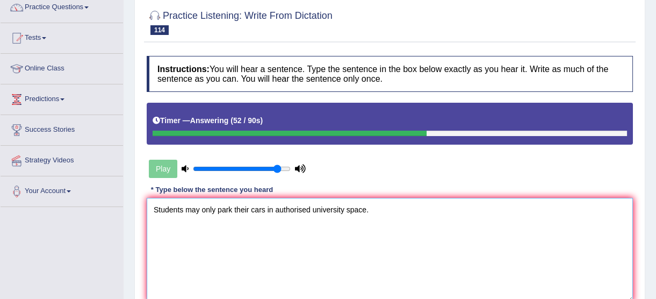
scroll to position [265, 0]
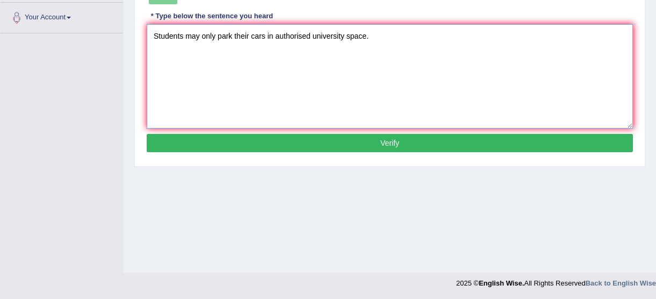
type textarea "Students may only park their cars in authorised university space."
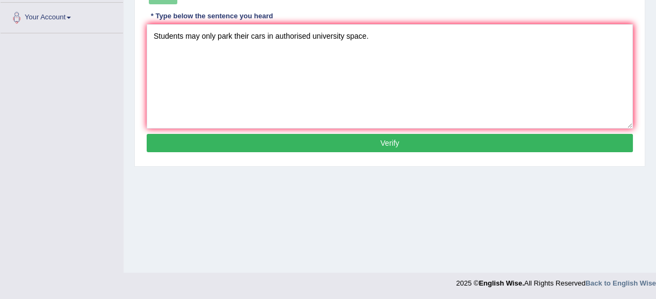
click at [424, 152] on div "Instructions: You will hear a sentence. Type the sentence in the box below exac…" at bounding box center [390, 19] width 492 height 284
click at [424, 146] on button "Verify" at bounding box center [390, 143] width 486 height 18
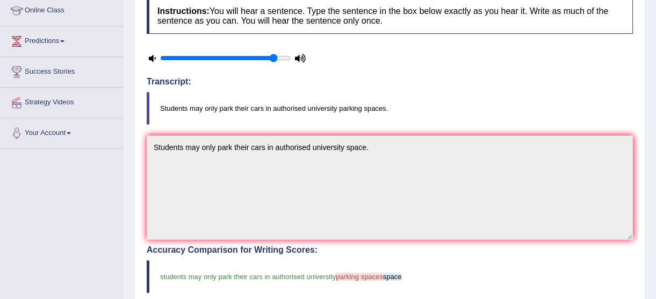
scroll to position [0, 0]
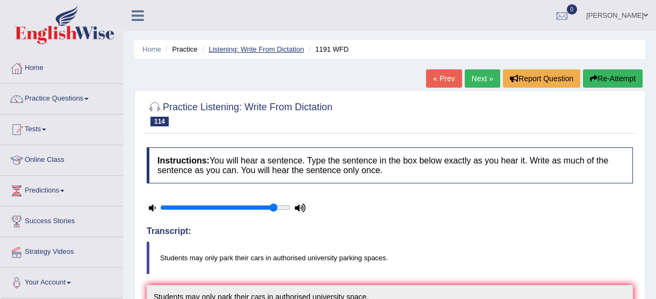
click at [254, 53] on link "Listening: Write From Dictation" at bounding box center [257, 49] width 96 height 8
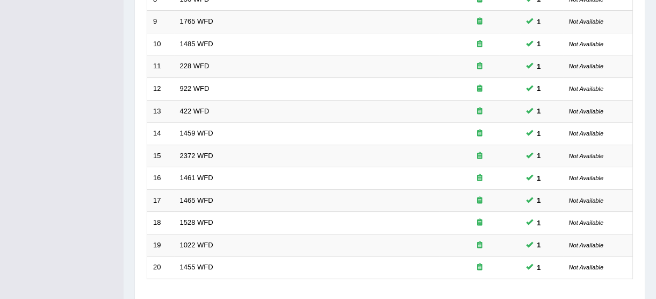
scroll to position [411, 0]
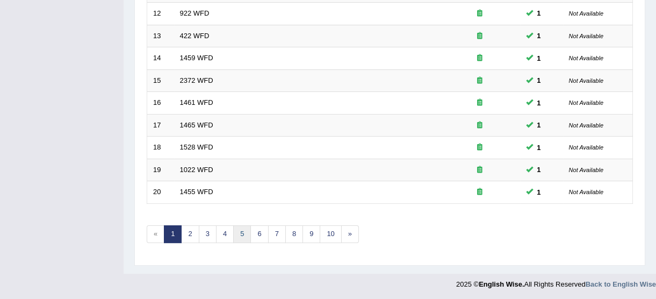
click at [242, 232] on link "5" at bounding box center [242, 234] width 18 height 18
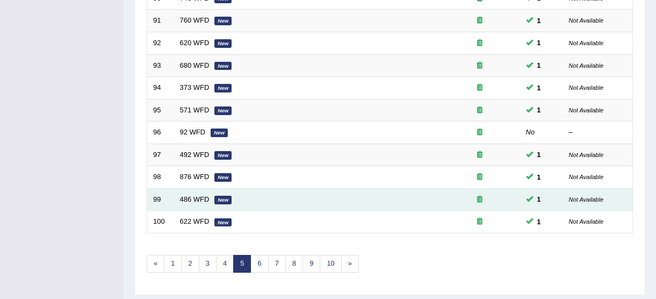
scroll to position [411, 0]
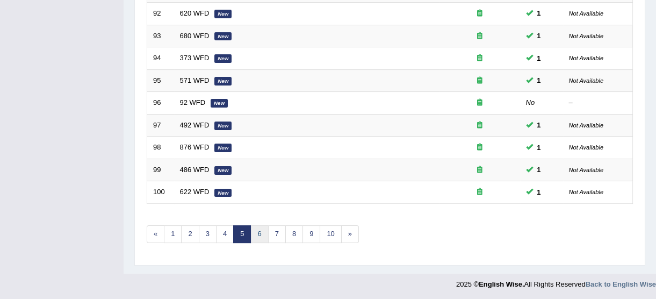
click at [264, 231] on link "6" at bounding box center [259, 234] width 18 height 18
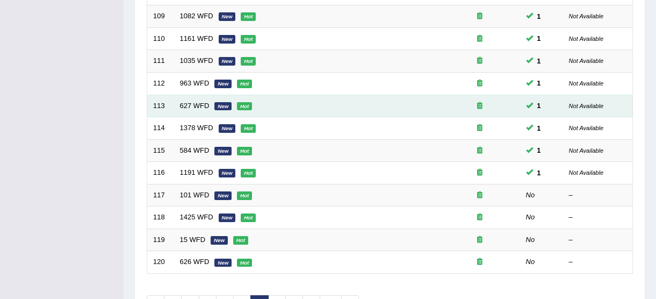
scroll to position [342, 0]
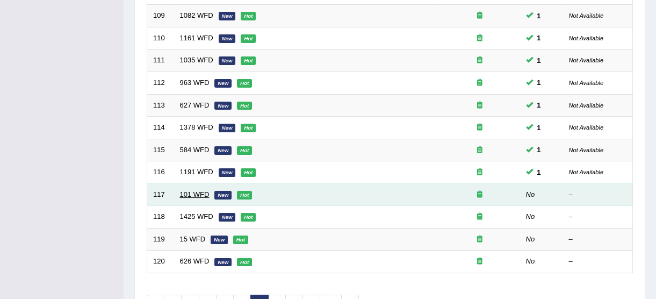
click at [202, 192] on link "101 WFD" at bounding box center [195, 194] width 30 height 8
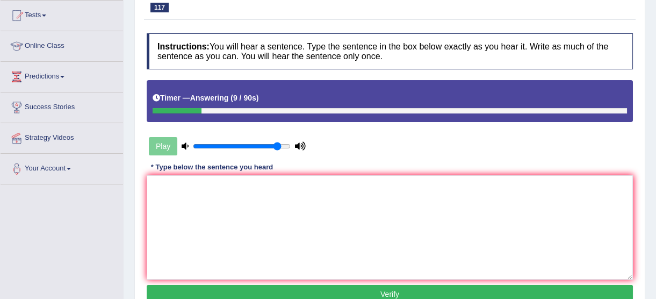
scroll to position [146, 0]
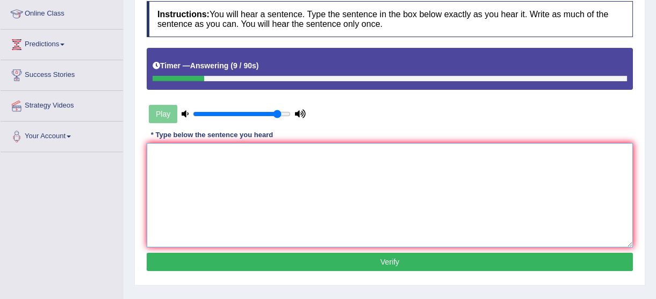
click at [200, 200] on textarea at bounding box center [390, 195] width 486 height 104
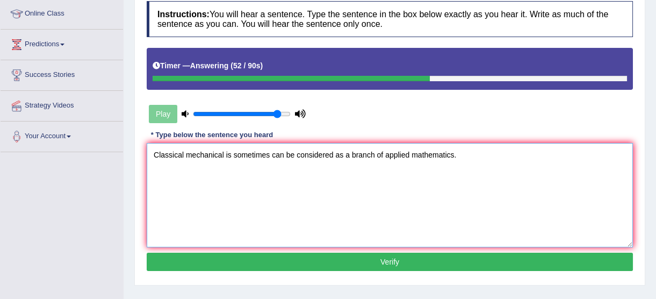
type textarea "Classical mechanical is sometimes can be considered as a branch of applied math…"
click at [183, 258] on button "Verify" at bounding box center [390, 262] width 486 height 18
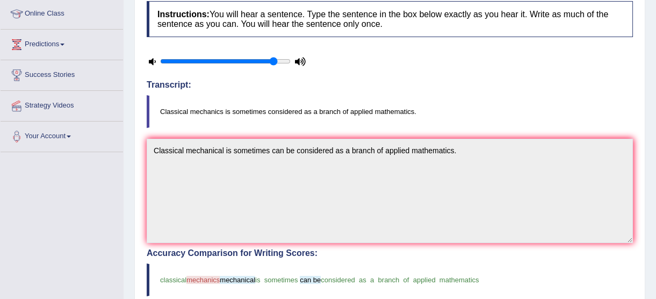
scroll to position [0, 0]
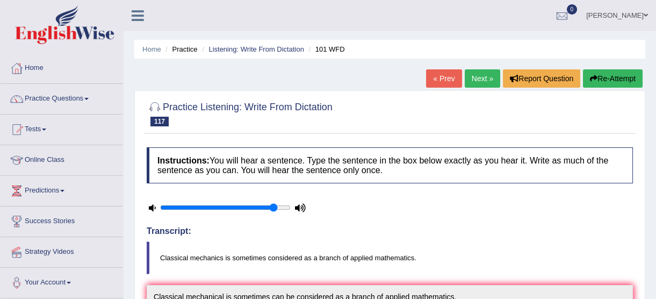
click at [479, 78] on link "Next »" at bounding box center [482, 78] width 35 height 18
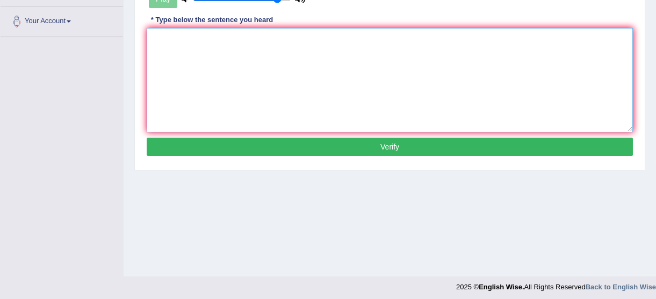
click at [284, 97] on textarea at bounding box center [390, 80] width 486 height 104
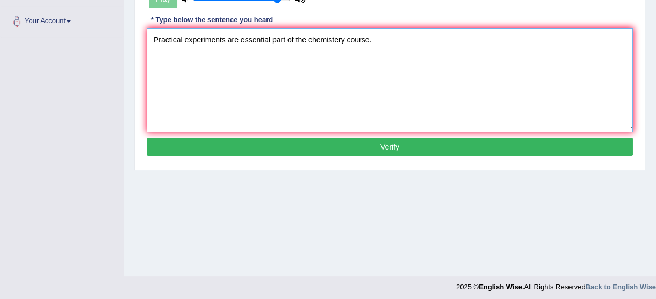
click at [340, 40] on textarea "Practical experiments are essential part of the chemistery course." at bounding box center [390, 80] width 486 height 104
type textarea "Practical experiments are essential part of the chemistry course."
click at [325, 143] on button "Verify" at bounding box center [390, 147] width 486 height 18
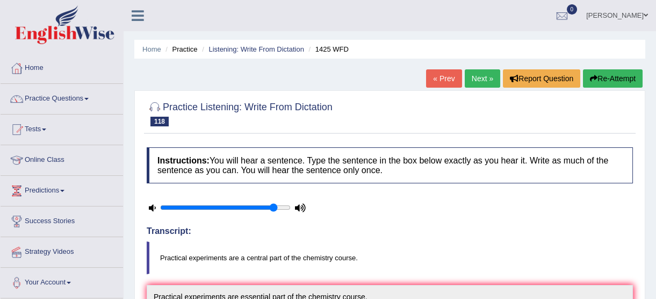
click at [478, 78] on link "Next »" at bounding box center [482, 78] width 35 height 18
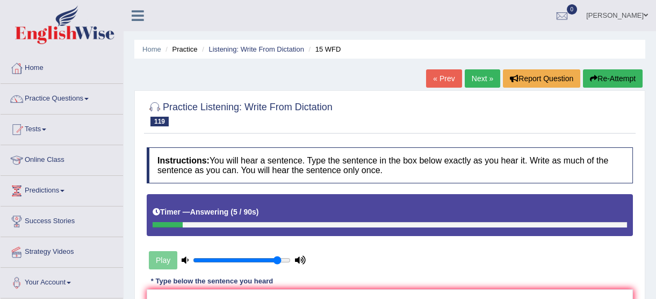
scroll to position [195, 0]
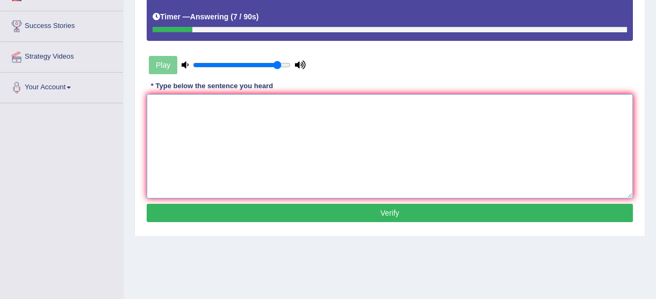
click at [213, 126] on textarea at bounding box center [390, 146] width 486 height 104
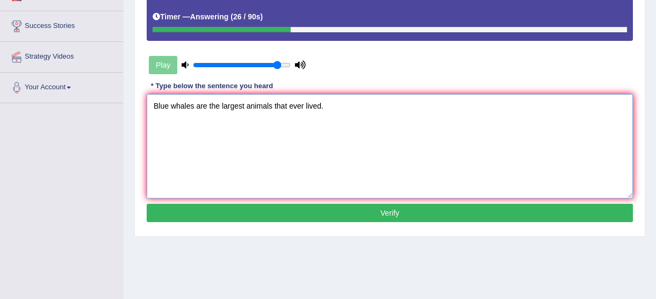
type textarea "Blue whales are the largest animals that ever lived."
click at [234, 206] on button "Verify" at bounding box center [390, 213] width 486 height 18
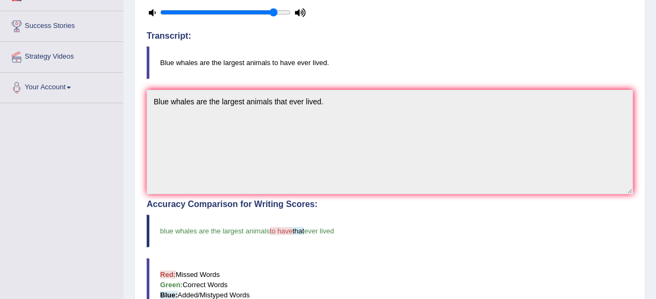
scroll to position [0, 0]
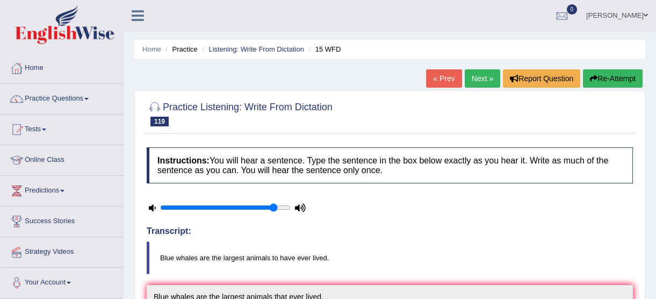
click at [489, 97] on div at bounding box center [390, 113] width 486 height 33
click at [483, 85] on link "Next »" at bounding box center [482, 78] width 35 height 18
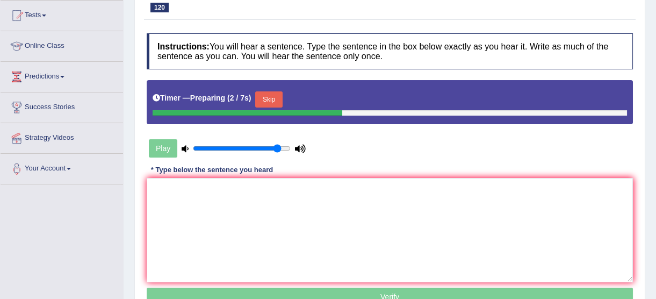
scroll to position [117, 0]
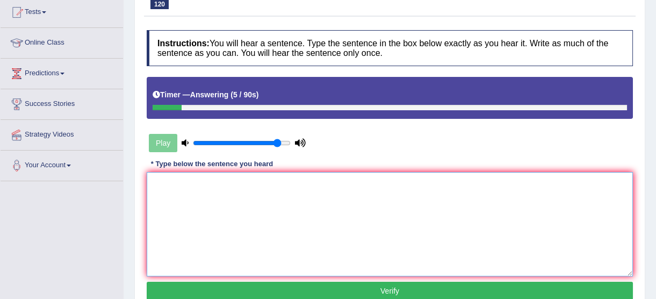
click at [347, 262] on textarea at bounding box center [390, 224] width 486 height 104
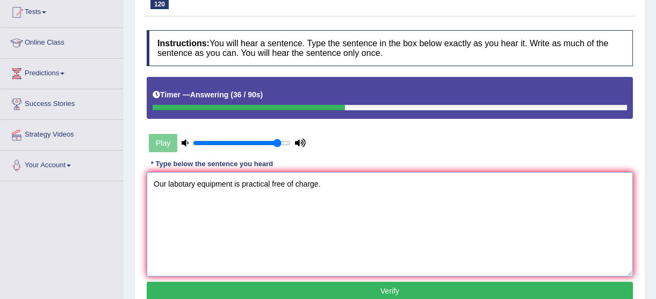
type textarea "Our labotary equipment is practical free of charge."
click at [377, 297] on button "Verify" at bounding box center [390, 291] width 486 height 18
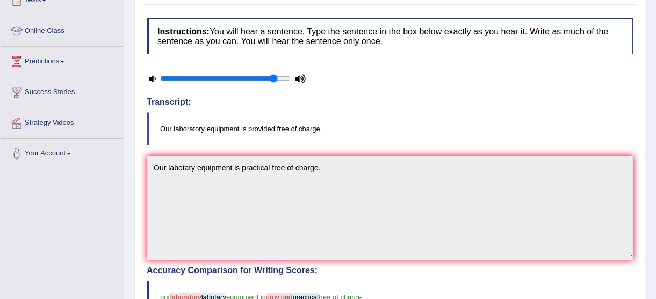
scroll to position [0, 0]
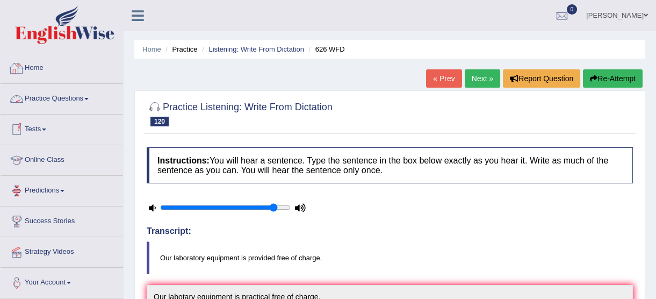
click at [55, 99] on link "Practice Questions" at bounding box center [62, 97] width 123 height 27
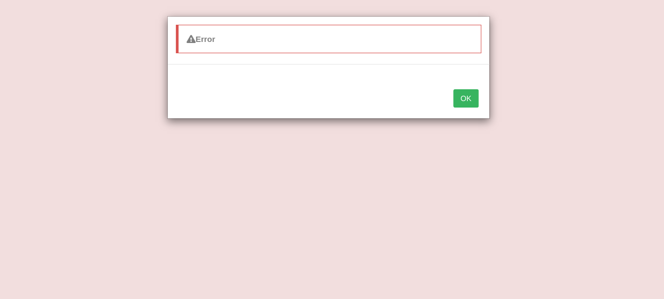
click at [623, 202] on div "Error OK" at bounding box center [332, 149] width 664 height 299
click at [465, 105] on button "OK" at bounding box center [465, 98] width 25 height 18
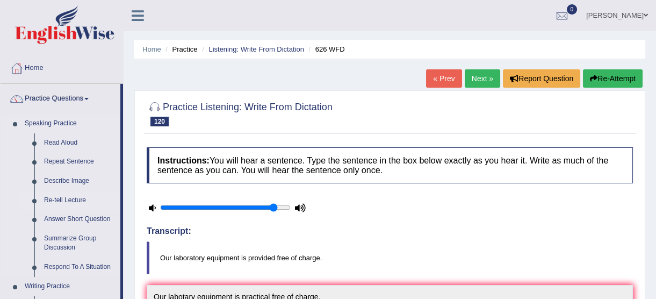
click at [67, 199] on link "Re-tell Lecture" at bounding box center [79, 200] width 81 height 19
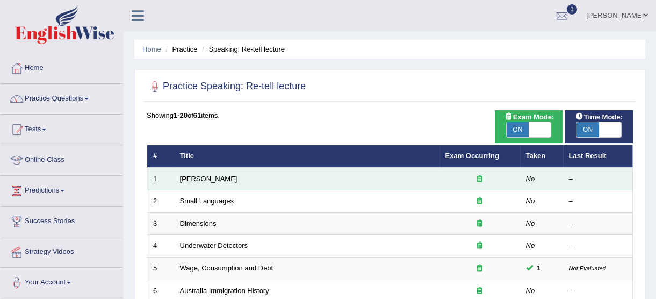
click at [182, 178] on link "[PERSON_NAME]" at bounding box center [209, 179] width 58 height 8
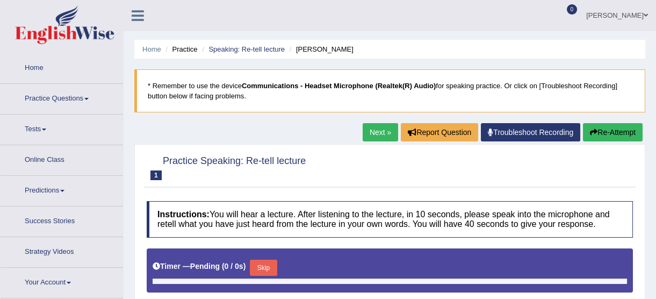
type input "0.9"
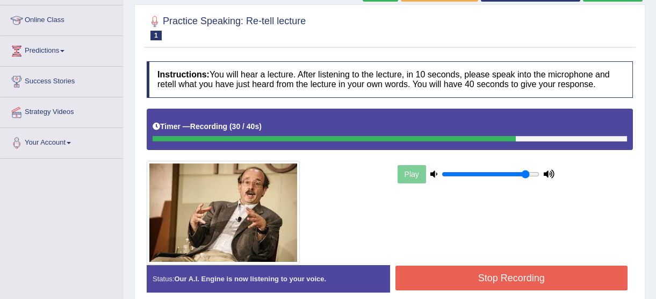
scroll to position [146, 0]
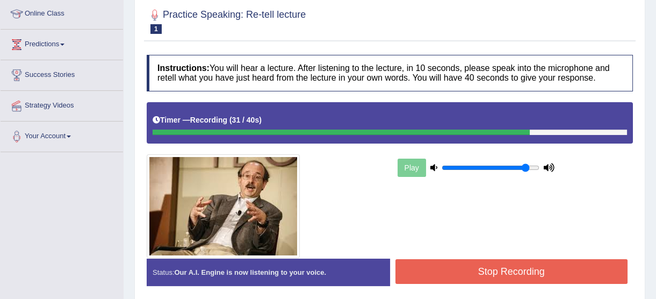
click at [503, 262] on button "Stop Recording" at bounding box center [512, 271] width 233 height 25
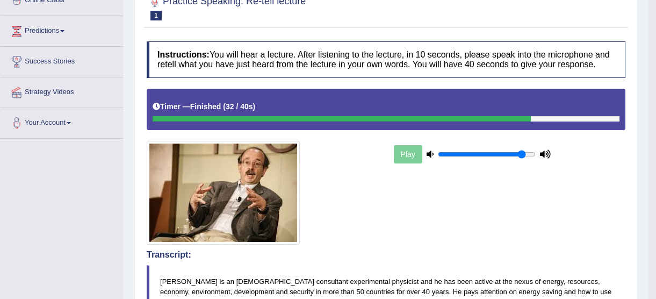
scroll to position [48, 0]
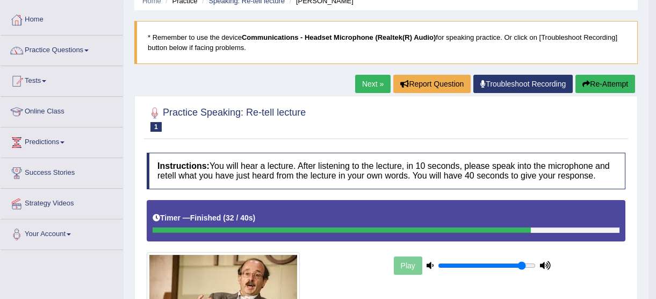
click at [371, 83] on link "Next »" at bounding box center [372, 84] width 35 height 18
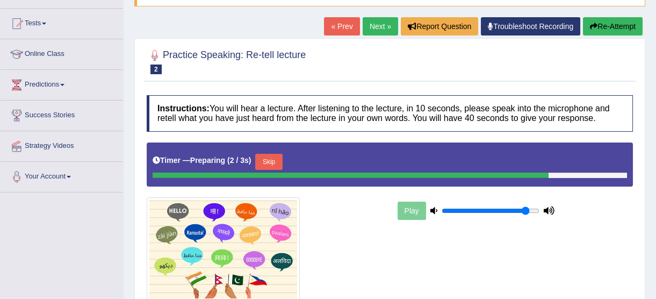
scroll to position [97, 0]
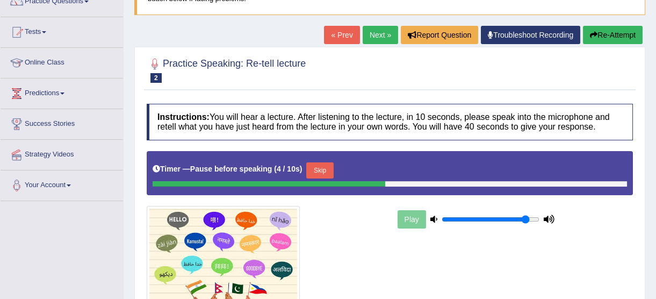
click at [321, 170] on button "Skip" at bounding box center [319, 170] width 27 height 16
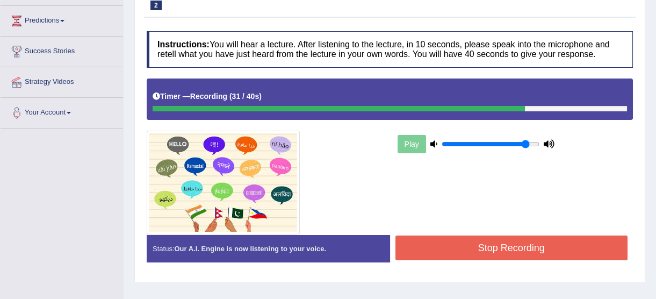
scroll to position [265, 0]
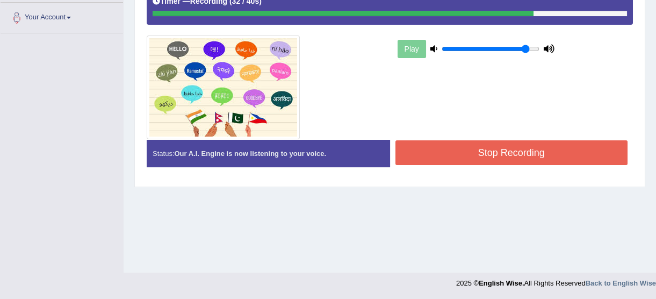
click at [447, 148] on button "Stop Recording" at bounding box center [512, 152] width 233 height 25
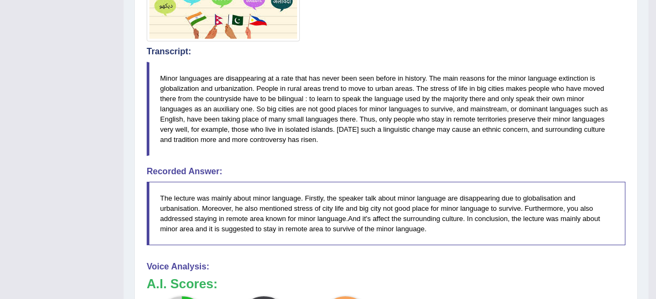
scroll to position [70, 0]
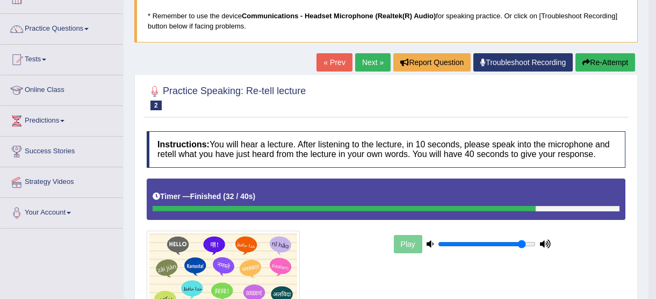
click at [372, 69] on link "Next »" at bounding box center [372, 62] width 35 height 18
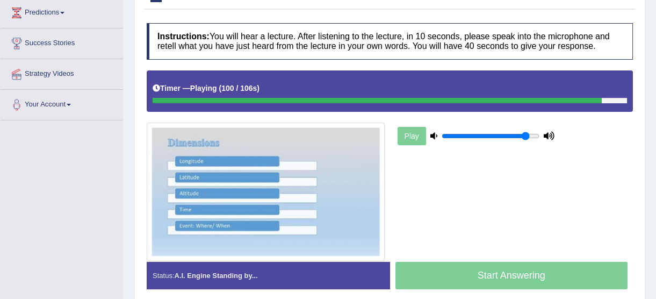
scroll to position [195, 0]
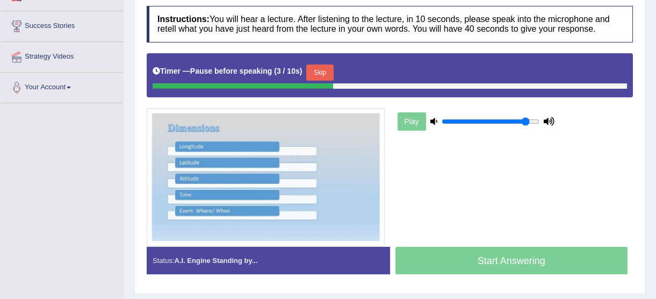
click at [321, 73] on button "Skip" at bounding box center [319, 72] width 27 height 16
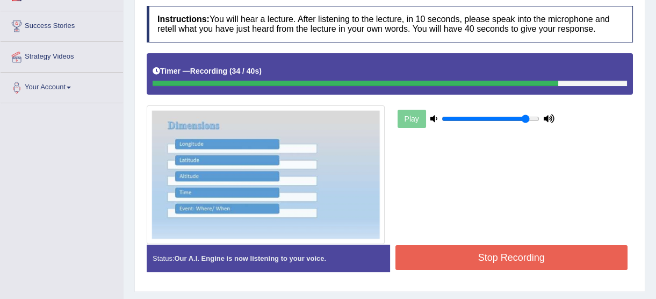
click at [520, 266] on button "Stop Recording" at bounding box center [512, 257] width 233 height 25
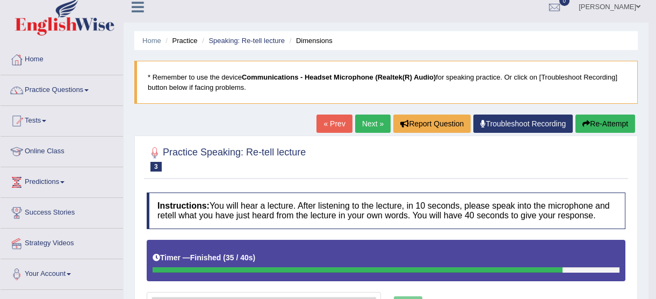
scroll to position [0, 0]
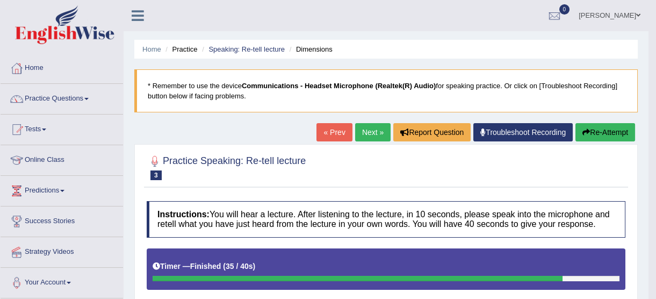
click at [376, 133] on link "Next »" at bounding box center [372, 132] width 35 height 18
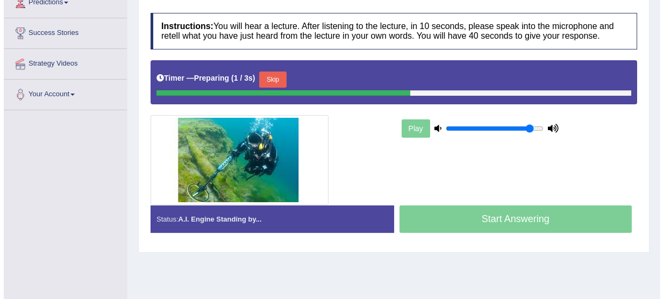
scroll to position [195, 0]
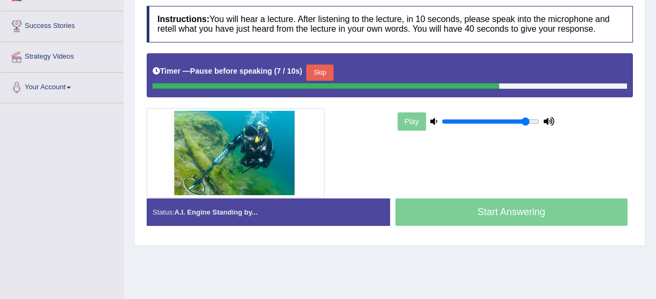
click at [318, 66] on button "Skip" at bounding box center [319, 72] width 27 height 16
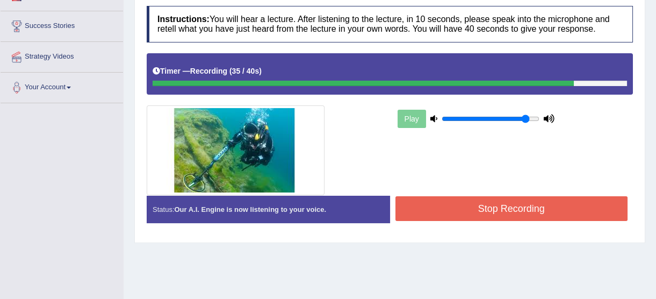
click at [575, 201] on button "Stop Recording" at bounding box center [512, 208] width 233 height 25
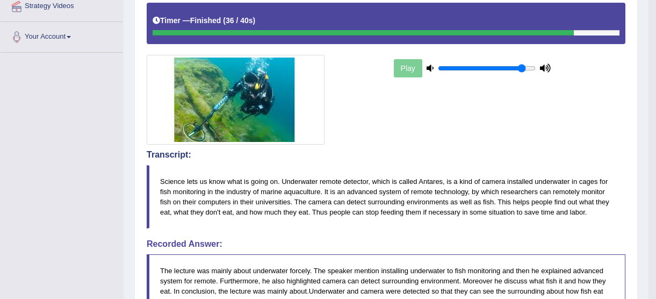
scroll to position [97, 0]
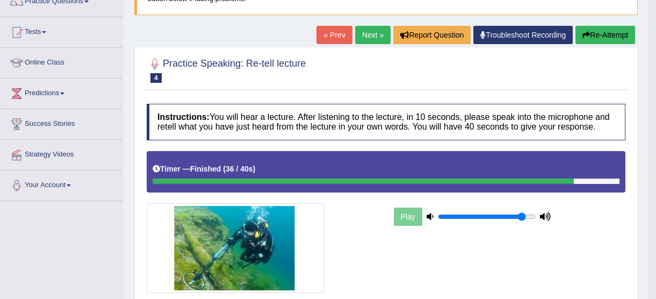
click at [375, 40] on link "Next »" at bounding box center [372, 35] width 35 height 18
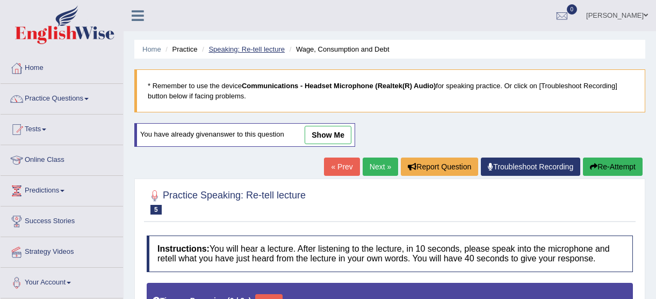
click at [270, 48] on link "Speaking: Re-tell lecture" at bounding box center [247, 49] width 76 height 8
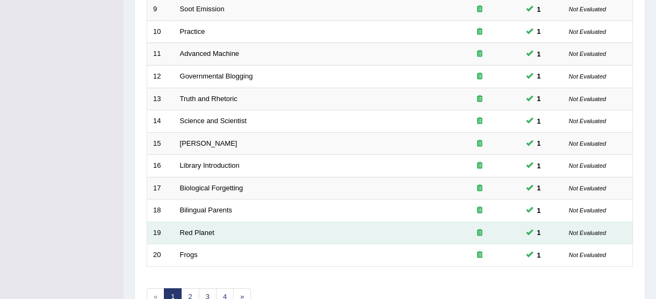
scroll to position [411, 0]
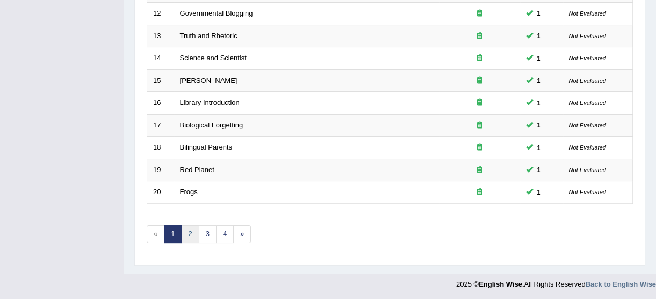
click at [193, 239] on link "2" at bounding box center [190, 234] width 18 height 18
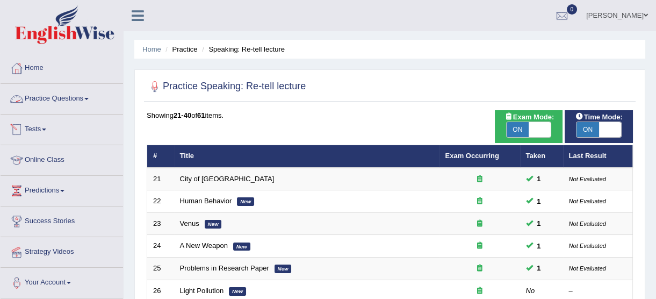
click at [71, 101] on link "Practice Questions" at bounding box center [62, 97] width 123 height 27
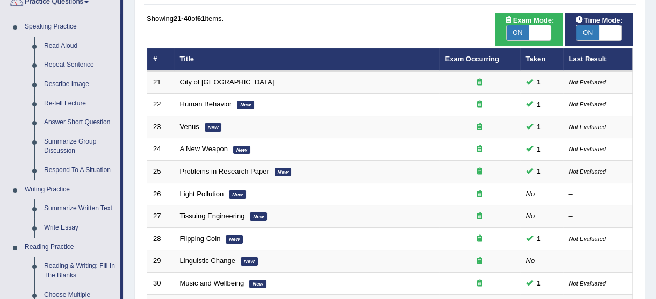
scroll to position [97, 0]
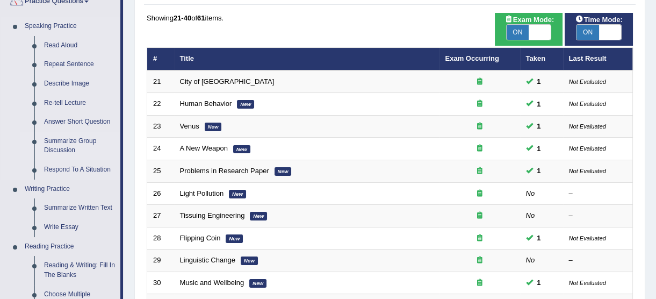
click at [73, 146] on link "Summarize Group Discussion" at bounding box center [79, 146] width 81 height 28
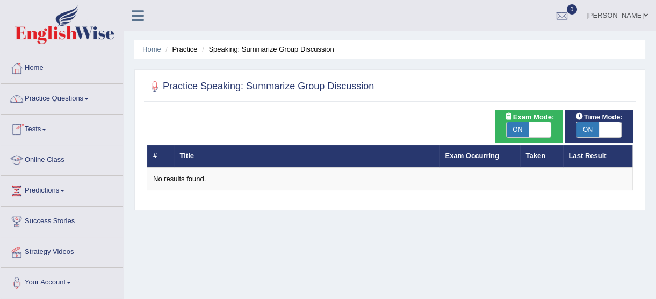
click at [519, 132] on span "ON" at bounding box center [518, 129] width 23 height 15
checkbox input "false"
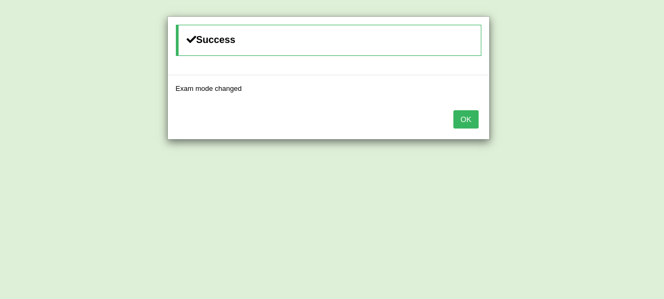
click at [462, 123] on button "OK" at bounding box center [465, 119] width 25 height 18
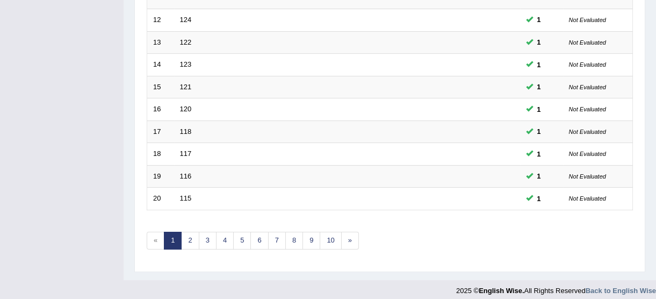
scroll to position [411, 0]
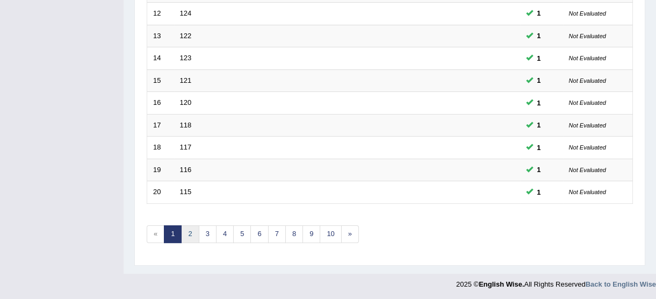
click at [188, 234] on link "2" at bounding box center [190, 234] width 18 height 18
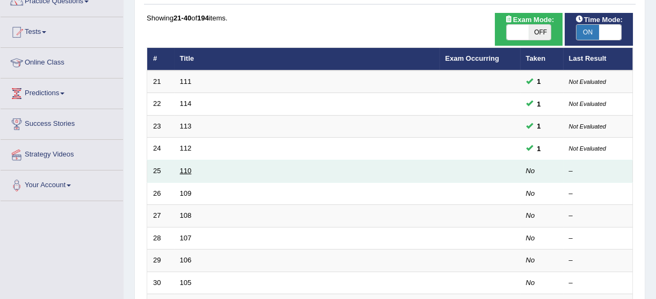
click at [181, 174] on link "110" at bounding box center [186, 171] width 12 height 8
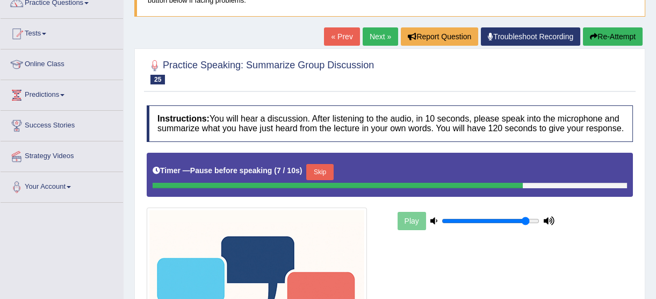
scroll to position [97, 0]
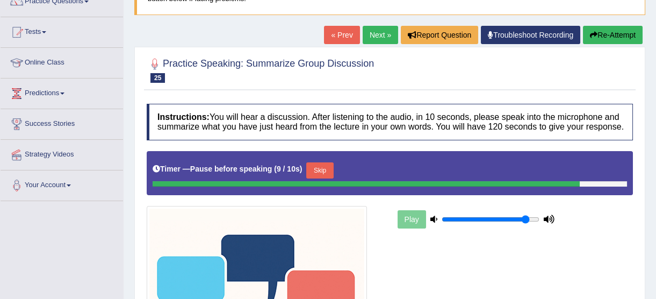
click at [325, 167] on button "Skip" at bounding box center [319, 170] width 27 height 16
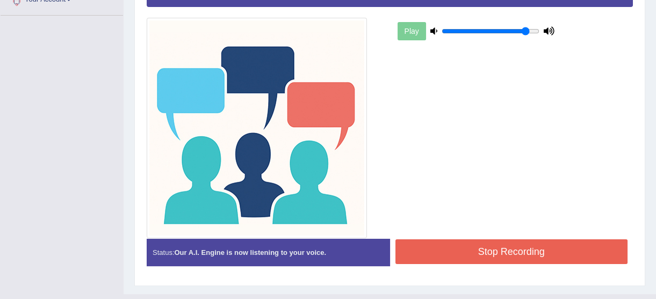
scroll to position [293, 0]
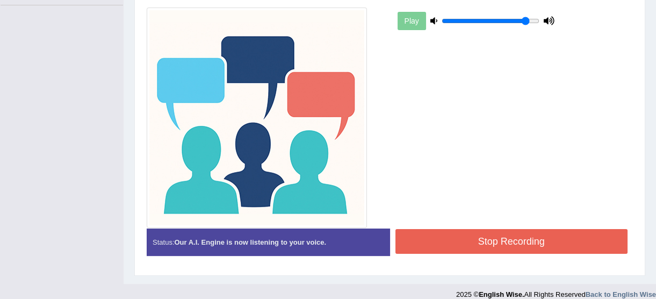
click at [469, 237] on button "Stop Recording" at bounding box center [512, 241] width 233 height 25
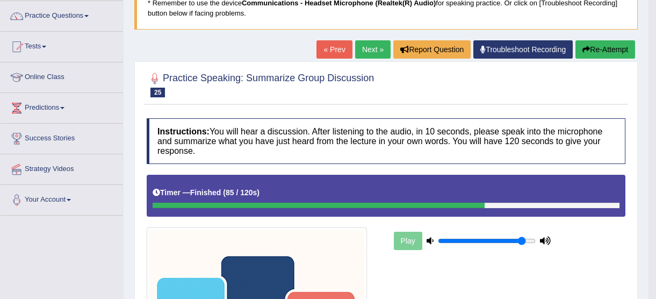
scroll to position [0, 0]
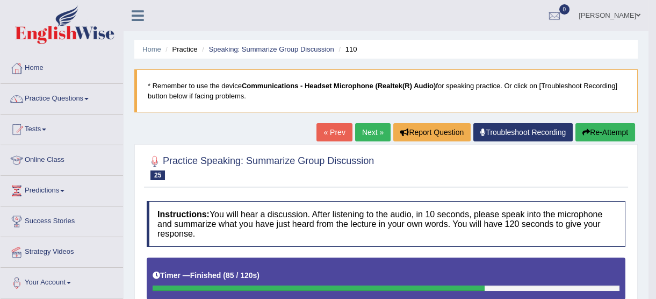
click at [367, 133] on link "Next »" at bounding box center [372, 132] width 35 height 18
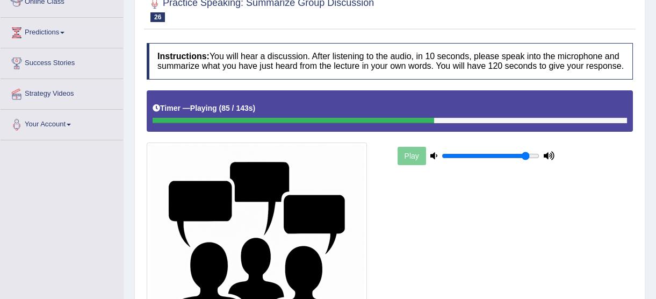
scroll to position [146, 0]
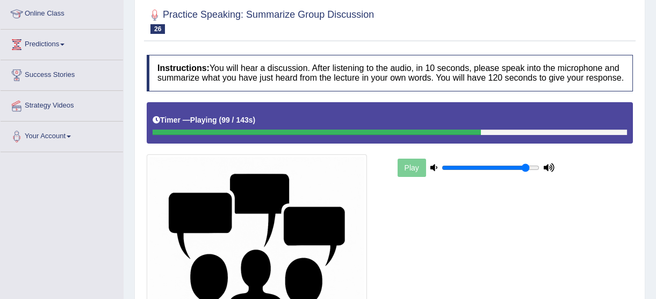
drag, startPoint x: 191, startPoint y: 167, endPoint x: 21, endPoint y: 103, distance: 181.3
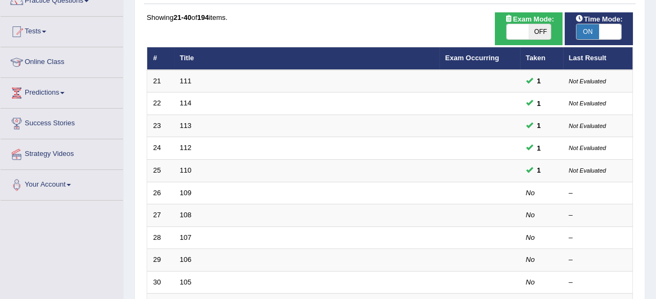
scroll to position [97, 0]
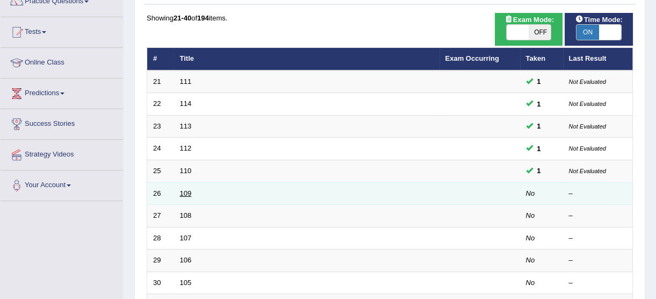
click at [183, 192] on link "109" at bounding box center [186, 193] width 12 height 8
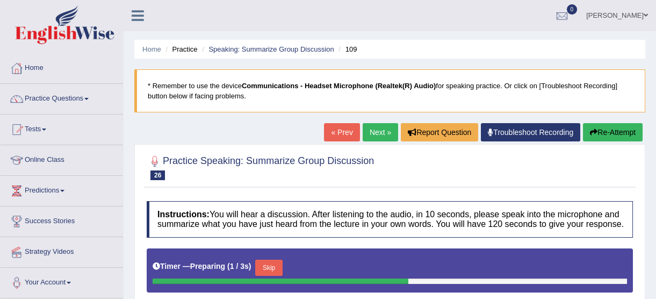
click at [272, 267] on button "Skip" at bounding box center [268, 268] width 27 height 16
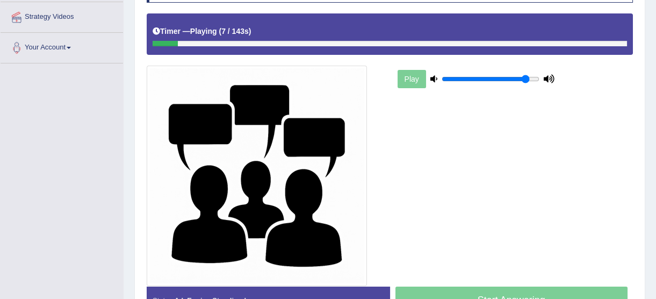
scroll to position [244, 0]
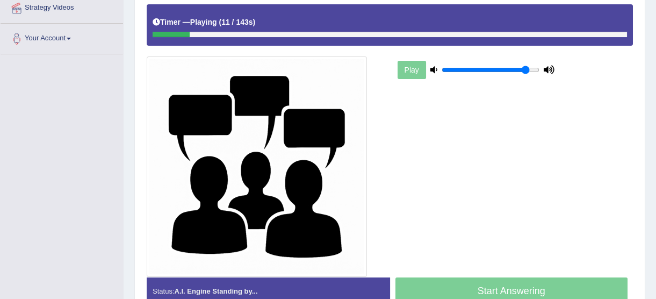
click at [268, 33] on div at bounding box center [390, 34] width 475 height 5
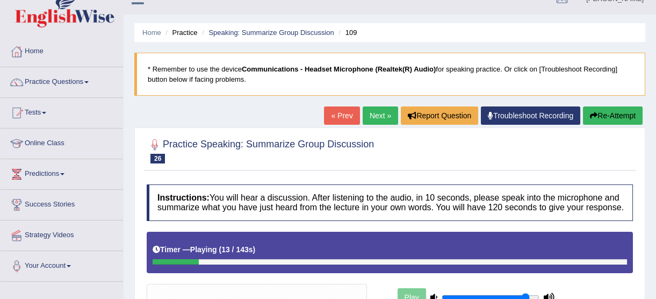
scroll to position [0, 0]
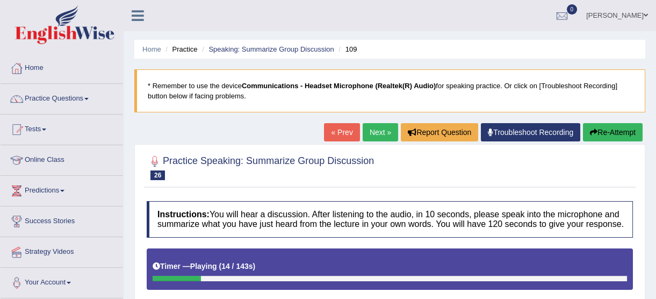
click at [260, 44] on li "Speaking: Summarize Group Discussion" at bounding box center [266, 49] width 135 height 10
click at [261, 47] on link "Speaking: Summarize Group Discussion" at bounding box center [271, 49] width 125 height 8
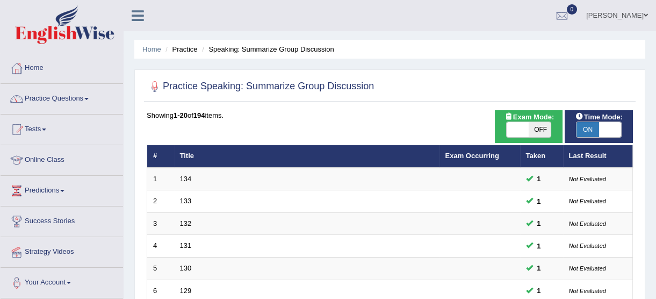
drag, startPoint x: 552, startPoint y: 2, endPoint x: 518, endPoint y: -37, distance: 51.0
click at [518, 0] on html "Toggle navigation Home Practice Questions Speaking Practice Read Aloud Repeat S…" at bounding box center [328, 149] width 656 height 299
click at [592, 132] on span "ON" at bounding box center [588, 129] width 23 height 15
checkbox input "false"
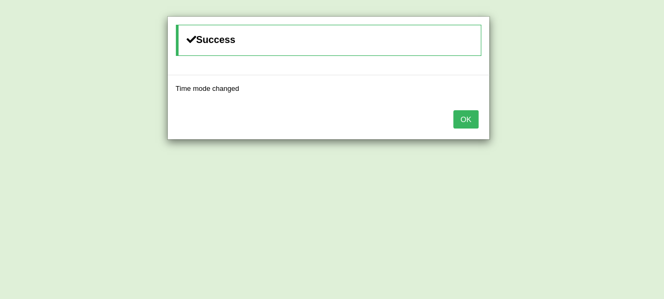
click at [471, 118] on button "OK" at bounding box center [465, 119] width 25 height 18
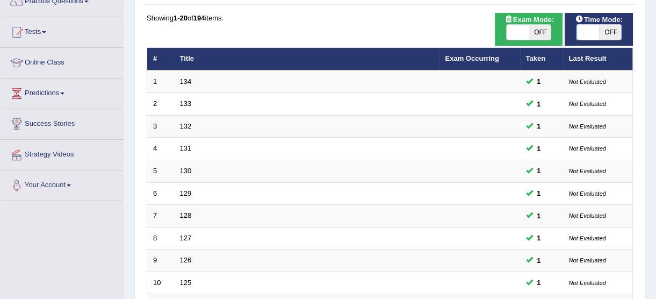
scroll to position [342, 0]
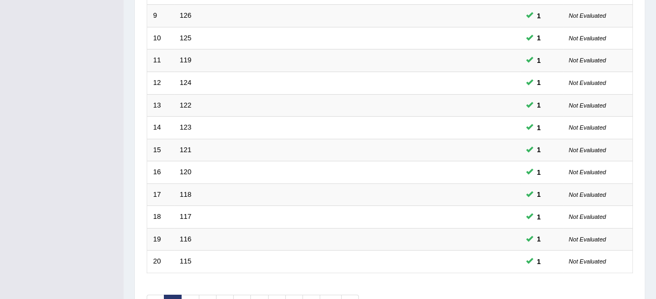
click at [561, 290] on div "Showing 1-20 of 194 items. # Title Exam Occurring Taken Last Result 1 134 1 Not…" at bounding box center [390, 46] width 486 height 557
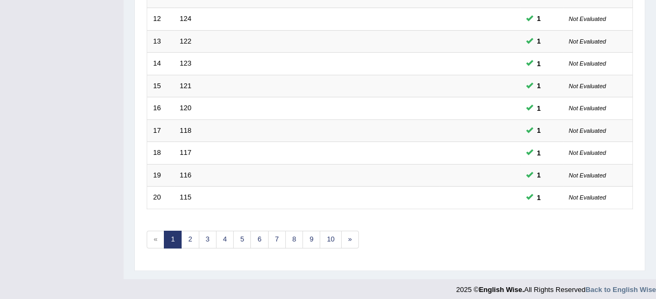
scroll to position [411, 0]
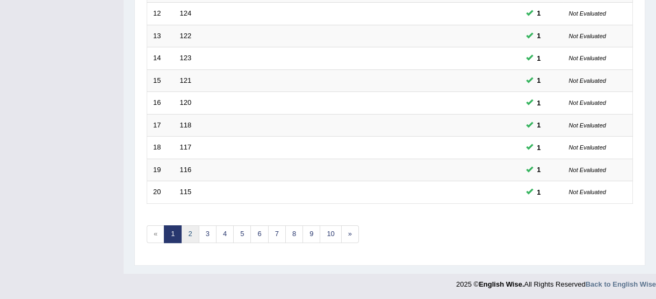
click at [195, 230] on link "2" at bounding box center [190, 234] width 18 height 18
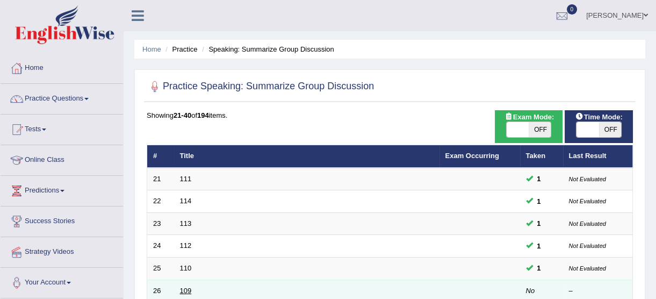
click at [186, 290] on link "109" at bounding box center [186, 290] width 12 height 8
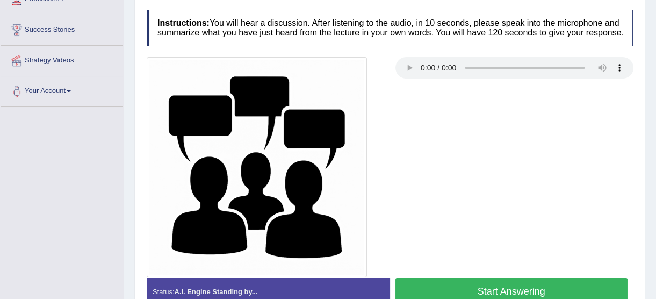
scroll to position [244, 0]
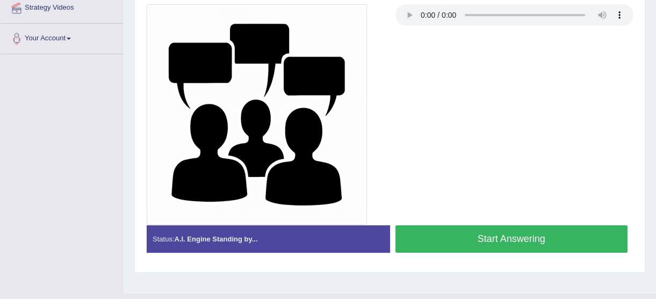
drag, startPoint x: 496, startPoint y: 236, endPoint x: 489, endPoint y: 236, distance: 7.0
click at [496, 236] on button "Start Answering" at bounding box center [512, 238] width 233 height 27
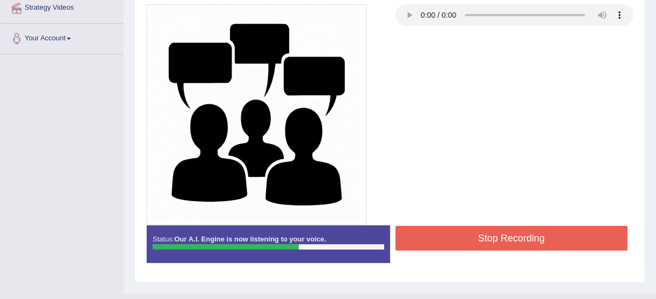
click at [507, 229] on button "Stop Recording" at bounding box center [512, 238] width 233 height 25
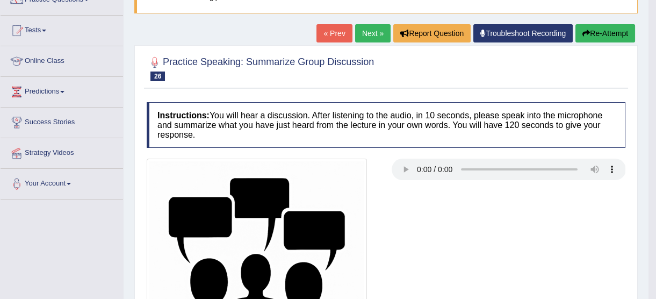
scroll to position [76, 0]
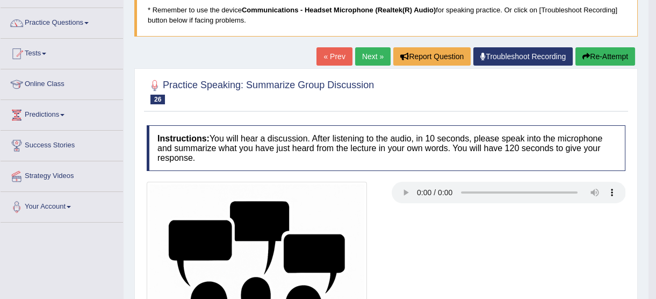
click at [368, 63] on link "Next »" at bounding box center [372, 56] width 35 height 18
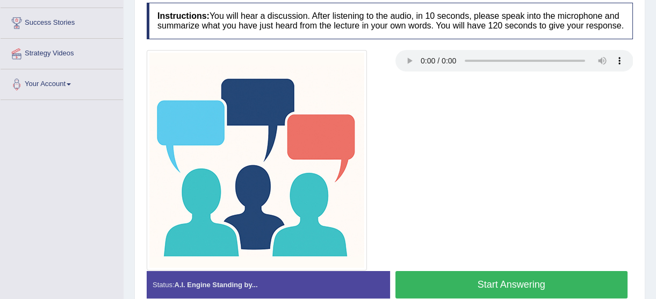
scroll to position [244, 0]
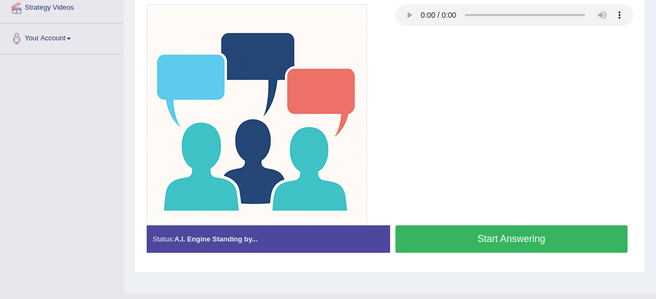
click at [566, 241] on button "Start Answering" at bounding box center [512, 238] width 233 height 27
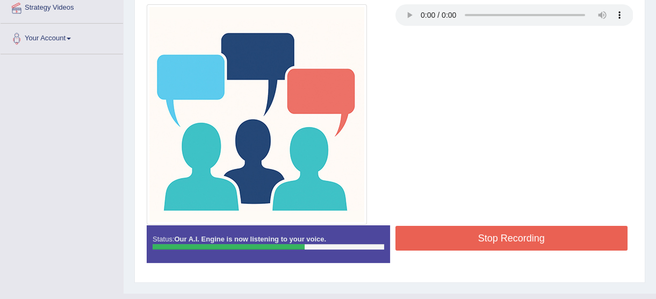
click at [573, 247] on button "Stop Recording" at bounding box center [512, 238] width 233 height 25
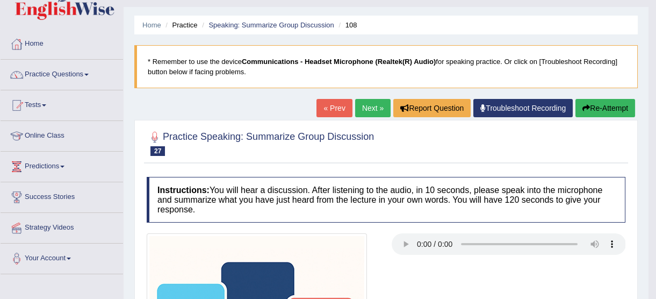
scroll to position [0, 0]
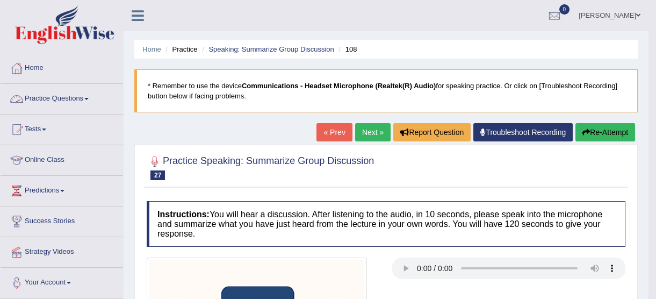
click at [49, 93] on link "Practice Questions" at bounding box center [62, 97] width 123 height 27
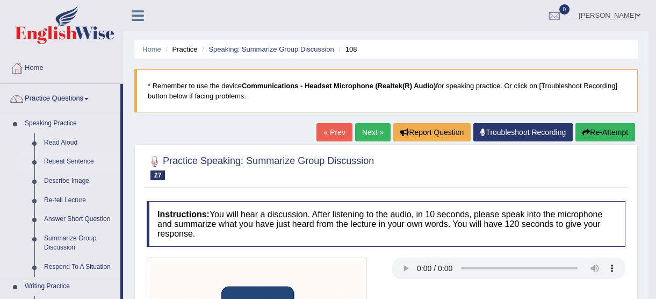
click at [63, 167] on link "Repeat Sentence" at bounding box center [79, 161] width 81 height 19
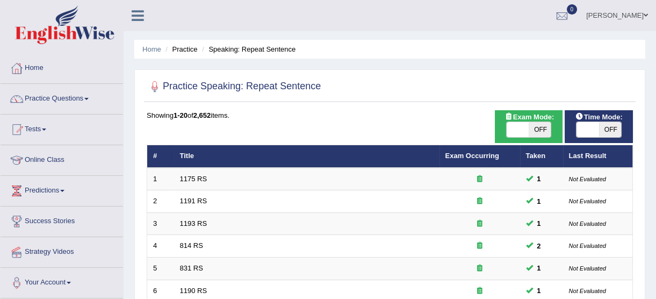
click at [543, 131] on span "OFF" at bounding box center [540, 129] width 23 height 15
checkbox input "true"
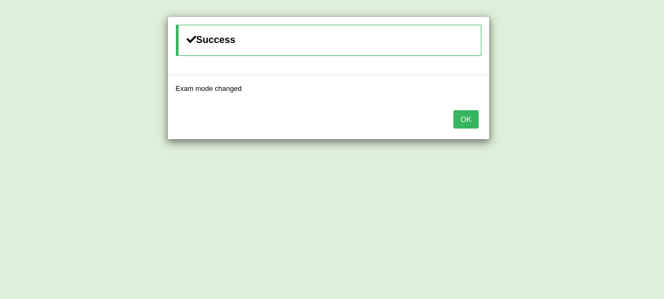
click at [463, 121] on button "OK" at bounding box center [465, 119] width 25 height 18
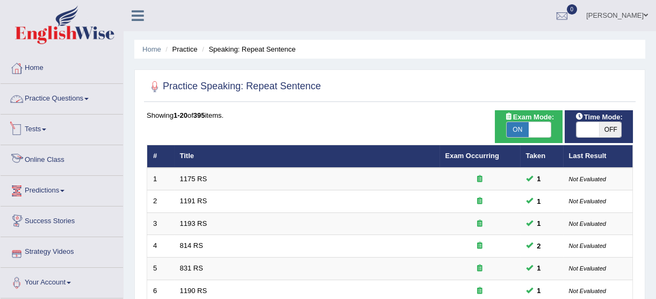
click at [46, 96] on link "Practice Questions" at bounding box center [62, 97] width 123 height 27
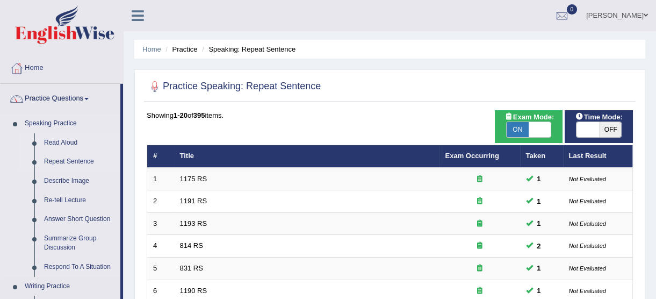
click at [68, 137] on link "Read Aloud" at bounding box center [79, 142] width 81 height 19
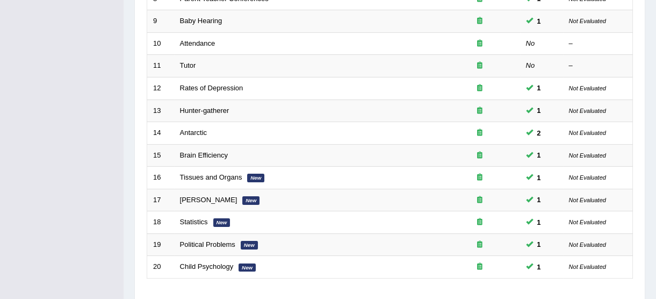
scroll to position [411, 0]
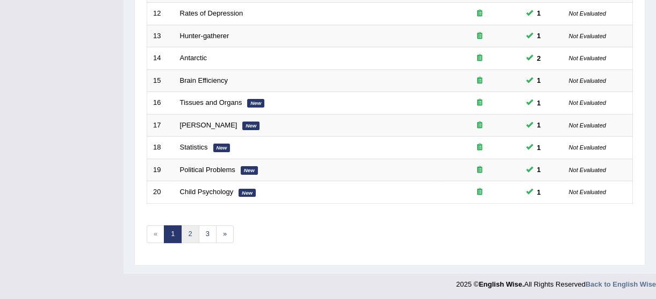
click at [188, 239] on link "2" at bounding box center [190, 234] width 18 height 18
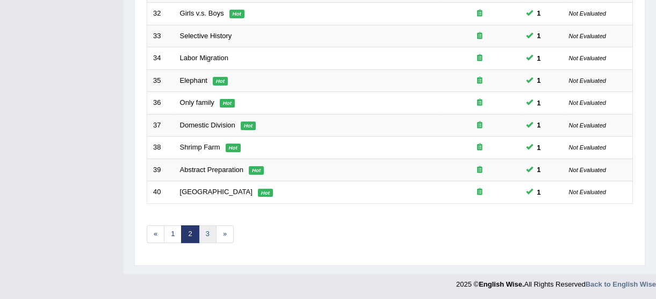
click at [209, 228] on link "3" at bounding box center [208, 234] width 18 height 18
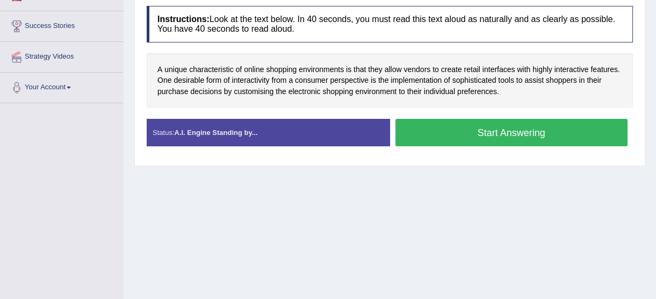
click at [440, 134] on button "Start Answering" at bounding box center [512, 132] width 233 height 27
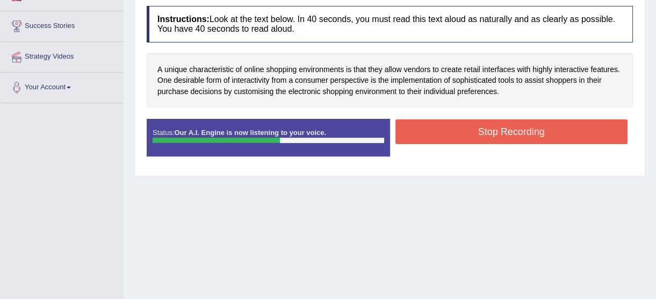
click at [441, 138] on button "Stop Recording" at bounding box center [512, 131] width 233 height 25
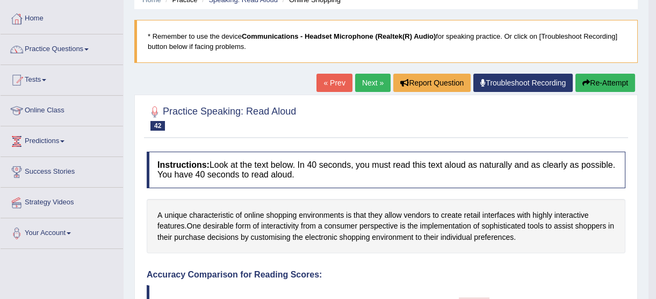
scroll to position [48, 0]
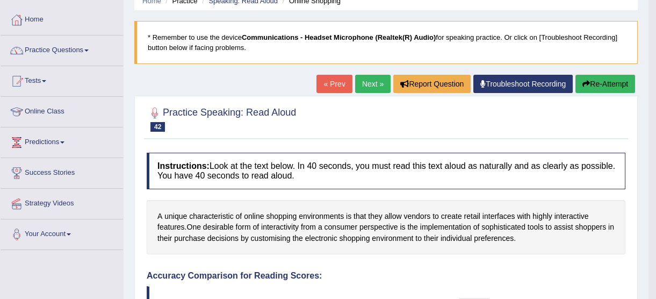
click at [362, 91] on div "« Prev Next » Report Question Troubleshoot Recording Re-Attempt" at bounding box center [477, 85] width 321 height 21
click at [363, 90] on link "Next »" at bounding box center [372, 84] width 35 height 18
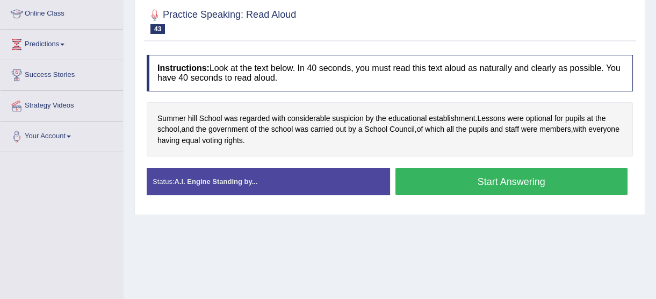
click at [460, 185] on button "Start Answering" at bounding box center [512, 181] width 233 height 27
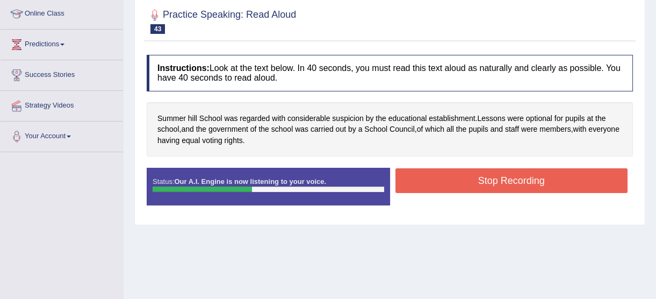
click at [460, 186] on button "Stop Recording" at bounding box center [512, 180] width 233 height 25
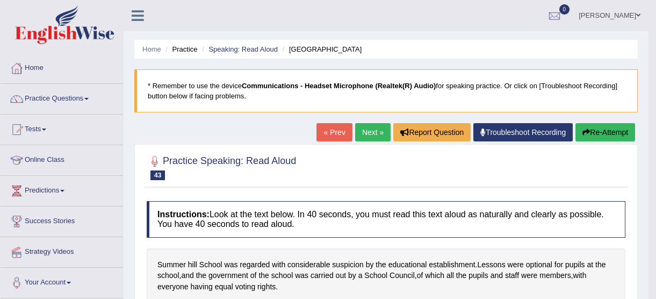
click at [357, 127] on link "Next »" at bounding box center [372, 132] width 35 height 18
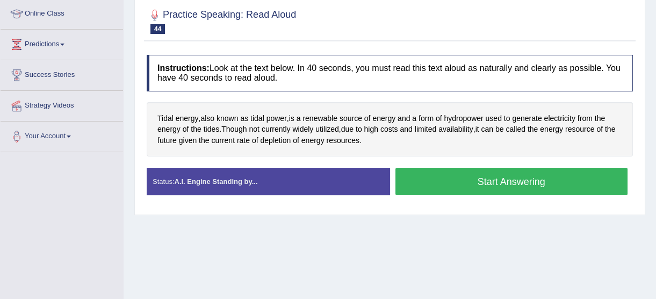
drag, startPoint x: 443, startPoint y: 189, endPoint x: 443, endPoint y: 183, distance: 5.9
click at [443, 184] on button "Start Answering" at bounding box center [512, 181] width 233 height 27
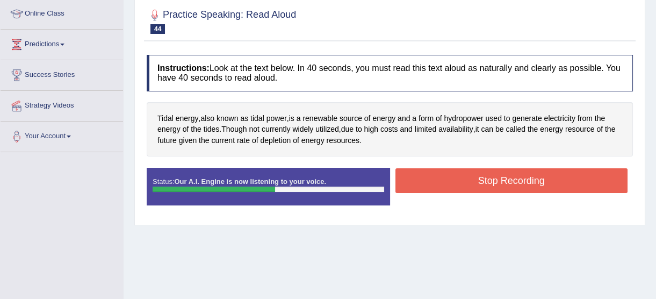
click at [445, 171] on button "Stop Recording" at bounding box center [512, 180] width 233 height 25
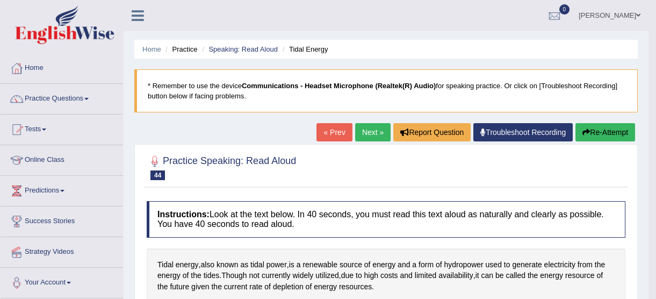
click at [371, 137] on link "Next »" at bounding box center [372, 132] width 35 height 18
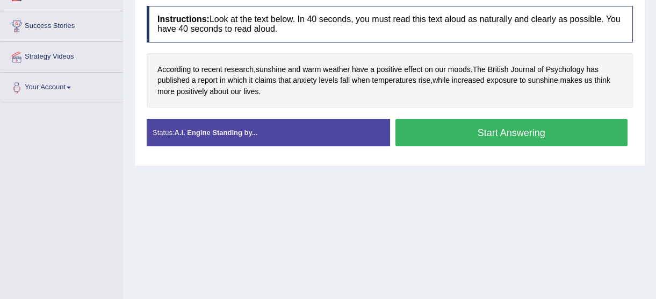
scroll to position [195, 0]
click at [419, 134] on button "Start Answering" at bounding box center [512, 132] width 233 height 27
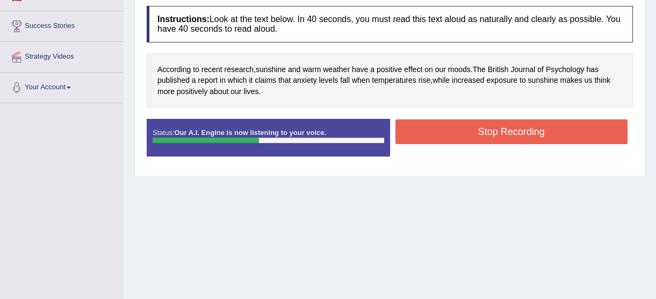
click at [419, 135] on button "Stop Recording" at bounding box center [512, 131] width 233 height 25
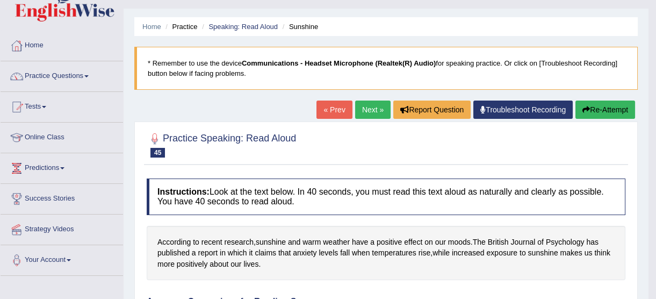
scroll to position [0, 0]
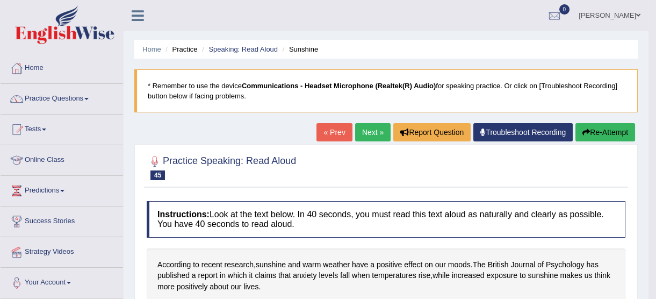
click at [364, 129] on link "Next »" at bounding box center [372, 132] width 35 height 18
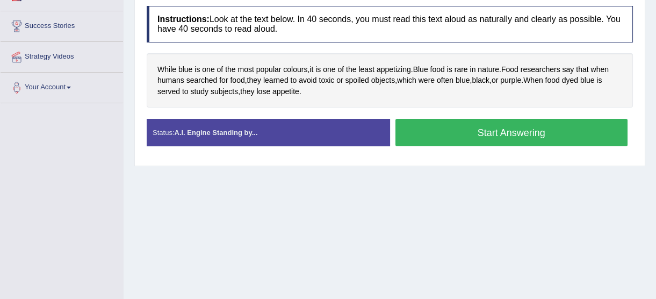
drag, startPoint x: 0, startPoint y: 0, endPoint x: 430, endPoint y: 142, distance: 452.8
click at [430, 142] on button "Start Answering" at bounding box center [512, 132] width 233 height 27
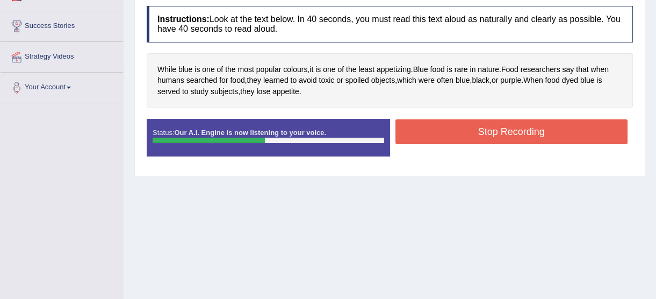
click at [429, 140] on button "Stop Recording" at bounding box center [512, 131] width 233 height 25
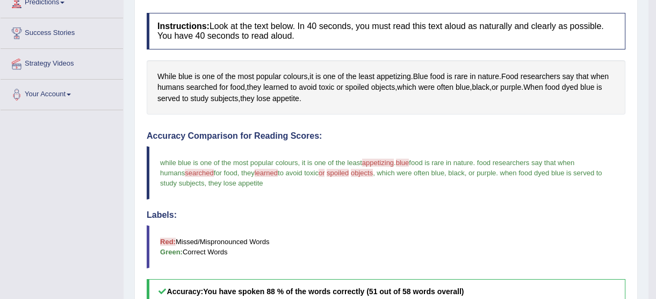
scroll to position [97, 0]
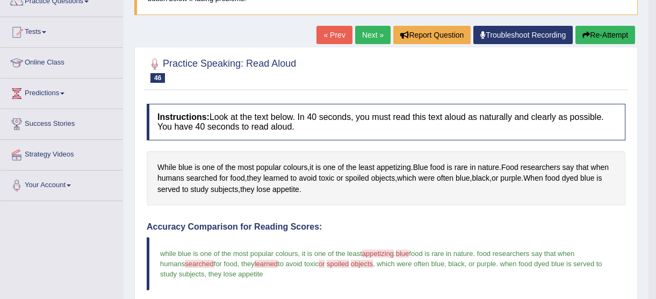
click at [367, 27] on link "Next »" at bounding box center [372, 35] width 35 height 18
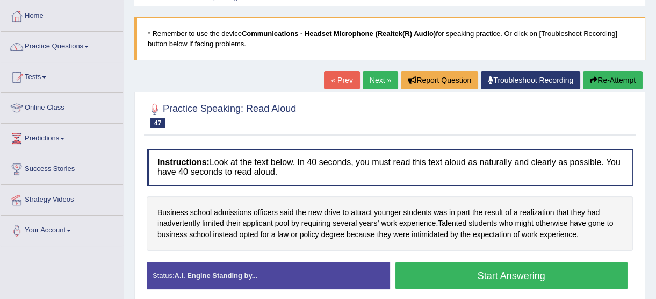
scroll to position [146, 0]
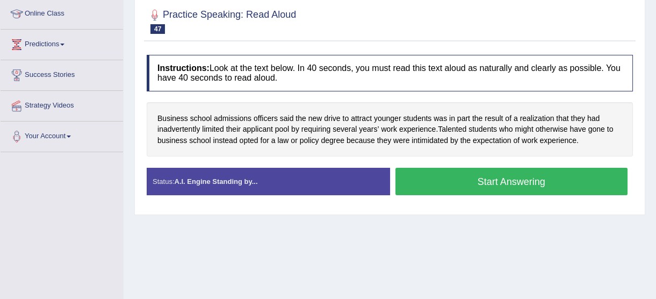
click at [501, 181] on button "Start Answering" at bounding box center [512, 181] width 233 height 27
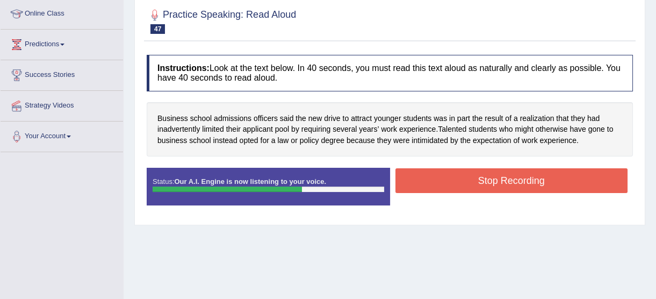
click at [501, 181] on button "Stop Recording" at bounding box center [512, 180] width 233 height 25
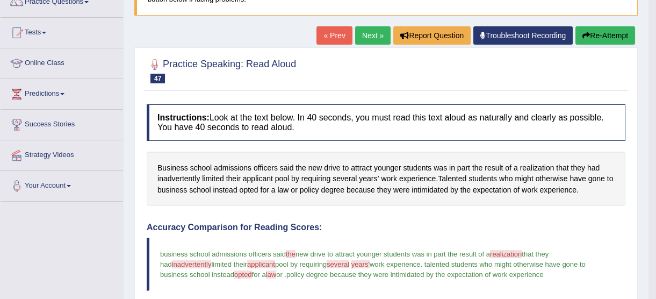
scroll to position [0, 0]
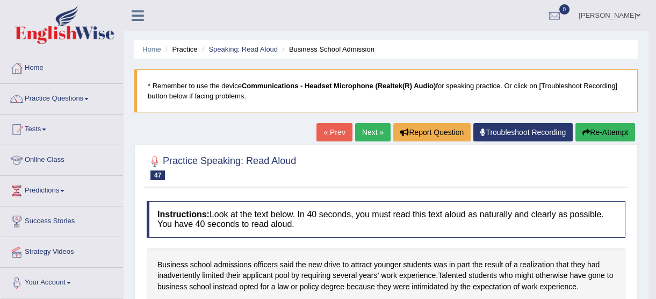
click at [361, 132] on link "Next »" at bounding box center [372, 132] width 35 height 18
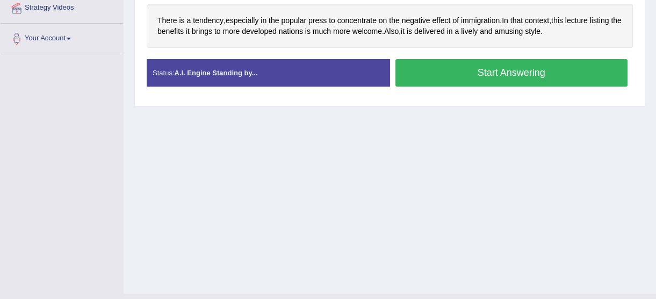
click at [499, 84] on button "Start Answering" at bounding box center [512, 72] width 233 height 27
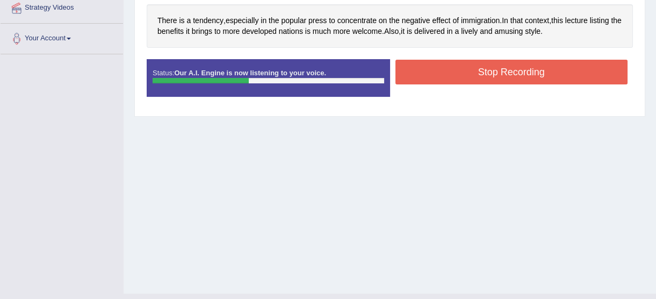
click at [498, 64] on button "Stop Recording" at bounding box center [512, 72] width 233 height 25
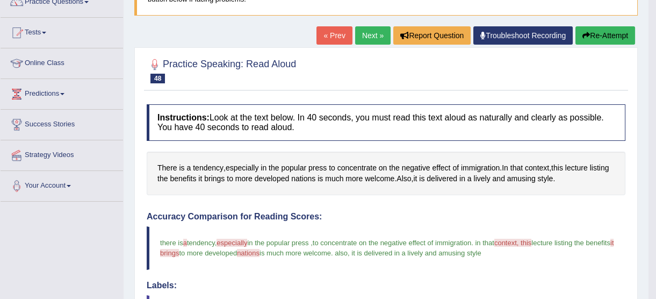
scroll to position [77, 0]
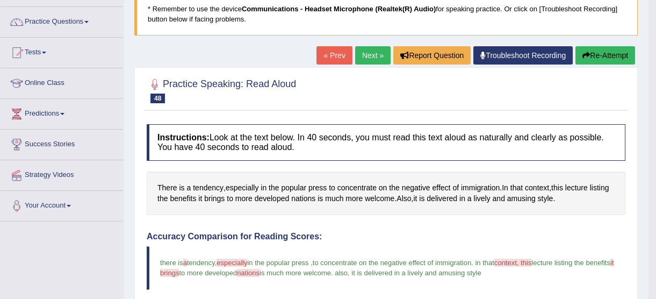
click at [361, 53] on link "Next »" at bounding box center [372, 55] width 35 height 18
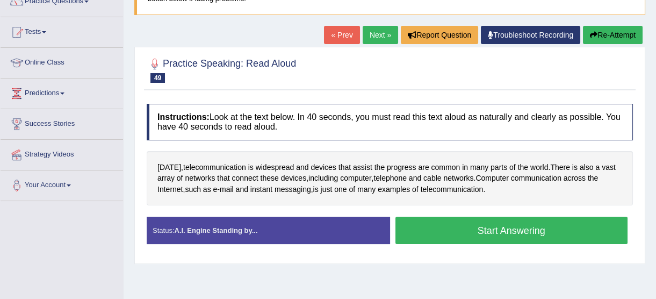
click at [479, 223] on button "Start Answering" at bounding box center [512, 230] width 233 height 27
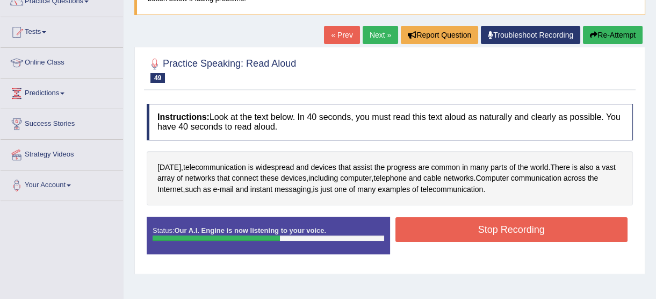
click at [477, 220] on button "Stop Recording" at bounding box center [512, 229] width 233 height 25
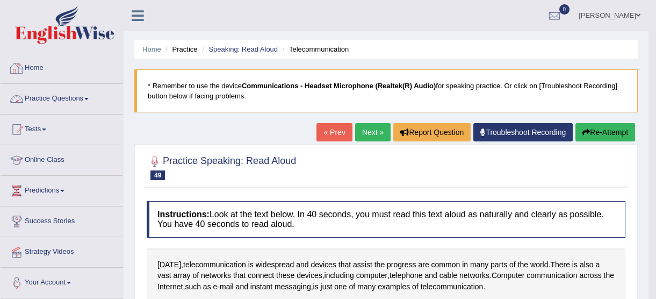
click at [78, 91] on link "Practice Questions" at bounding box center [62, 97] width 123 height 27
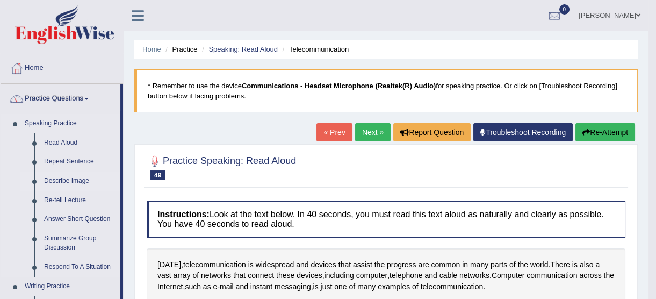
click at [80, 183] on link "Describe Image" at bounding box center [79, 180] width 81 height 19
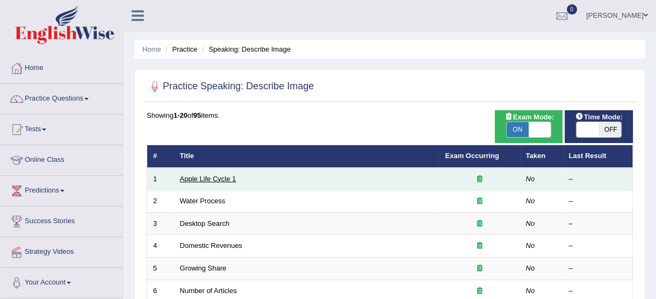
click at [211, 176] on link "Apple Life Cycle 1" at bounding box center [208, 179] width 56 height 8
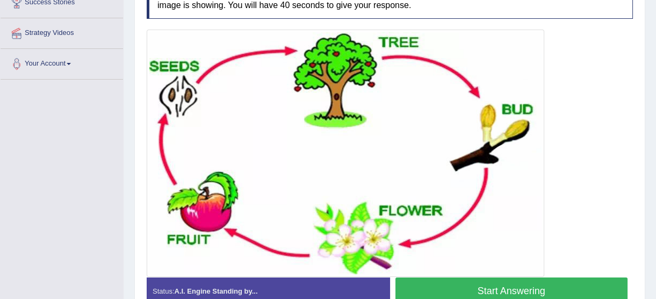
scroll to position [244, 0]
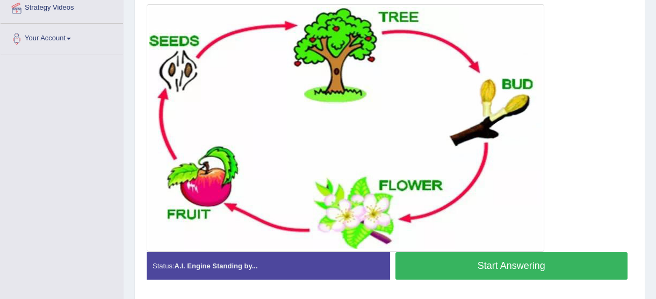
click at [429, 269] on button "Start Answering" at bounding box center [512, 265] width 233 height 27
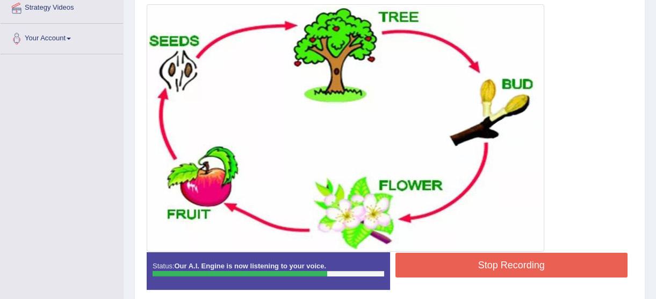
click at [427, 272] on button "Stop Recording" at bounding box center [512, 265] width 233 height 25
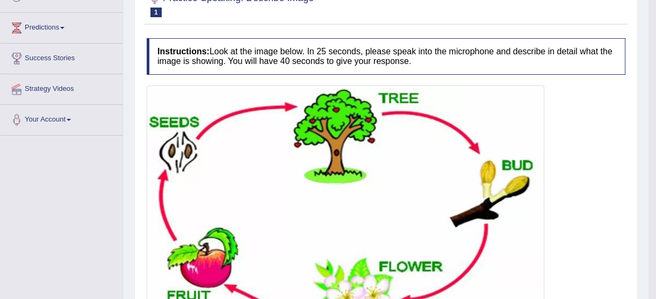
scroll to position [67, 0]
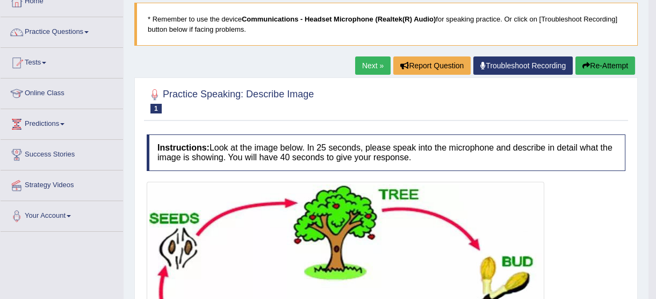
click at [364, 69] on link "Next »" at bounding box center [372, 65] width 35 height 18
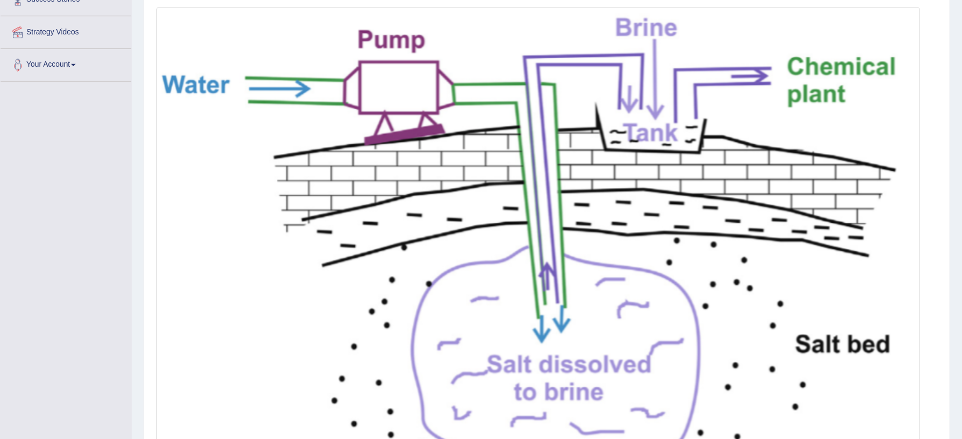
scroll to position [222, 0]
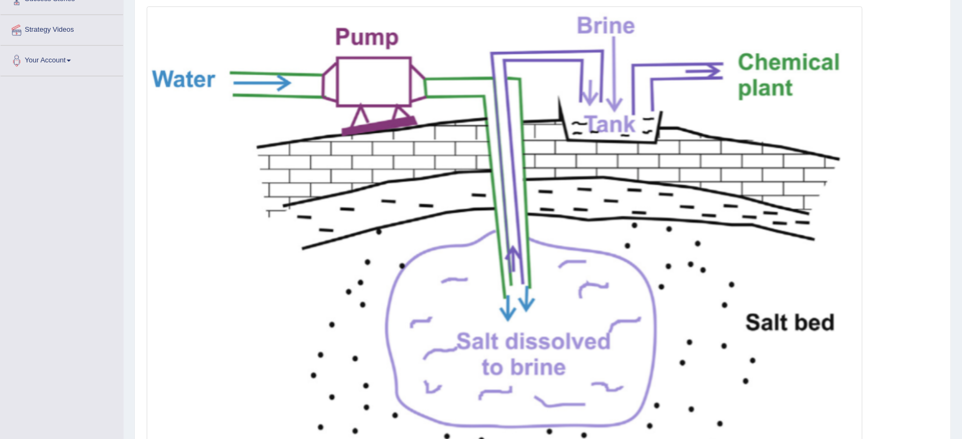
drag, startPoint x: 627, startPoint y: 0, endPoint x: 605, endPoint y: 113, distance: 114.9
click at [605, 113] on img at bounding box center [504, 248] width 711 height 479
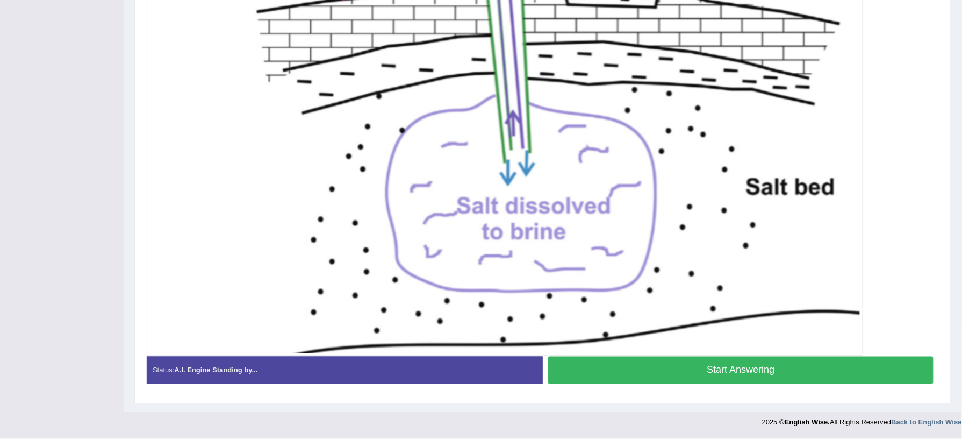
scroll to position [360, 0]
click at [613, 298] on button "Start Answering" at bounding box center [740, 369] width 385 height 27
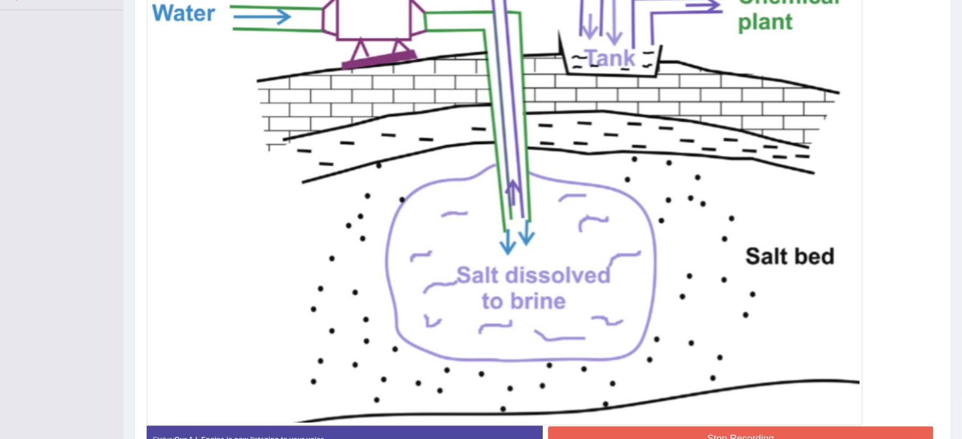
scroll to position [298, 0]
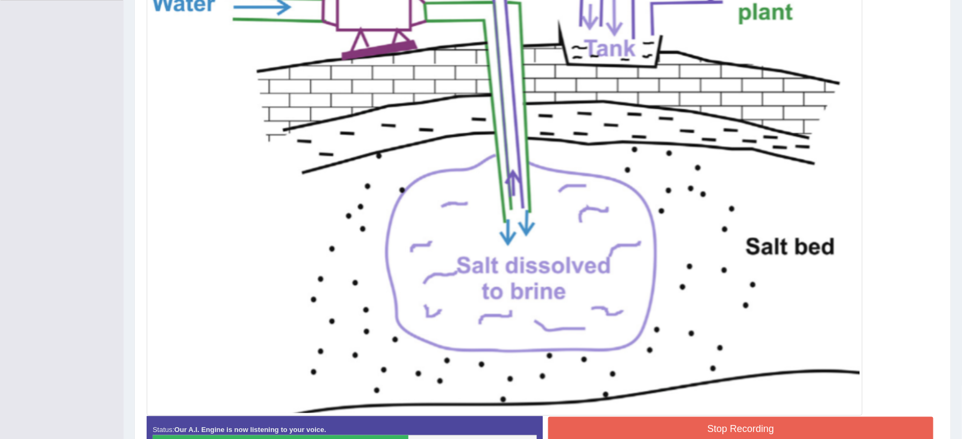
click at [625, 298] on button "Stop Recording" at bounding box center [740, 429] width 385 height 25
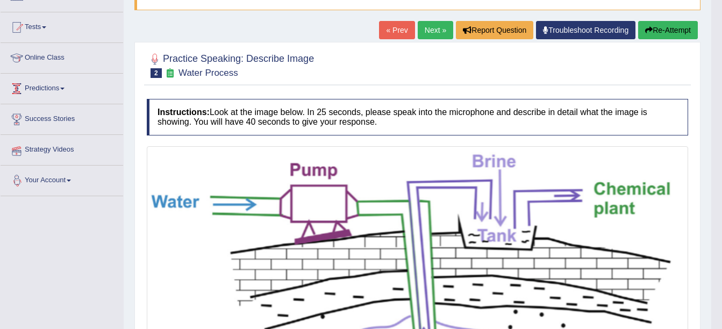
scroll to position [95, 0]
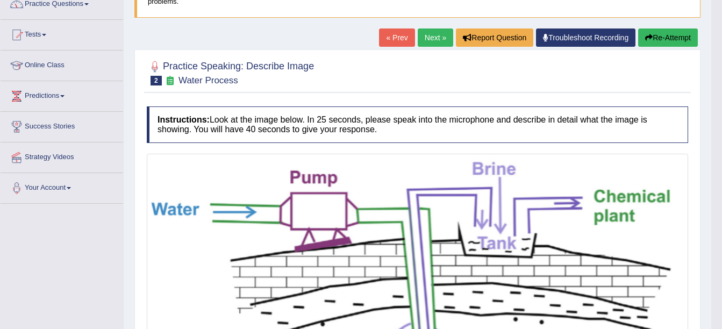
click at [69, 7] on link "Practice Questions" at bounding box center [62, 2] width 123 height 27
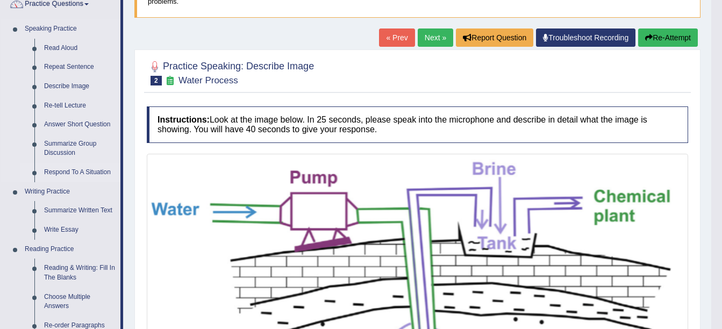
click at [81, 179] on link "Respond To A Situation" at bounding box center [79, 172] width 81 height 19
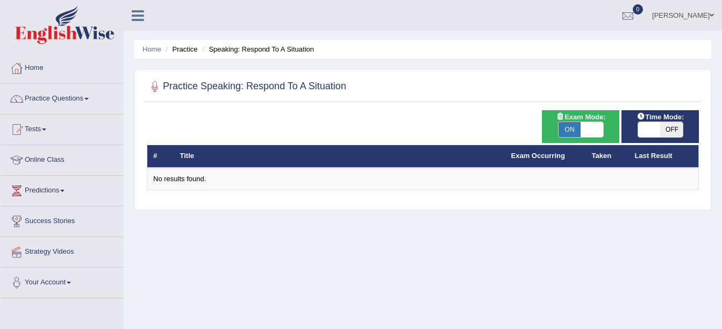
click at [568, 128] on span "ON" at bounding box center [569, 129] width 23 height 15
checkbox input "false"
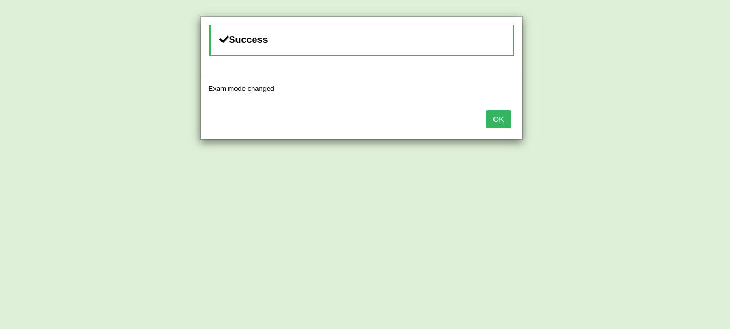
click at [484, 122] on div "OK" at bounding box center [360, 121] width 321 height 38
click at [491, 124] on button "OK" at bounding box center [498, 119] width 25 height 18
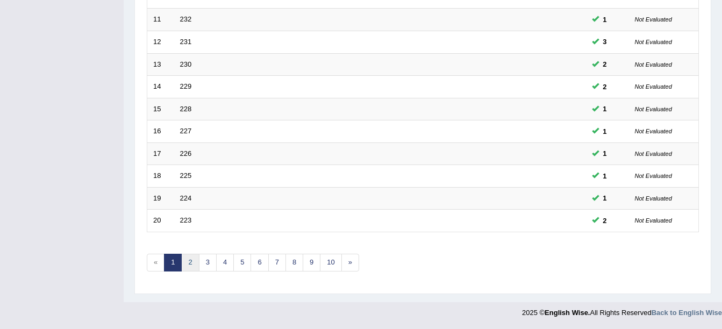
click at [197, 259] on link "2" at bounding box center [190, 263] width 18 height 18
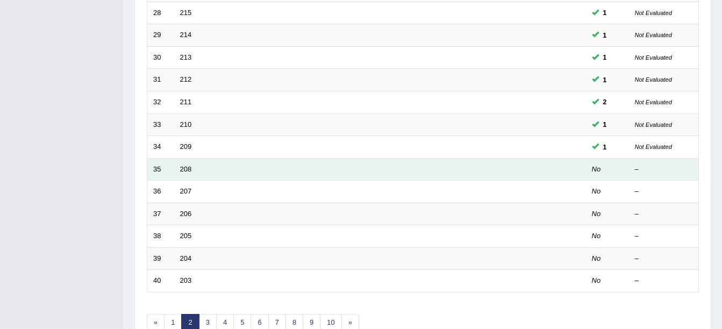
click at [172, 167] on td "35" at bounding box center [160, 169] width 27 height 23
click at [179, 170] on td "208" at bounding box center [339, 169] width 331 height 23
click at [183, 169] on link "208" at bounding box center [186, 169] width 12 height 8
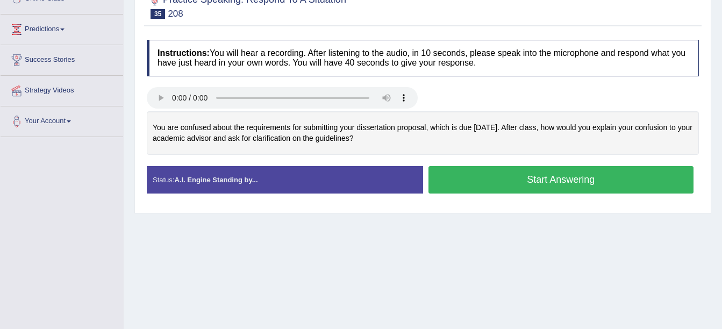
click at [507, 182] on button "Start Answering" at bounding box center [561, 179] width 266 height 27
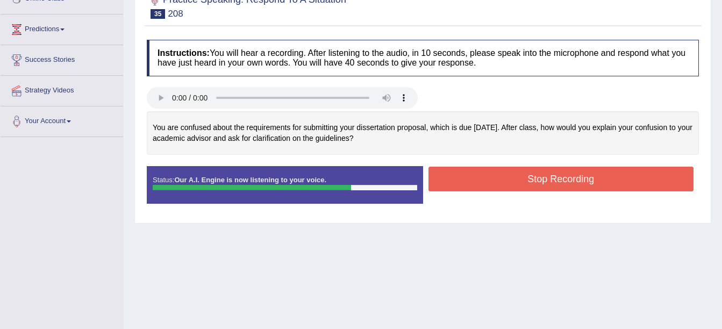
click at [504, 182] on button "Stop Recording" at bounding box center [561, 179] width 266 height 25
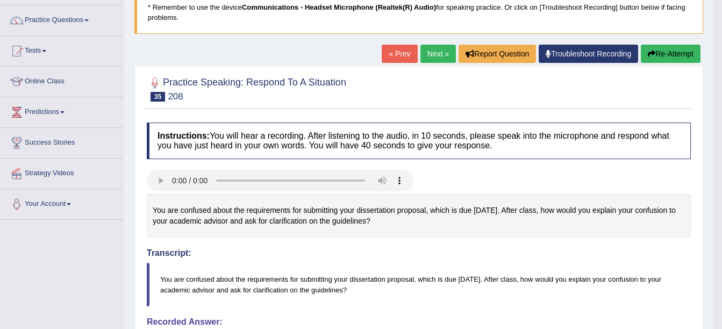
scroll to position [33, 0]
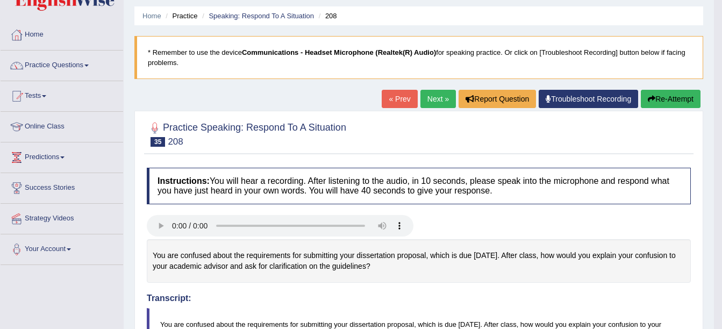
click at [437, 96] on link "Next »" at bounding box center [437, 99] width 35 height 18
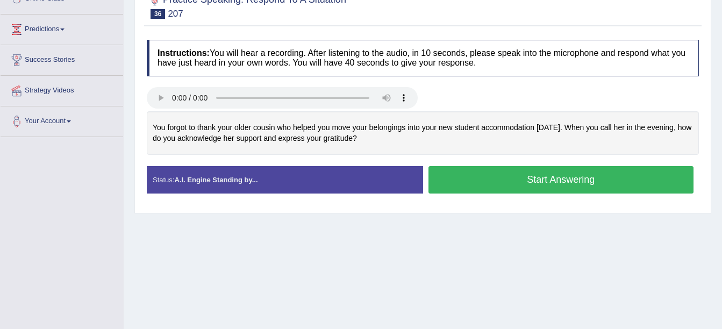
click at [528, 181] on button "Start Answering" at bounding box center [561, 179] width 266 height 27
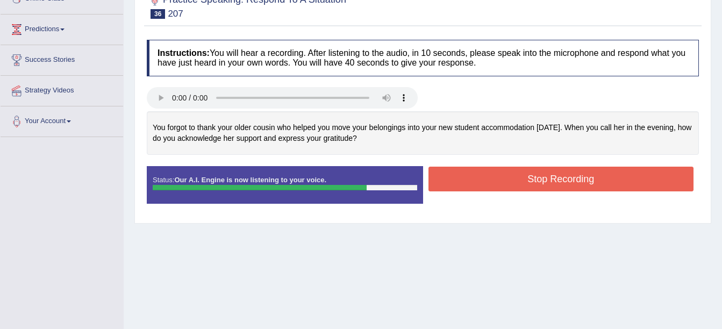
click at [527, 181] on button "Stop Recording" at bounding box center [561, 179] width 266 height 25
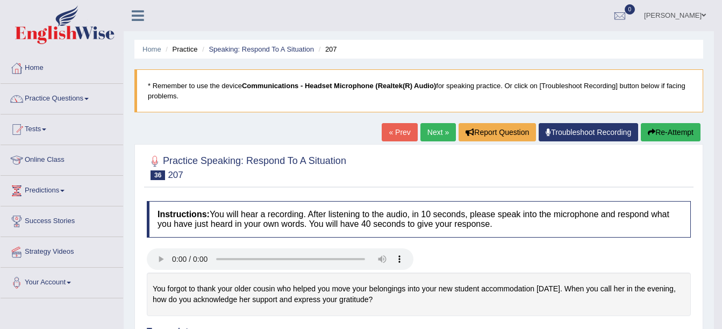
click at [432, 132] on link "Next »" at bounding box center [437, 132] width 35 height 18
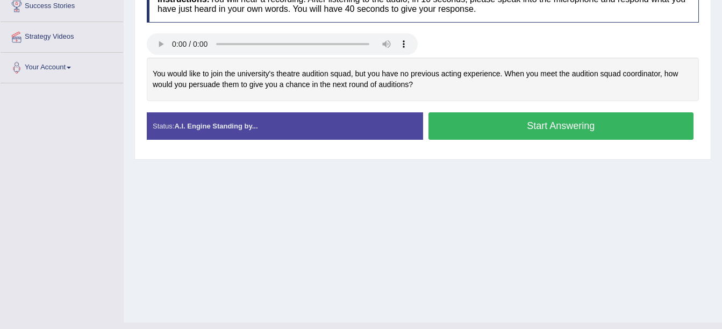
click at [521, 128] on button "Start Answering" at bounding box center [561, 125] width 266 height 27
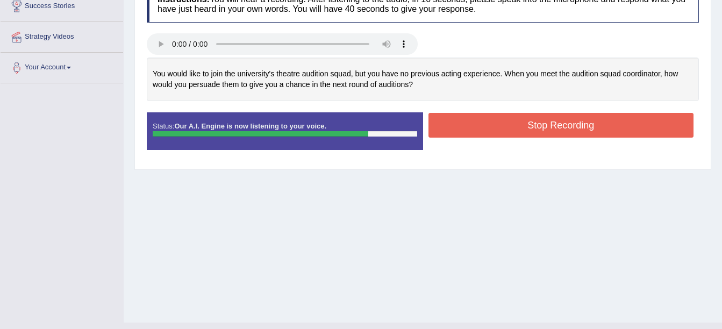
click at [518, 128] on button "Stop Recording" at bounding box center [561, 125] width 266 height 25
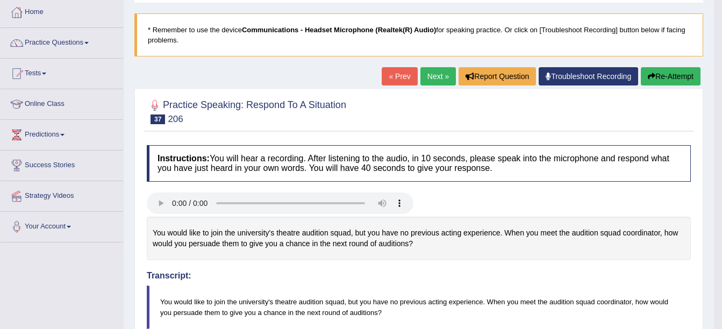
scroll to position [54, 0]
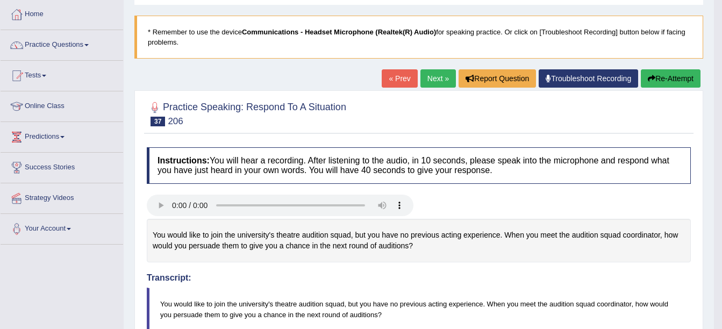
click at [433, 70] on div "Home Practice Speaking: Respond To A Situation 206 * Remember to use the device…" at bounding box center [419, 325] width 590 height 758
click at [433, 74] on link "Next »" at bounding box center [437, 78] width 35 height 18
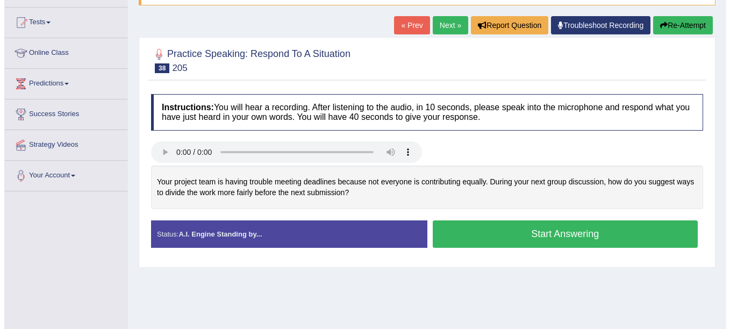
scroll to position [107, 0]
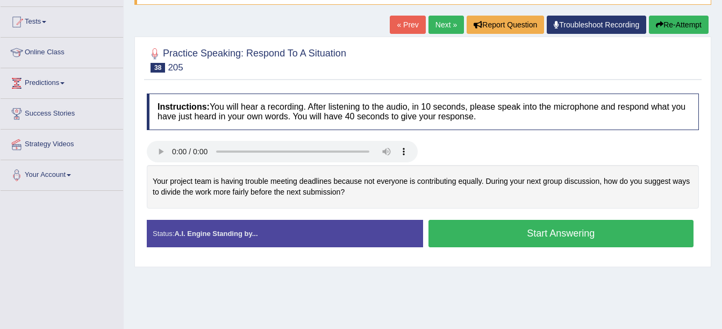
click at [515, 246] on button "Start Answering" at bounding box center [561, 233] width 266 height 27
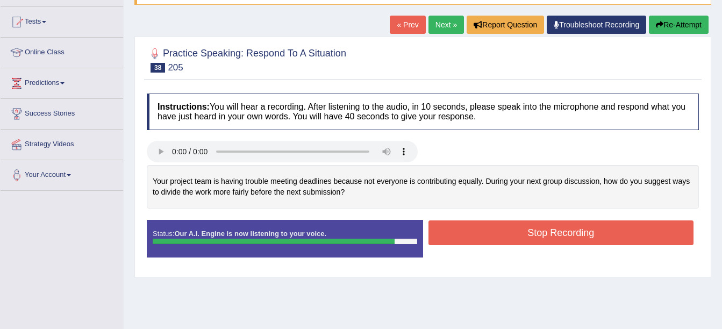
click at [523, 234] on button "Stop Recording" at bounding box center [561, 232] width 266 height 25
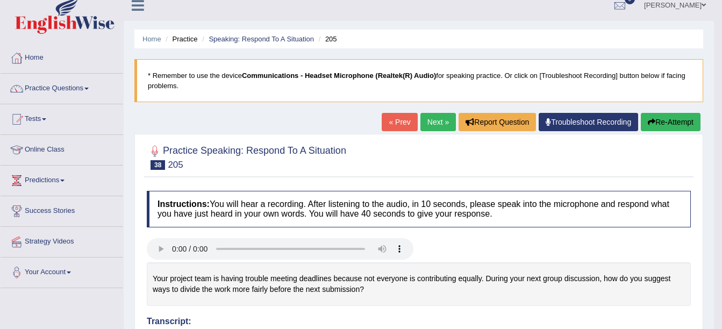
scroll to position [0, 0]
